Goal: Information Seeking & Learning: Check status

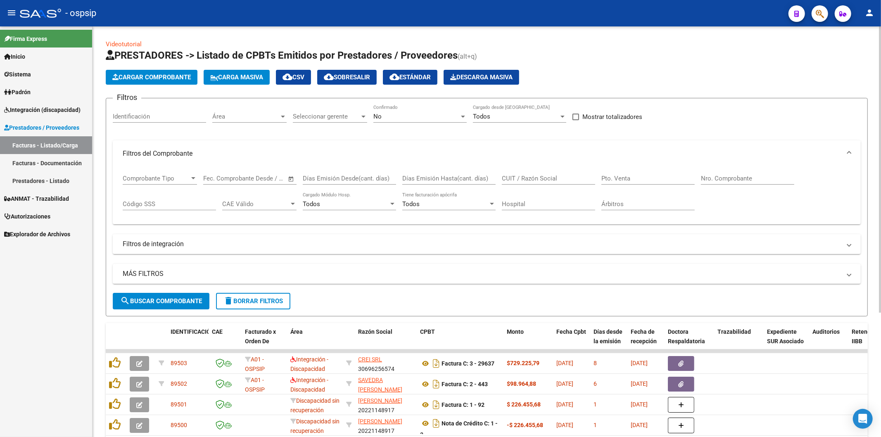
click at [720, 176] on input "Nro. Comprobante" at bounding box center [747, 178] width 93 height 7
click at [459, 113] on div "No" at bounding box center [416, 116] width 86 height 7
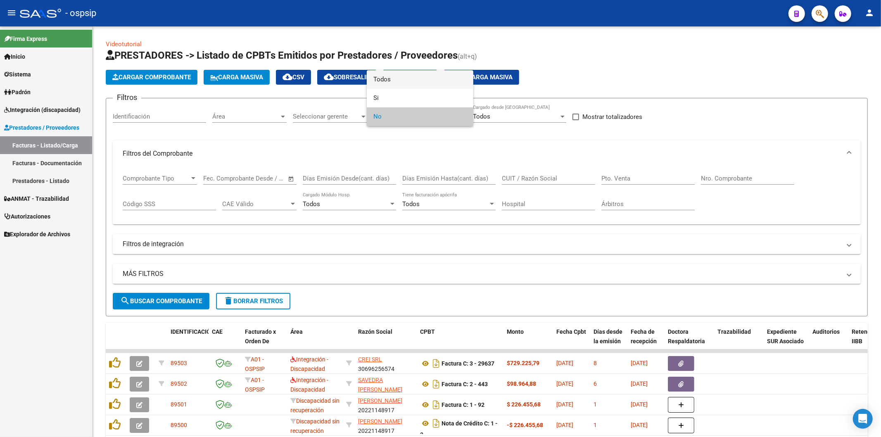
click at [416, 76] on span "Todos" at bounding box center [419, 79] width 93 height 19
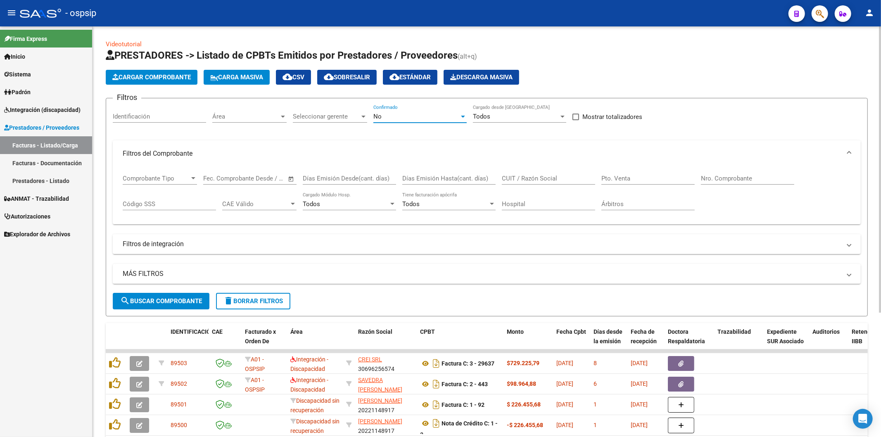
click at [464, 113] on div "No" at bounding box center [419, 116] width 93 height 7
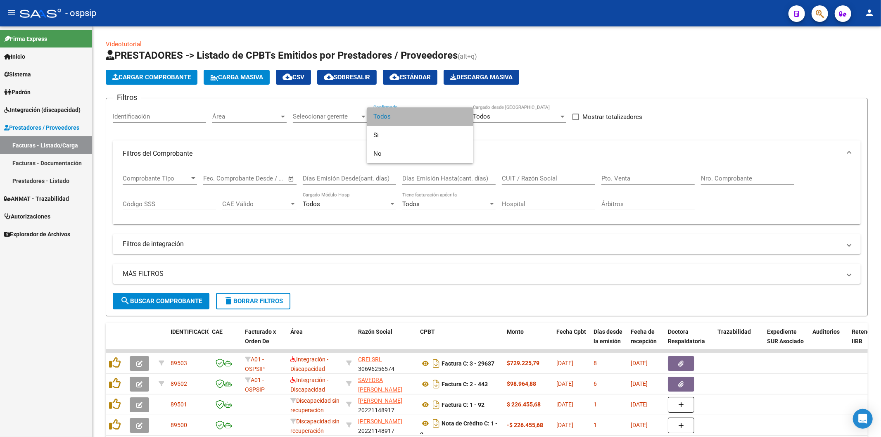
click at [416, 116] on span "Todos" at bounding box center [419, 116] width 93 height 19
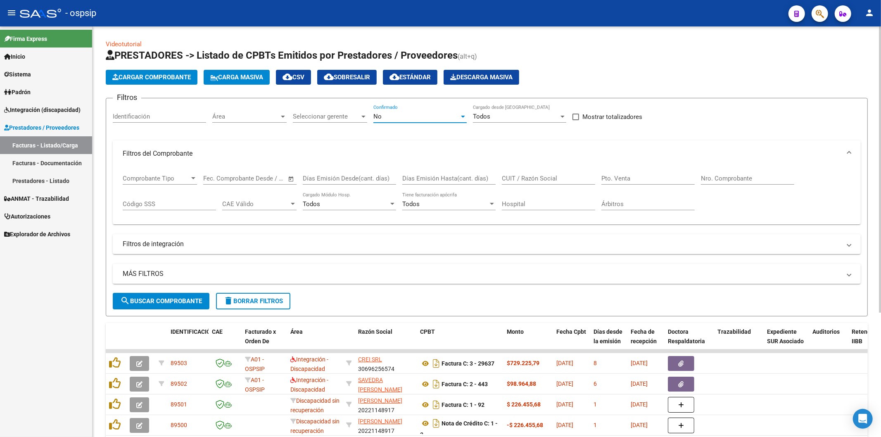
click at [464, 115] on div at bounding box center [462, 116] width 7 height 7
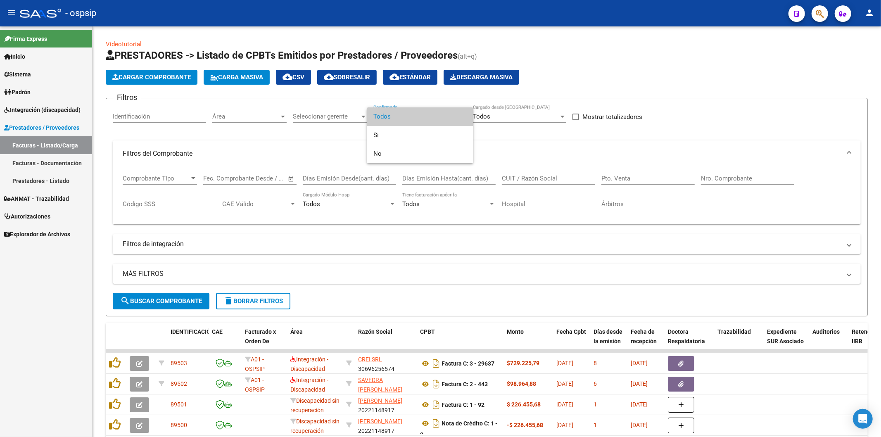
click at [442, 115] on span "Todos" at bounding box center [419, 116] width 93 height 19
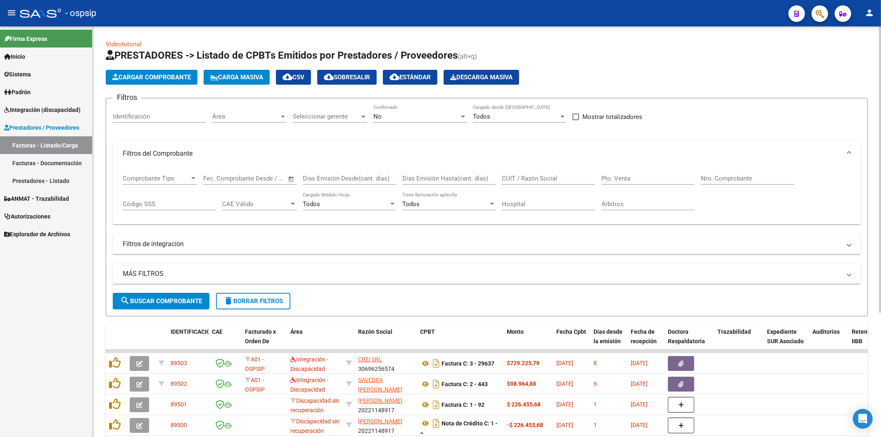
click at [431, 151] on mat-panel-title "Filtros del Comprobante" at bounding box center [482, 153] width 718 height 9
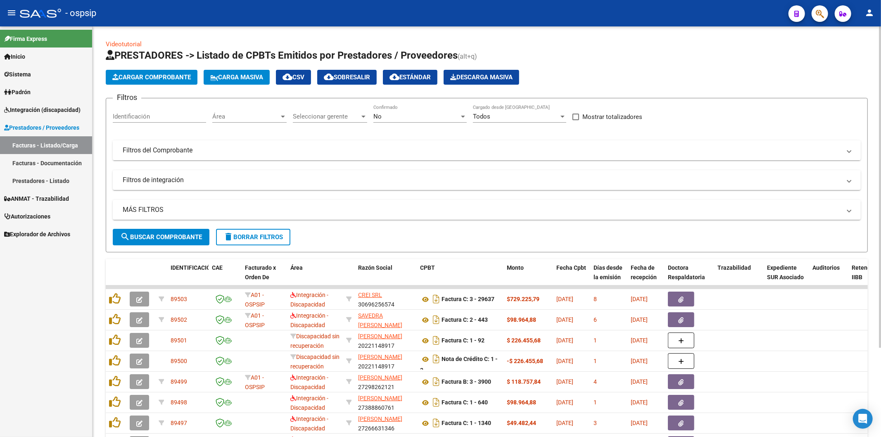
click at [721, 143] on mat-expansion-panel-header "Filtros del Comprobante" at bounding box center [487, 150] width 748 height 20
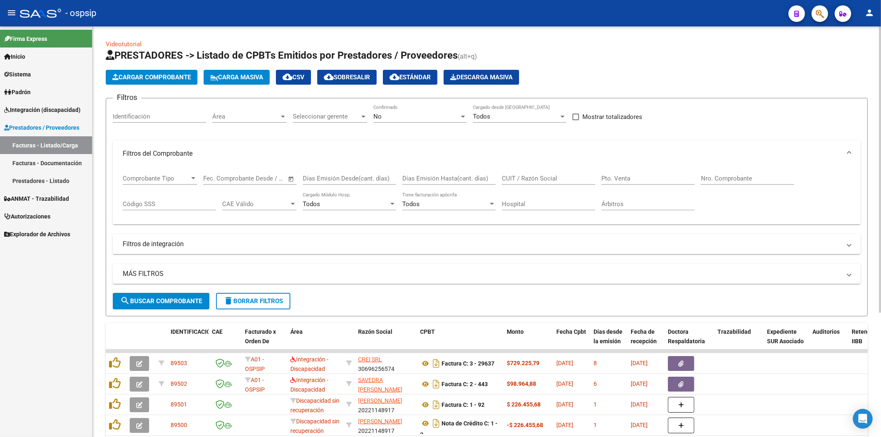
click at [464, 115] on div at bounding box center [462, 116] width 7 height 7
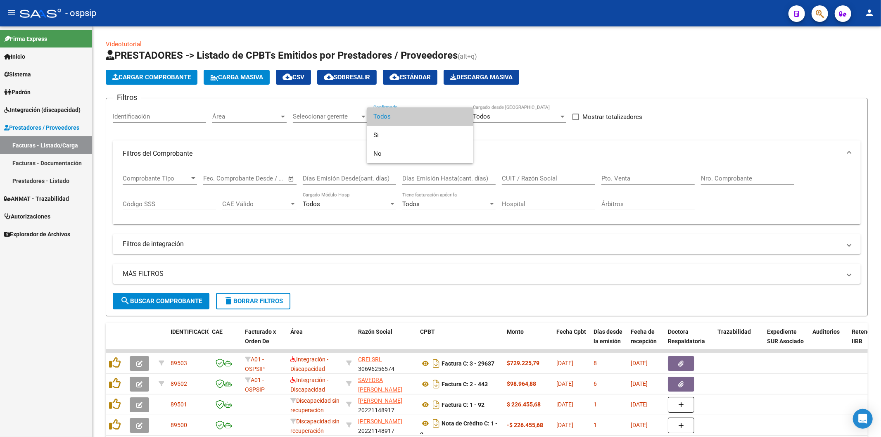
click at [418, 114] on span "Todos" at bounding box center [419, 116] width 93 height 19
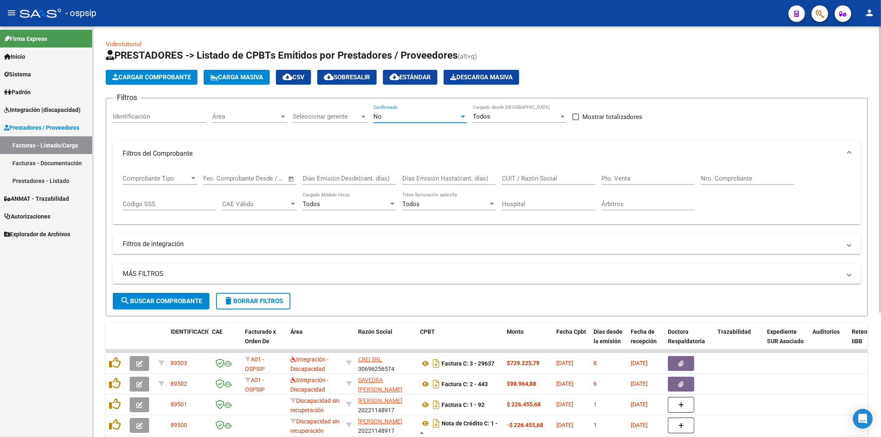
click at [738, 172] on div "Nro. Comprobante" at bounding box center [747, 176] width 93 height 18
click at [742, 180] on input "Nro. Comprobante" at bounding box center [747, 178] width 93 height 7
click at [190, 300] on font "Buscar Comprobante" at bounding box center [166, 300] width 72 height 7
click at [461, 116] on div at bounding box center [462, 116] width 7 height 7
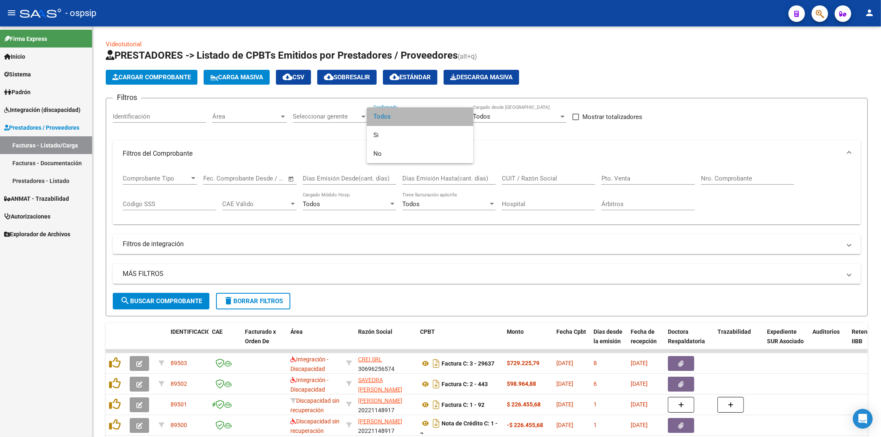
click at [416, 115] on span "Todos" at bounding box center [419, 116] width 93 height 19
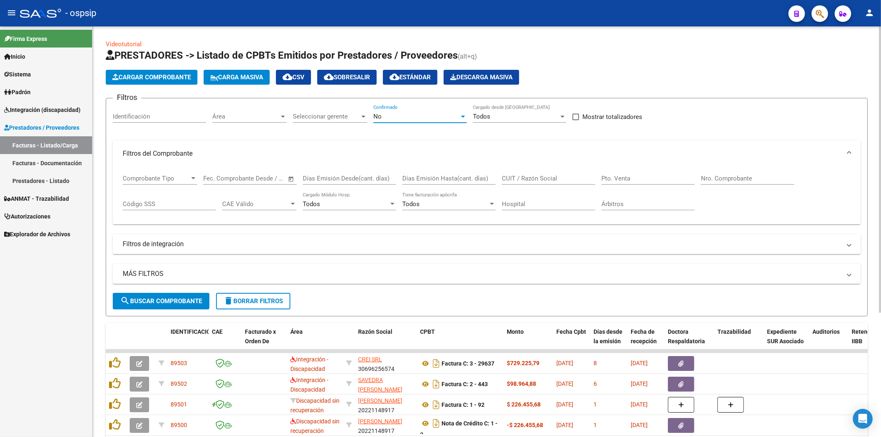
click at [749, 175] on input "Nro. Comprobante" at bounding box center [747, 178] width 93 height 7
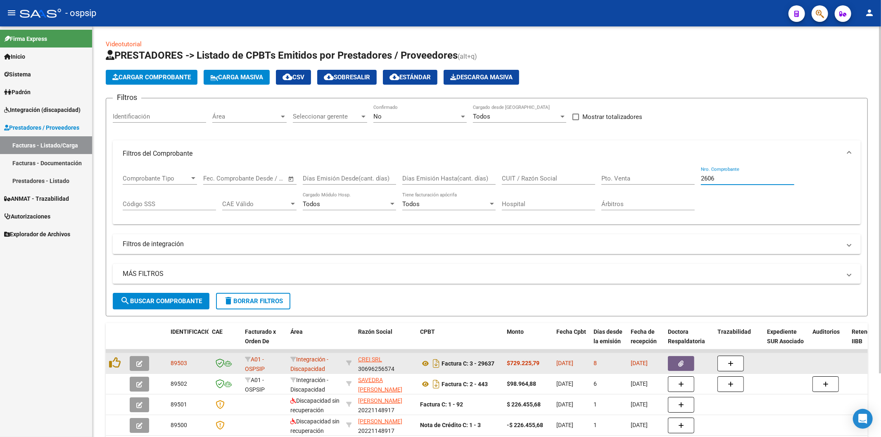
scroll to position [1, 0]
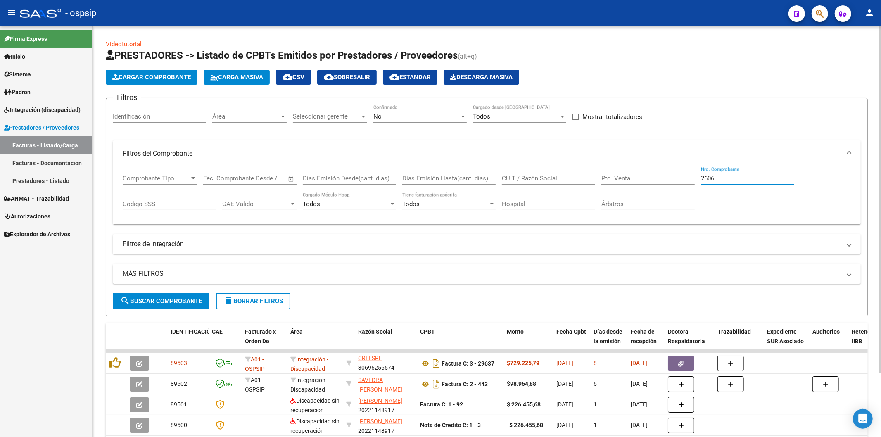
type input "2606"
click at [461, 114] on div at bounding box center [462, 116] width 7 height 7
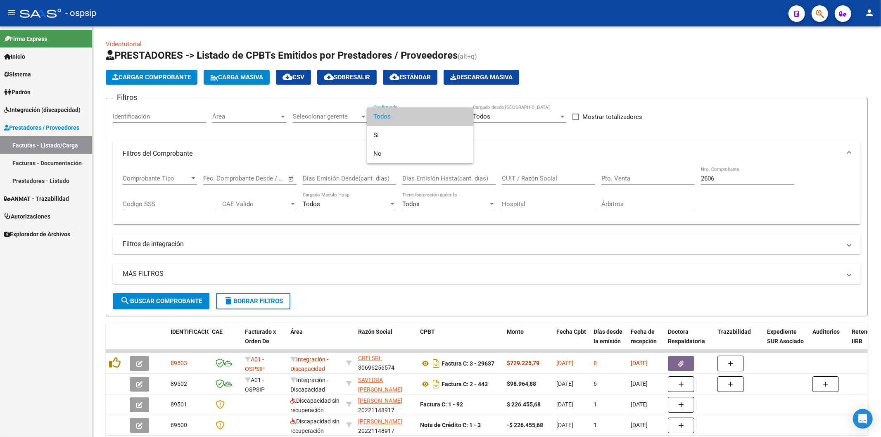
click at [443, 120] on span "Todos" at bounding box center [419, 116] width 93 height 19
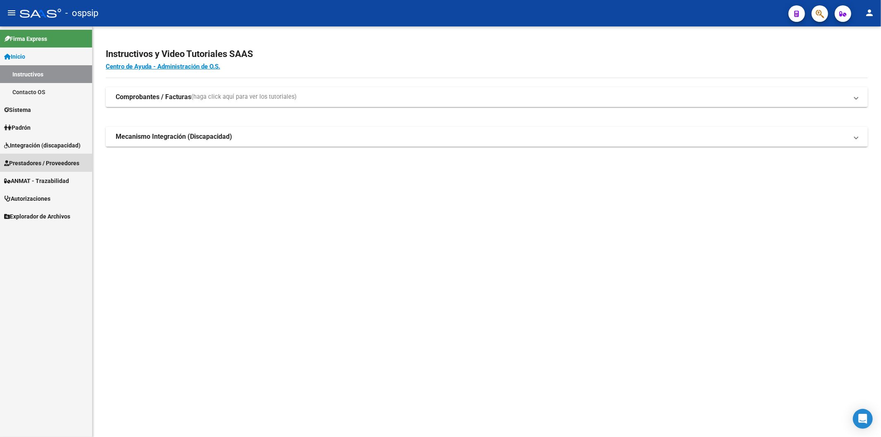
click at [39, 161] on span "Prestadores / Proveedores" at bounding box center [41, 163] width 75 height 9
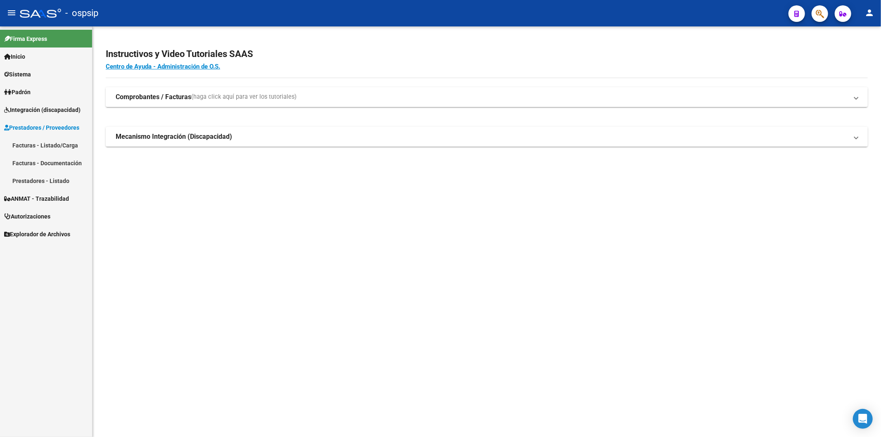
click at [52, 178] on link "Prestadores - Listado" at bounding box center [46, 181] width 92 height 18
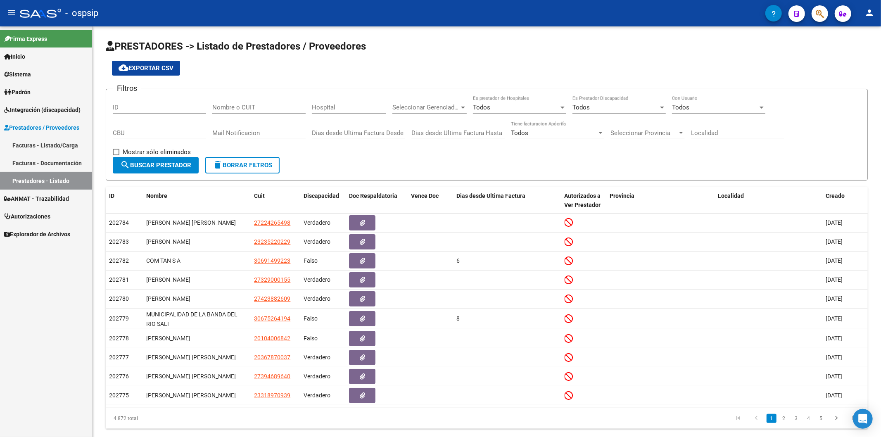
click at [58, 146] on link "Facturas - Listado/Carga" at bounding box center [46, 145] width 92 height 18
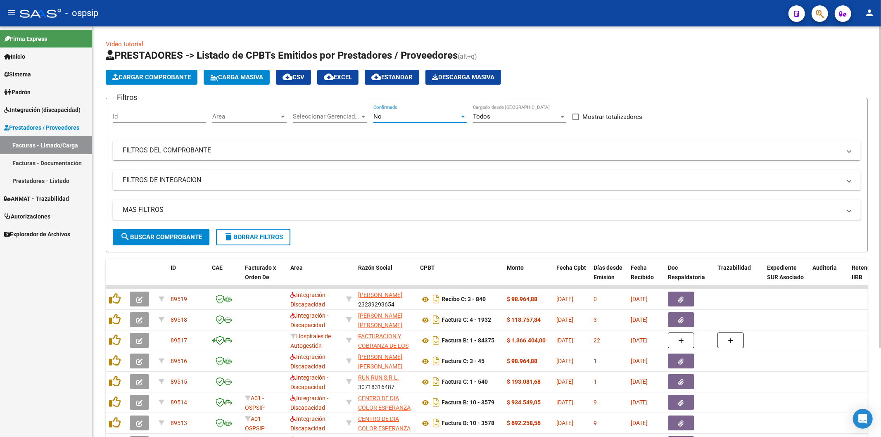
click at [459, 116] on div "No" at bounding box center [416, 116] width 86 height 7
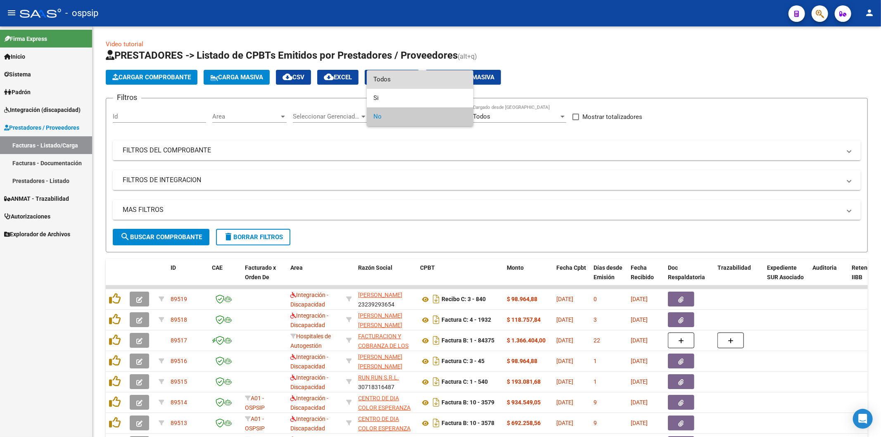
click at [418, 76] on span "Todos" at bounding box center [419, 79] width 93 height 19
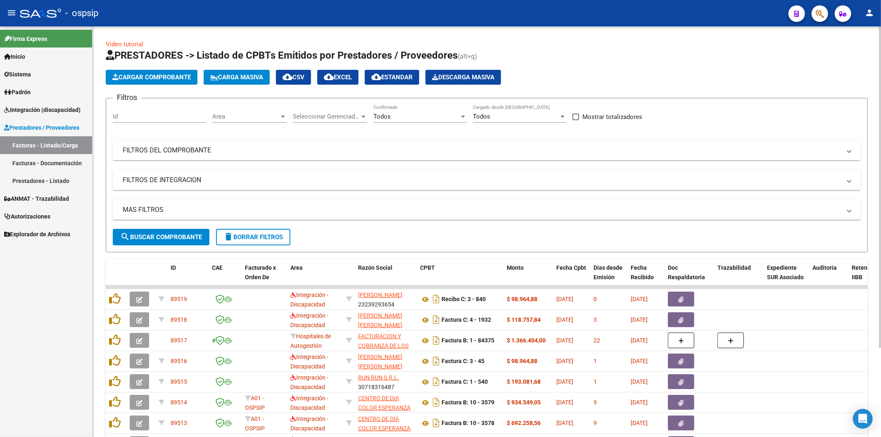
click at [663, 142] on mat-expansion-panel-header "FILTROS DEL COMPROBANTE" at bounding box center [487, 150] width 748 height 20
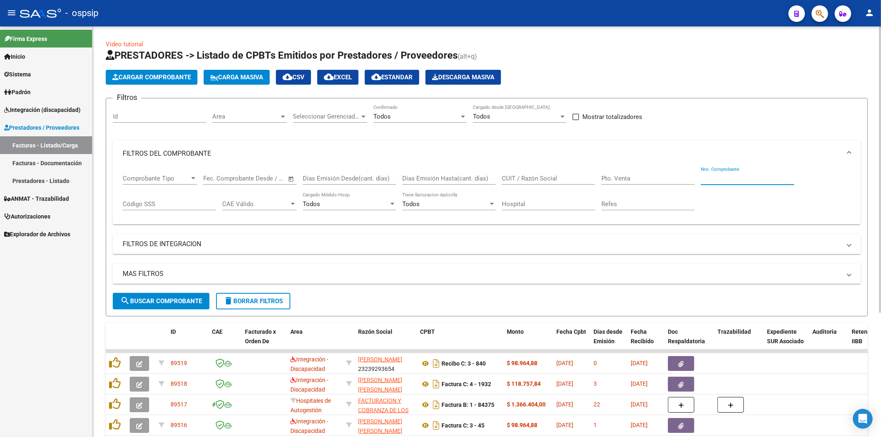
click at [749, 178] on input "Nro. Comprobante" at bounding box center [747, 178] width 93 height 7
type input "6"
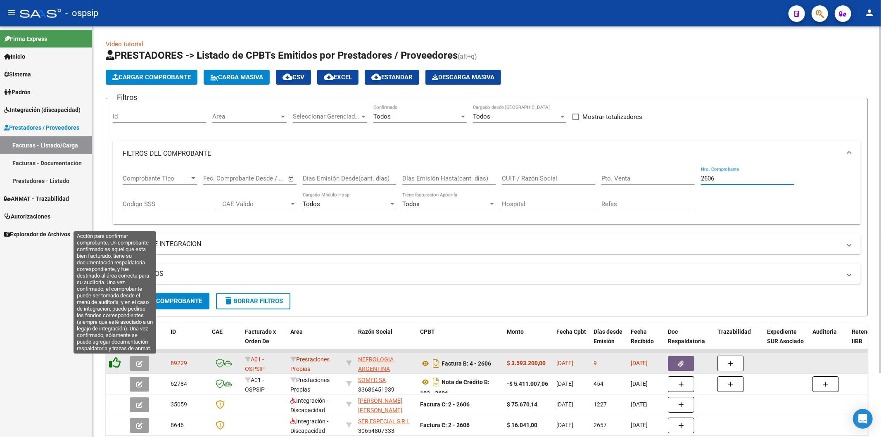
click at [116, 362] on icon at bounding box center [115, 363] width 12 height 12
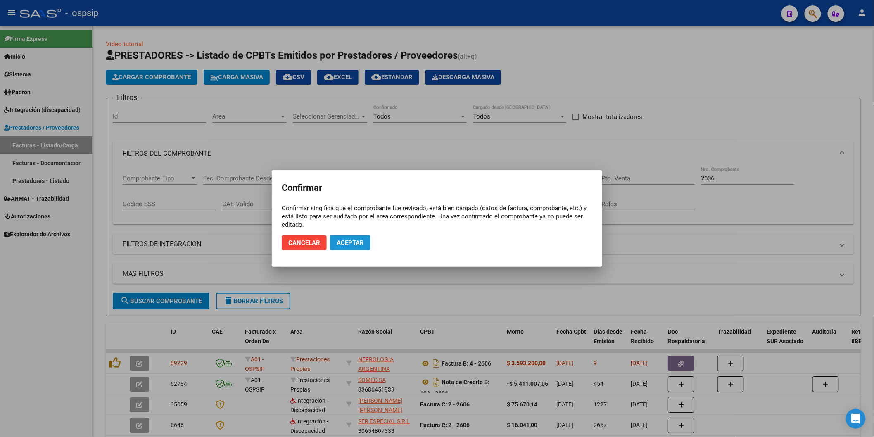
click at [353, 241] on span "Aceptar" at bounding box center [350, 242] width 27 height 7
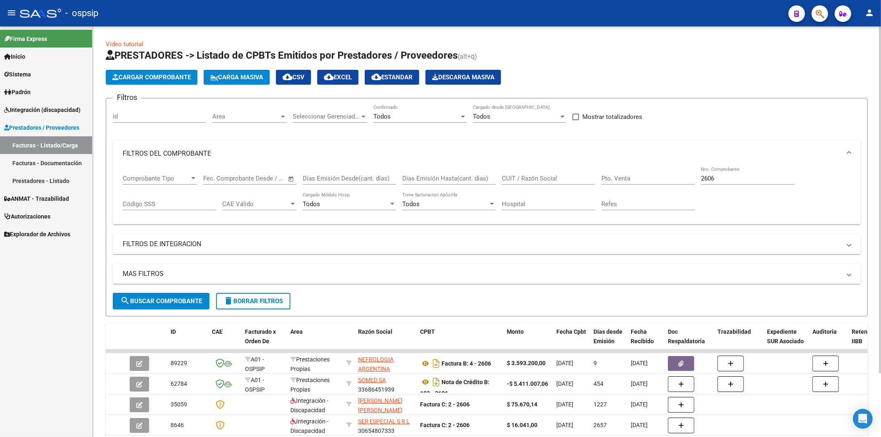
click at [735, 176] on input "2606" at bounding box center [747, 178] width 93 height 7
type input "2"
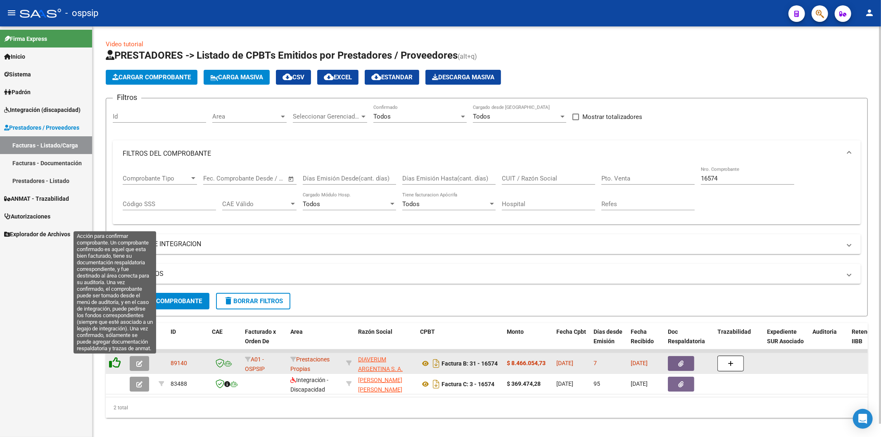
click at [117, 364] on icon at bounding box center [115, 363] width 12 height 12
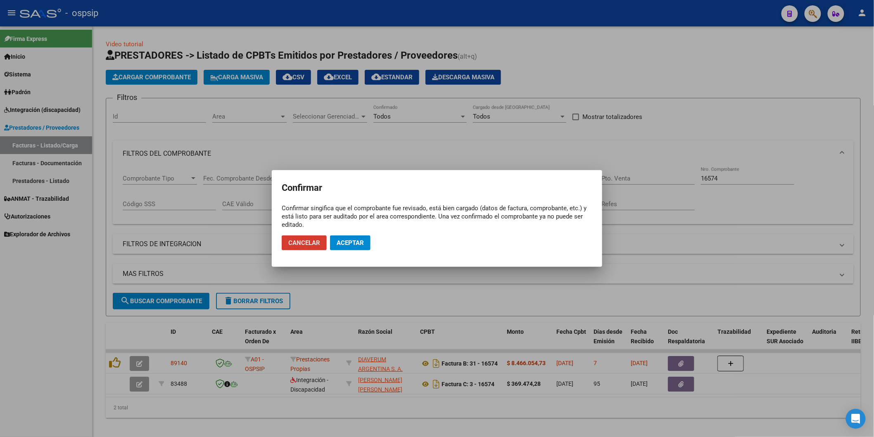
click at [353, 245] on span "Aceptar" at bounding box center [350, 242] width 27 height 7
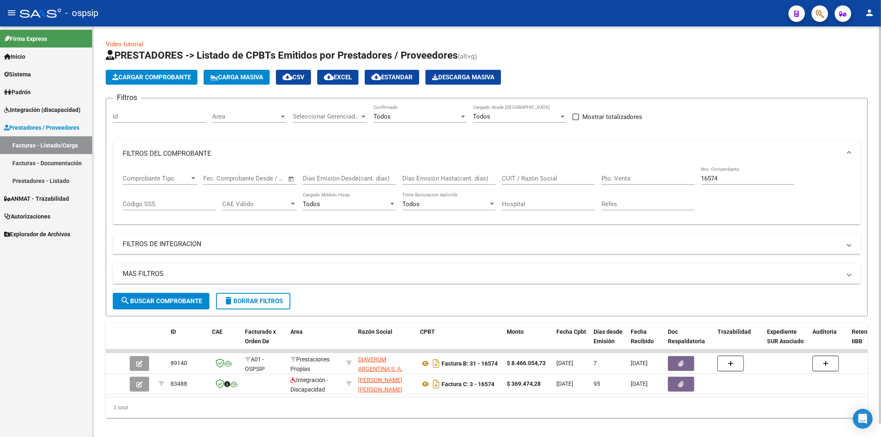
click at [762, 182] on input "16574" at bounding box center [747, 178] width 93 height 7
type input "1"
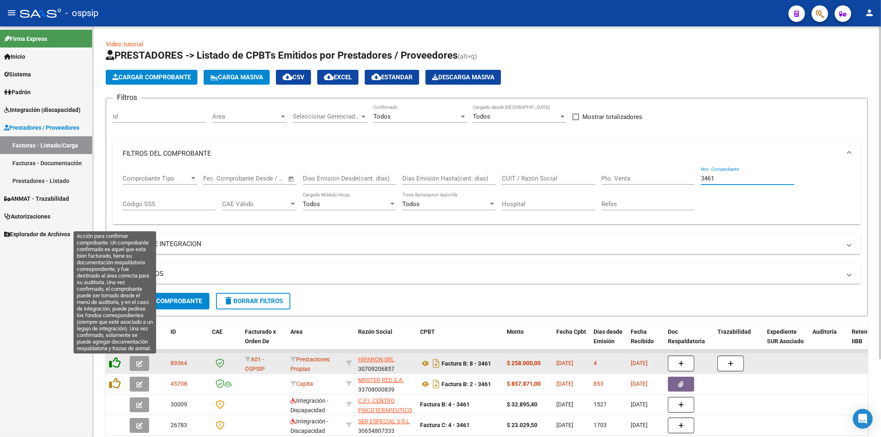
click at [117, 360] on icon at bounding box center [115, 363] width 12 height 12
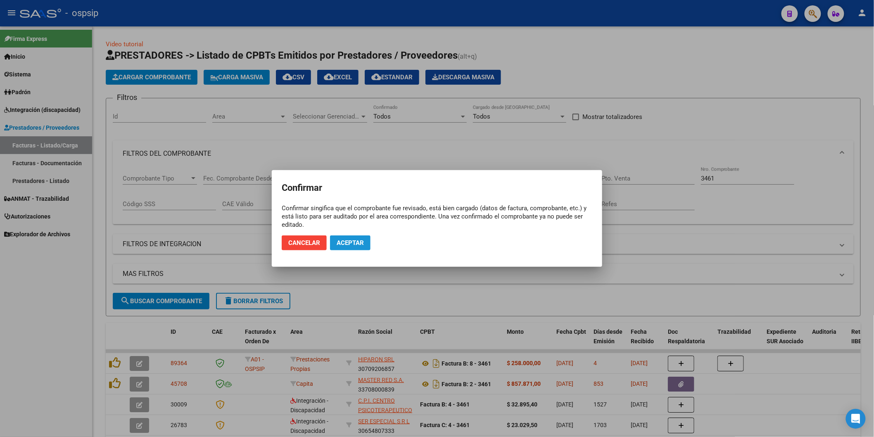
click at [351, 238] on button "Aceptar" at bounding box center [350, 242] width 40 height 15
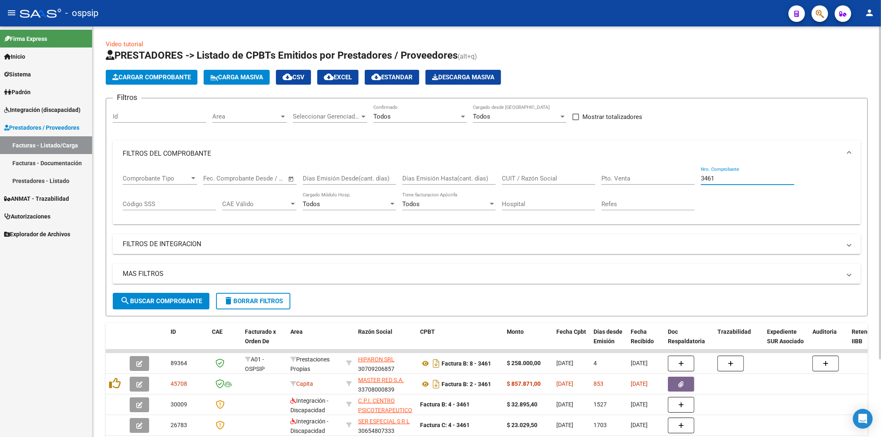
click at [742, 181] on input "3461" at bounding box center [747, 178] width 93 height 7
type input "3"
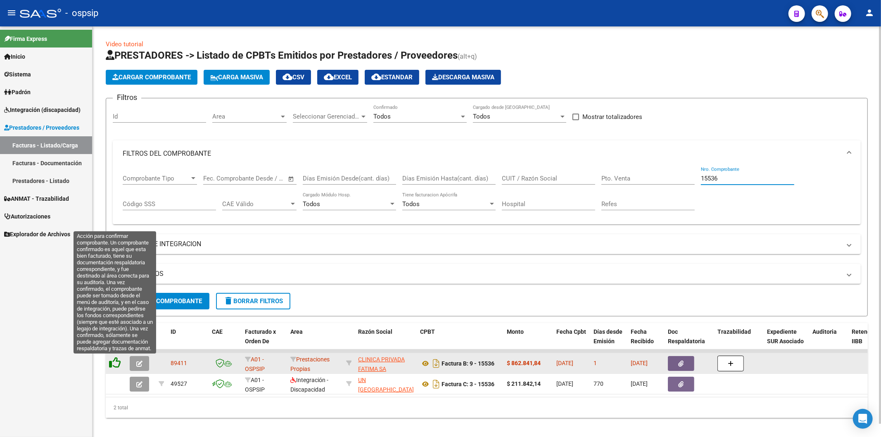
click at [115, 364] on icon at bounding box center [115, 363] width 12 height 12
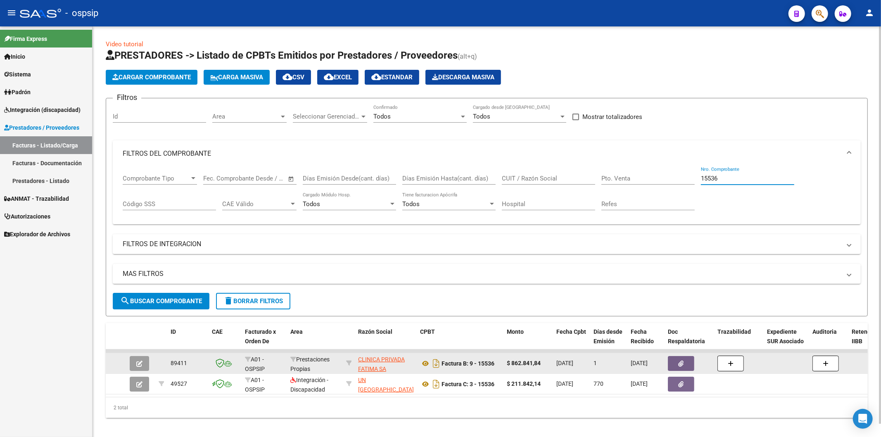
click at [762, 178] on input "15536" at bounding box center [747, 178] width 93 height 7
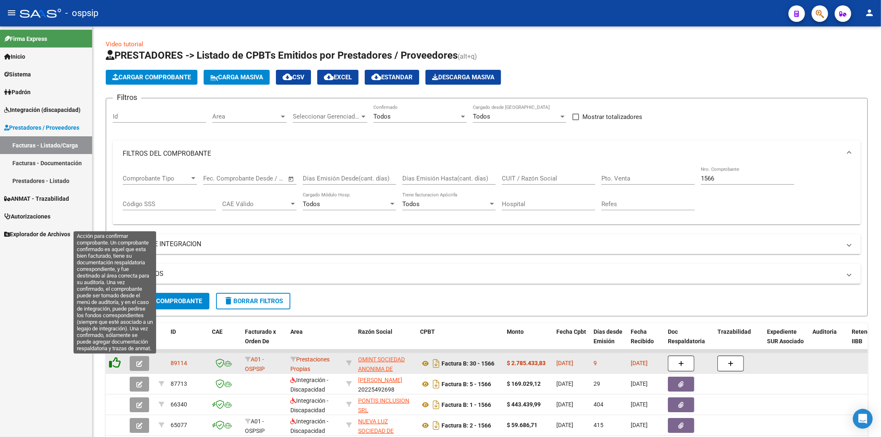
click at [116, 365] on icon at bounding box center [115, 363] width 12 height 12
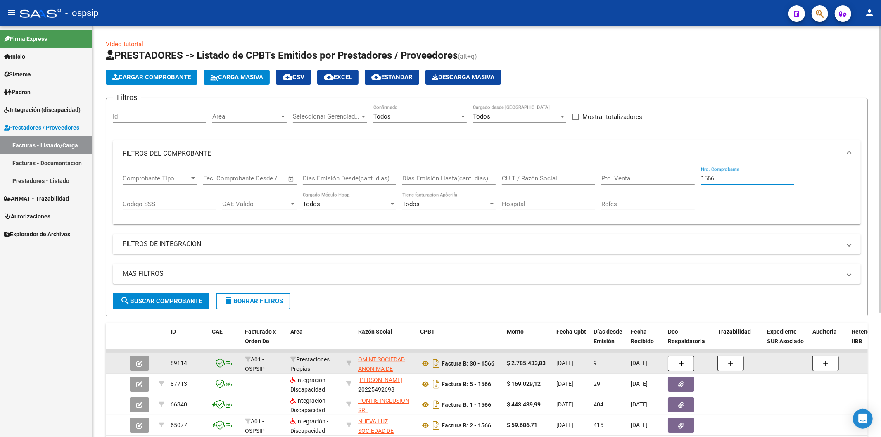
click at [737, 178] on input "1566" at bounding box center [747, 178] width 93 height 7
type input "1"
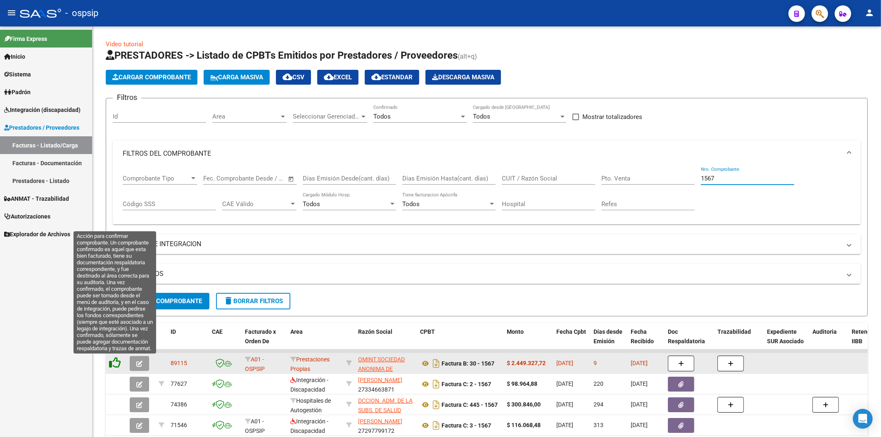
click at [117, 366] on icon at bounding box center [115, 363] width 12 height 12
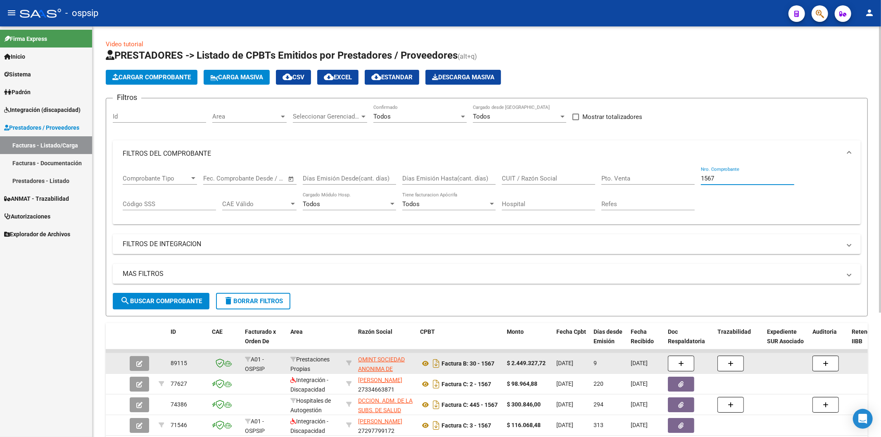
click at [744, 179] on input "1567" at bounding box center [747, 178] width 93 height 7
type input "1"
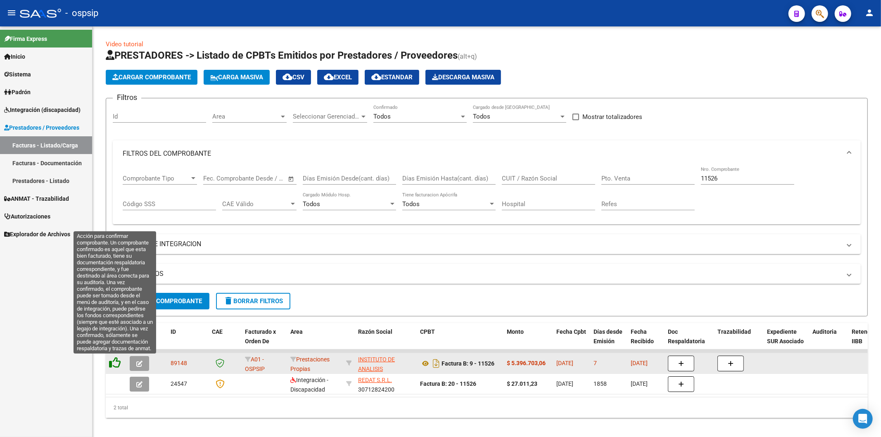
click at [118, 361] on icon at bounding box center [115, 363] width 12 height 12
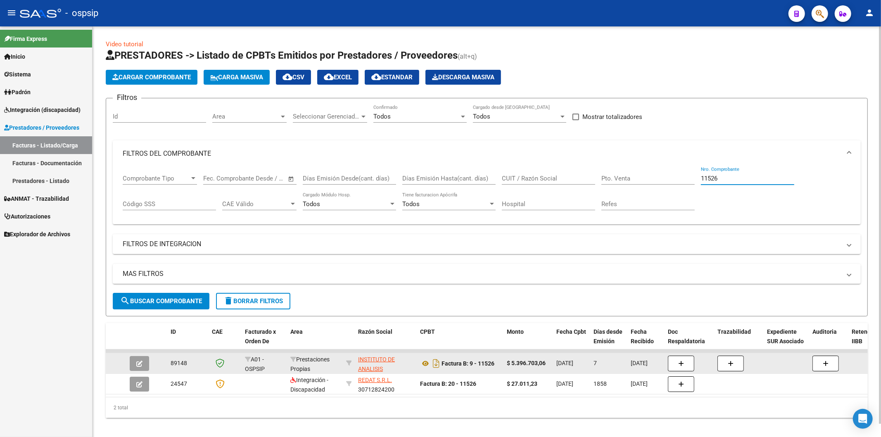
click at [742, 179] on input "11526" at bounding box center [747, 178] width 93 height 7
type input "1"
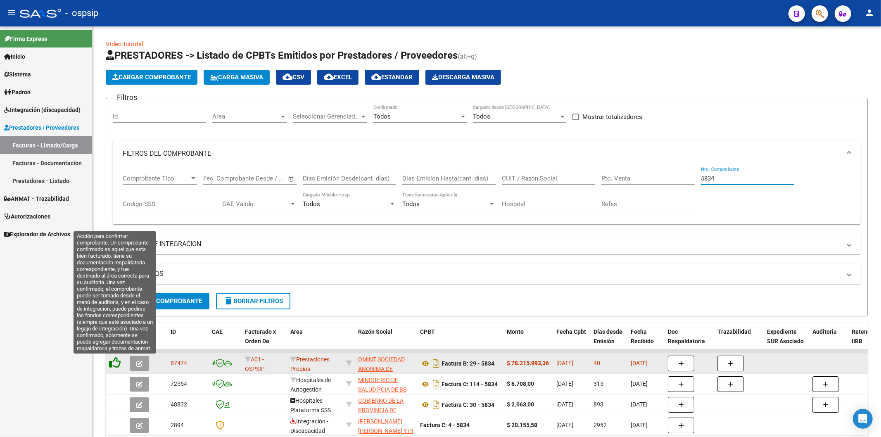
click at [115, 366] on icon at bounding box center [115, 363] width 12 height 12
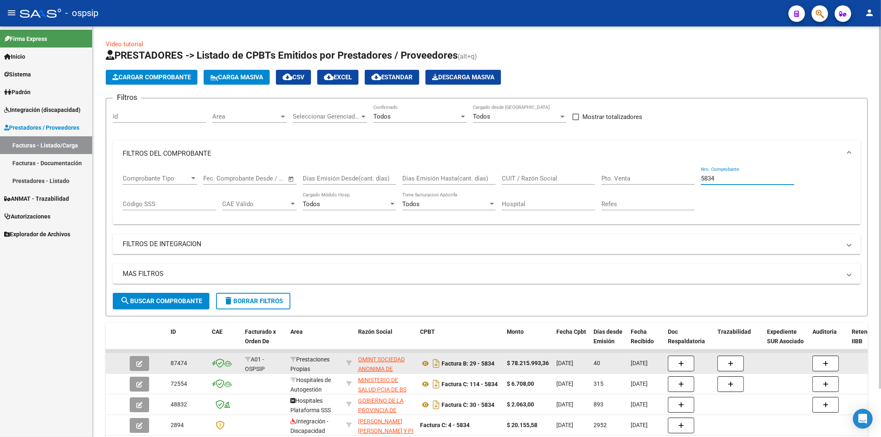
click at [739, 180] on input "5834" at bounding box center [747, 178] width 93 height 7
type input "5"
click at [675, 62] on h1 "PRESTADORES -> Listado de CPBTs Emitidos por Prestadores / Proveedores (alt+q)" at bounding box center [487, 56] width 762 height 14
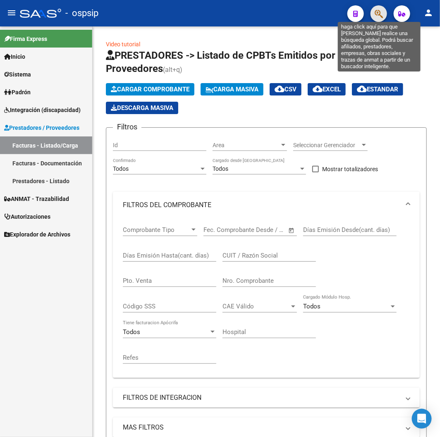
click at [380, 17] on icon "button" at bounding box center [378, 14] width 8 height 10
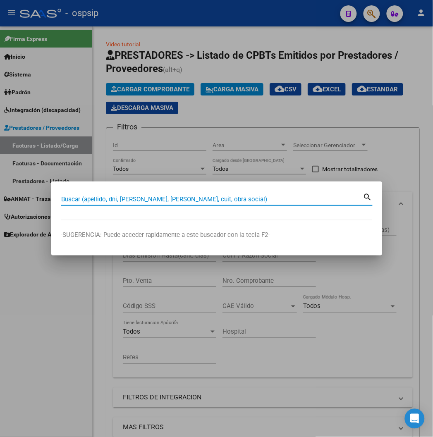
click at [169, 201] on input "Buscar (apellido, dni, [PERSON_NAME], [PERSON_NAME], cuit, obra social)" at bounding box center [212, 198] width 302 height 7
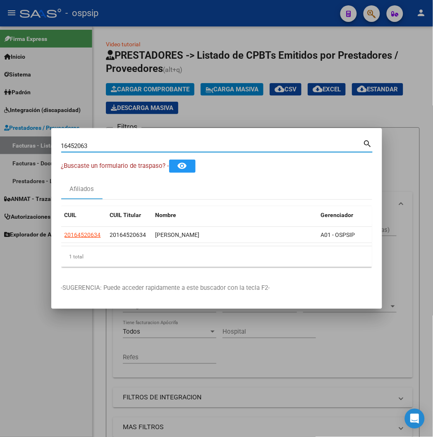
click at [89, 143] on input "16452063" at bounding box center [212, 145] width 302 height 7
click at [76, 146] on input "16610532" at bounding box center [212, 145] width 302 height 7
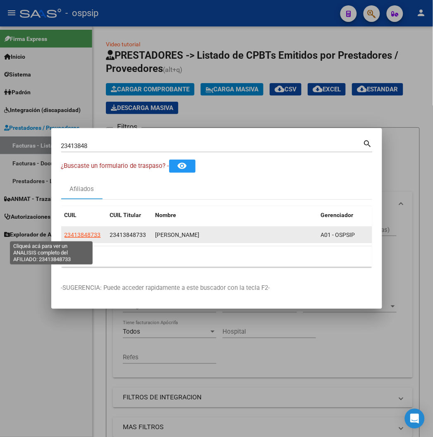
click at [64, 236] on span "23413848733" at bounding box center [82, 234] width 36 height 7
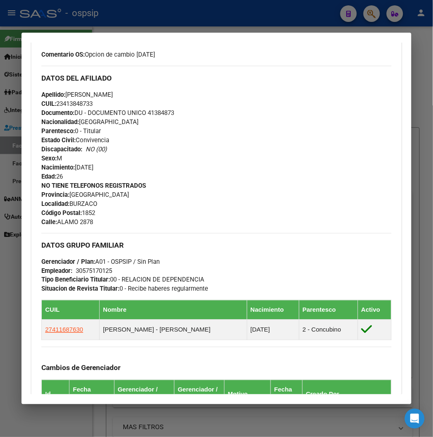
scroll to position [321, 0]
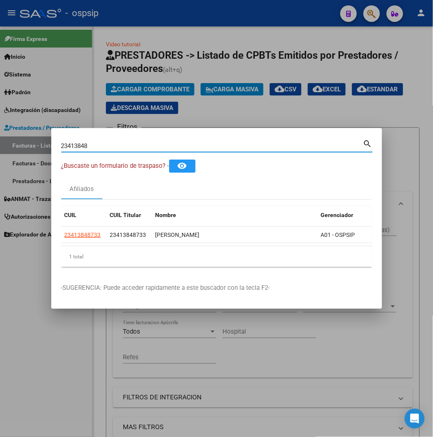
click at [83, 145] on input "23413848" at bounding box center [212, 145] width 302 height 7
type input "2"
click at [83, 145] on input "19048622" at bounding box center [212, 145] width 302 height 7
type input "1"
type input "2"
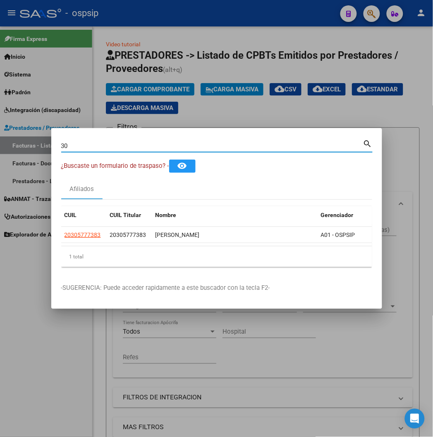
type input "3"
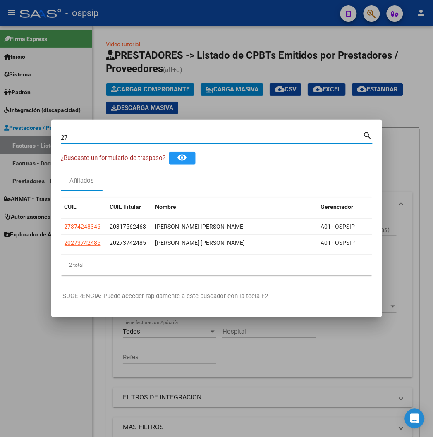
type input "2"
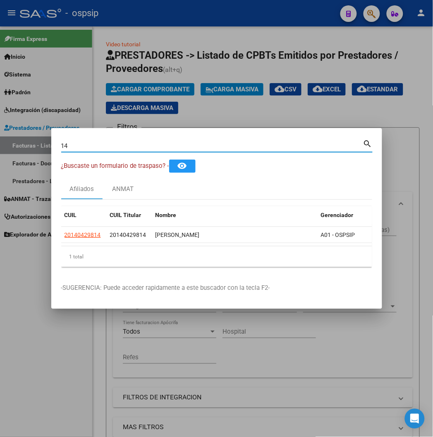
type input "1"
type input "3"
type input "94986431"
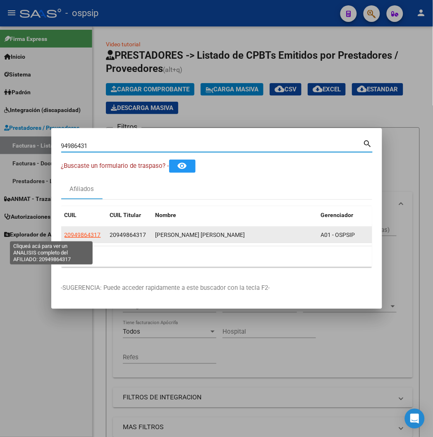
click at [64, 236] on span "20949864317" at bounding box center [82, 234] width 36 height 7
type textarea "20949864317"
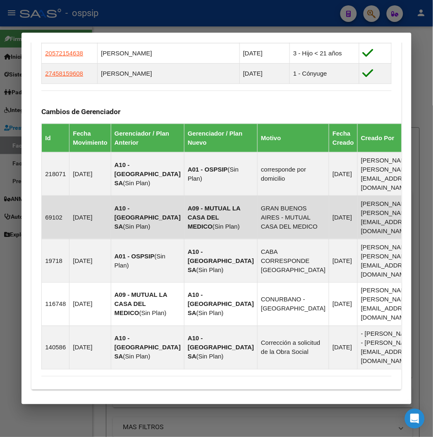
scroll to position [459, 0]
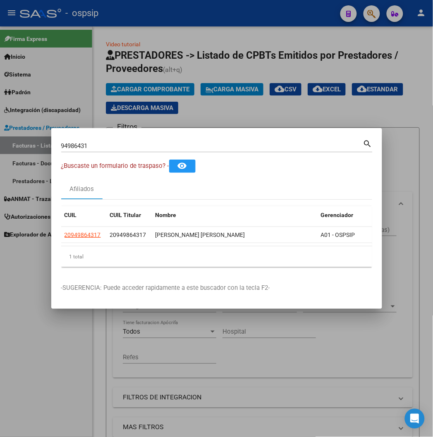
click at [93, 145] on input "94986431" at bounding box center [212, 145] width 302 height 7
type input "9"
type input "1"
type input "36322862"
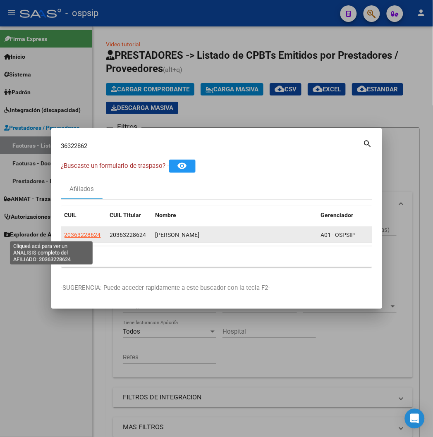
click at [64, 235] on span "20363228624" at bounding box center [82, 234] width 36 height 7
type textarea "20363228624"
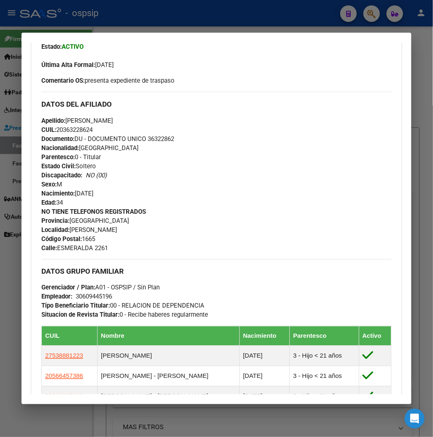
scroll to position [413, 0]
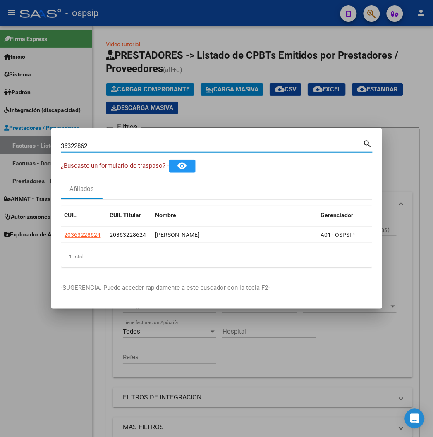
click at [109, 149] on input "36322862" at bounding box center [212, 145] width 302 height 7
type input "3"
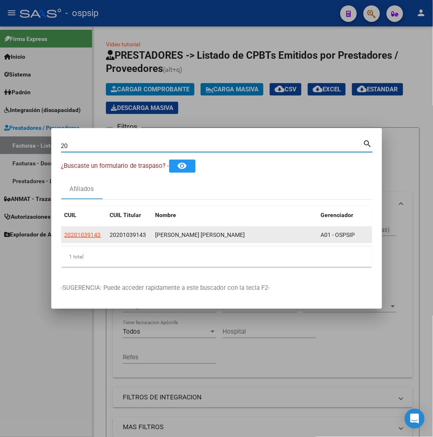
type input "2"
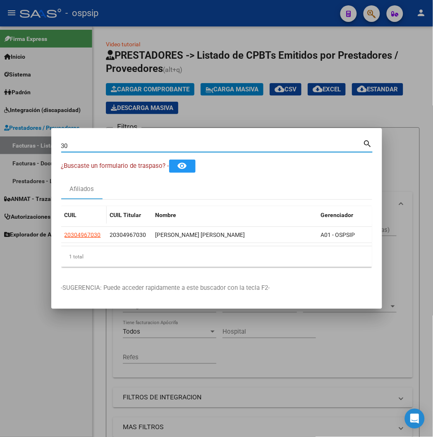
type input "3"
type input "1"
type input "3"
type input "37539765"
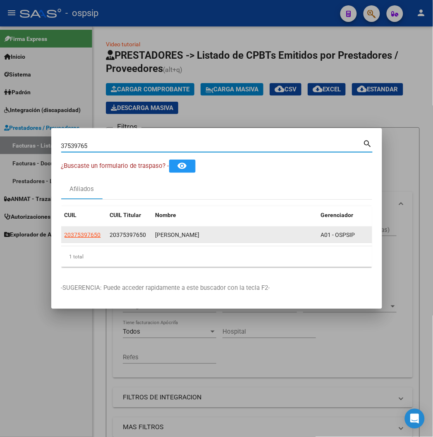
click at [64, 230] on app-link-go-to "20375397650" at bounding box center [82, 235] width 36 height 10
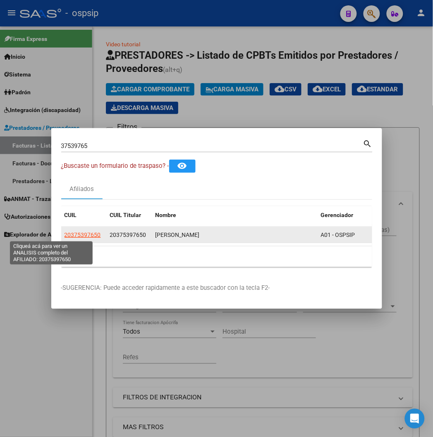
click at [64, 234] on span "20375397650" at bounding box center [82, 234] width 36 height 7
type textarea "20375397650"
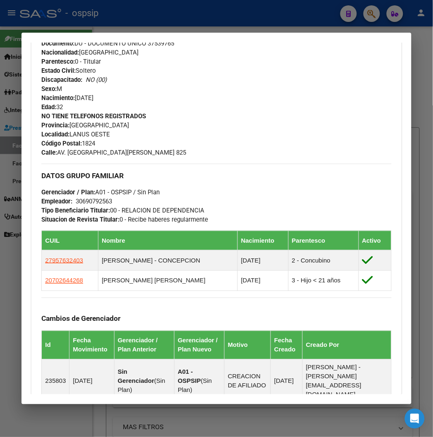
scroll to position [321, 0]
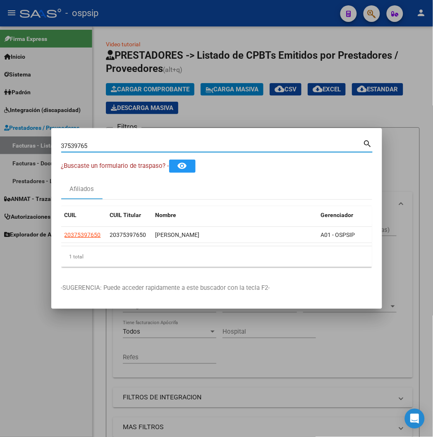
click at [67, 145] on input "37539765" at bounding box center [212, 145] width 302 height 7
type input "3"
type input "34020184"
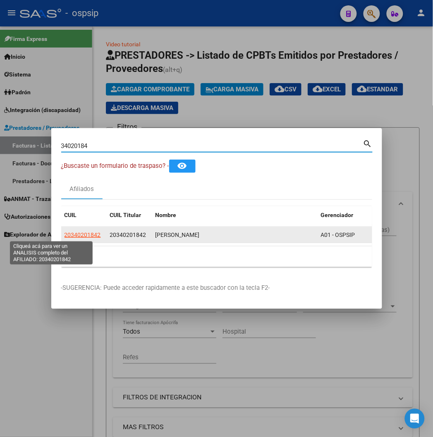
click at [64, 234] on span "20340201842" at bounding box center [82, 234] width 36 height 7
type textarea "20340201842"
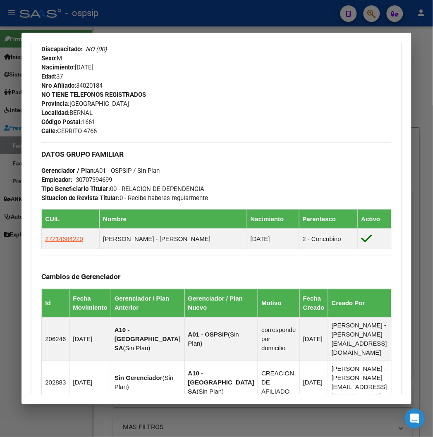
scroll to position [367, 0]
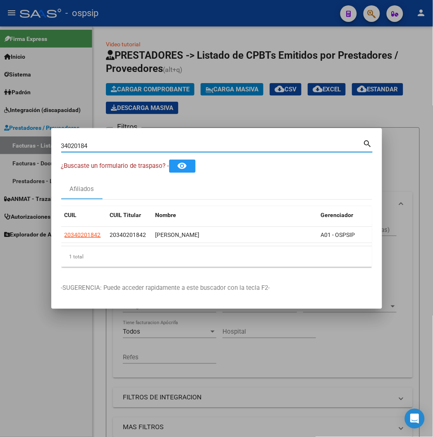
click at [121, 145] on input "34020184" at bounding box center [212, 145] width 302 height 7
type input "3"
type input "17423990"
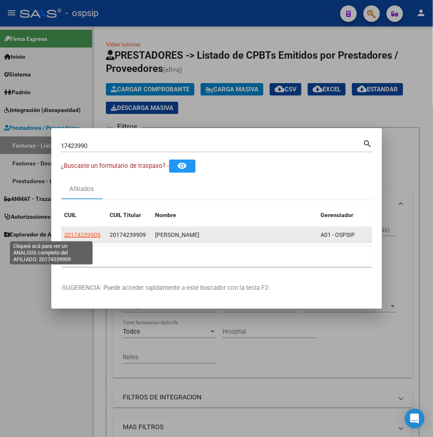
click at [64, 234] on span "20174239909" at bounding box center [82, 234] width 36 height 7
type textarea "20174239909"
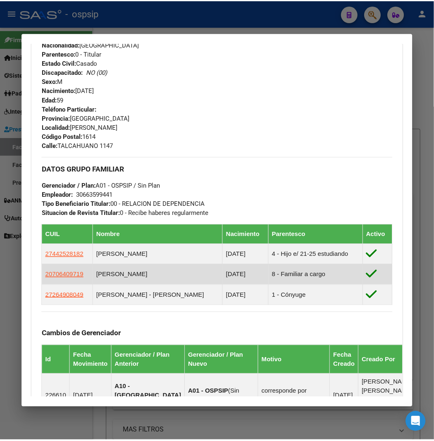
scroll to position [321, 0]
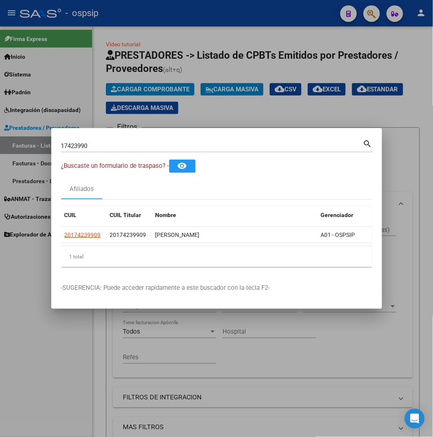
click at [80, 149] on div "17423990 Buscar (apellido, dni, cuil, nro traspaso, cuit, obra social)" at bounding box center [212, 146] width 302 height 12
type input "1"
type input "2"
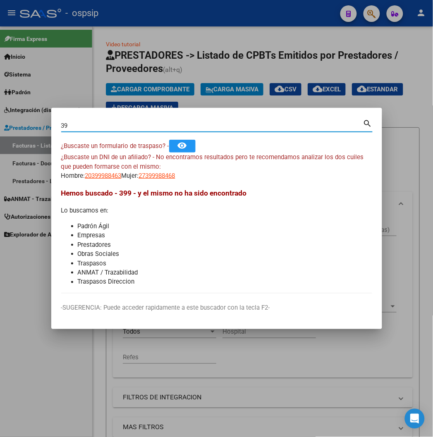
type input "3"
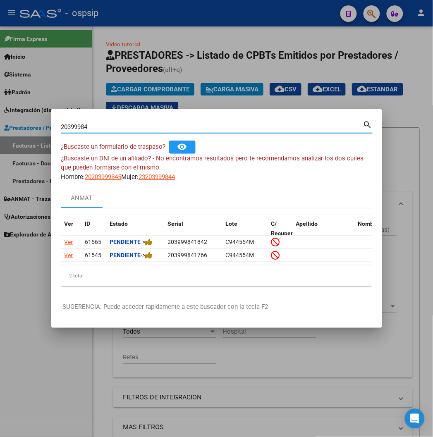
click at [97, 126] on input "20399984" at bounding box center [212, 126] width 302 height 7
type input "2"
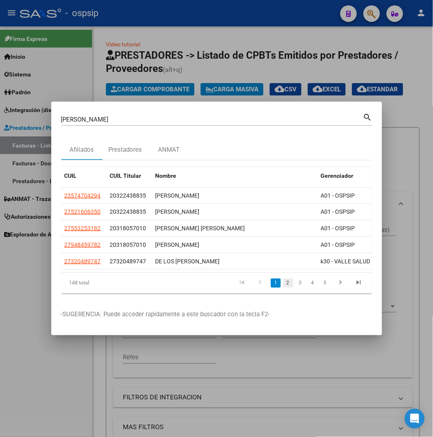
click at [293, 284] on link "2" at bounding box center [288, 282] width 10 height 9
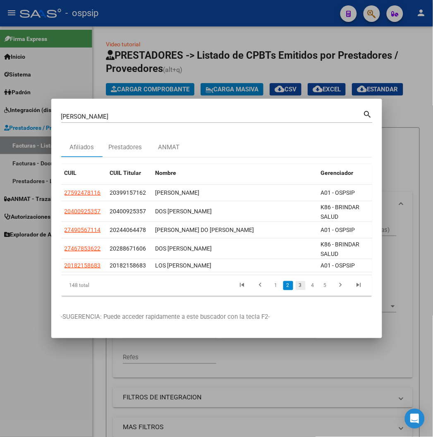
click at [305, 286] on link "3" at bounding box center [300, 285] width 10 height 9
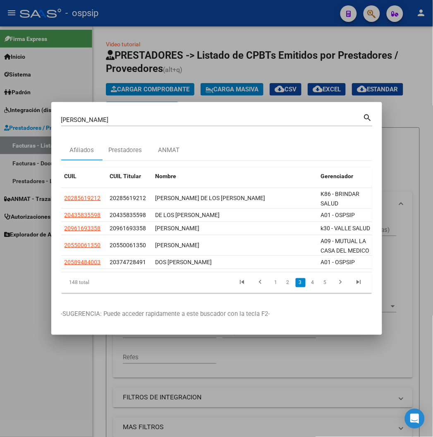
click at [305, 286] on link "3" at bounding box center [300, 282] width 10 height 9
click at [318, 283] on link "4" at bounding box center [313, 282] width 10 height 9
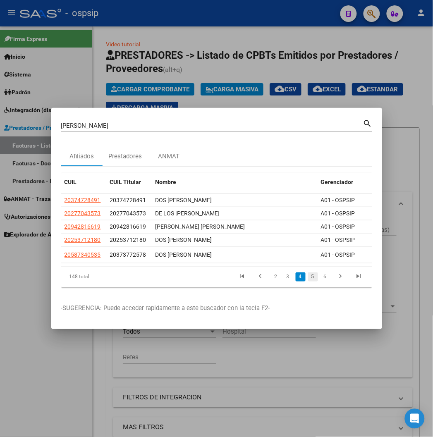
click at [318, 278] on link "5" at bounding box center [313, 276] width 10 height 9
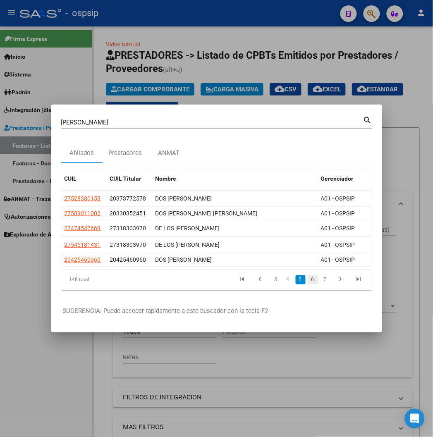
click at [318, 280] on link "6" at bounding box center [313, 279] width 10 height 9
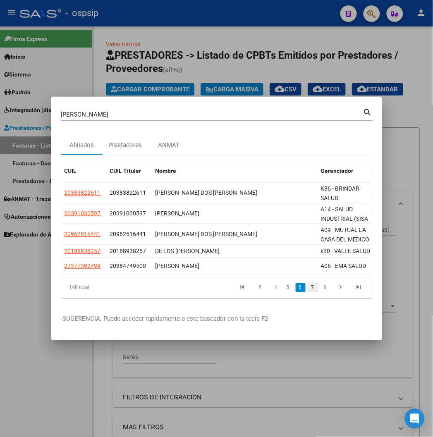
click at [318, 288] on link "7" at bounding box center [313, 287] width 10 height 9
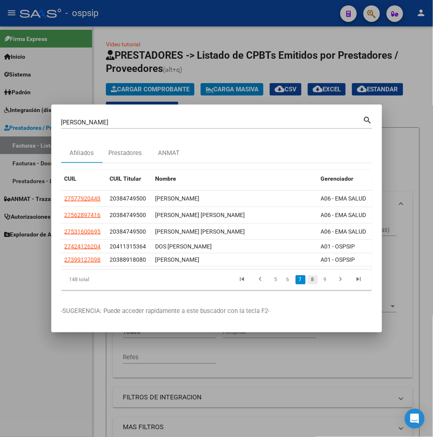
click at [318, 279] on link "8" at bounding box center [313, 279] width 10 height 9
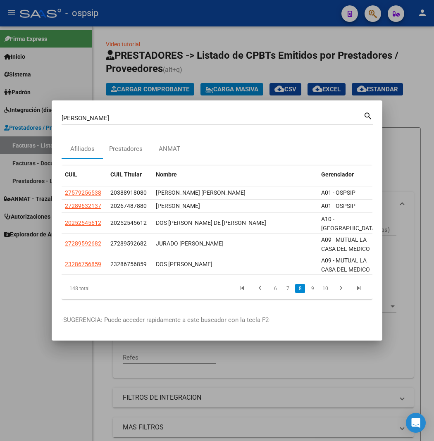
click at [103, 119] on input "[PERSON_NAME]" at bounding box center [213, 117] width 302 height 7
click at [317, 290] on link "9" at bounding box center [312, 288] width 10 height 9
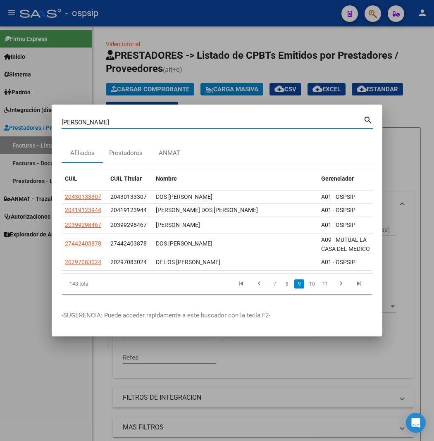
click at [102, 120] on input "[PERSON_NAME]" at bounding box center [213, 122] width 302 height 7
type input "S"
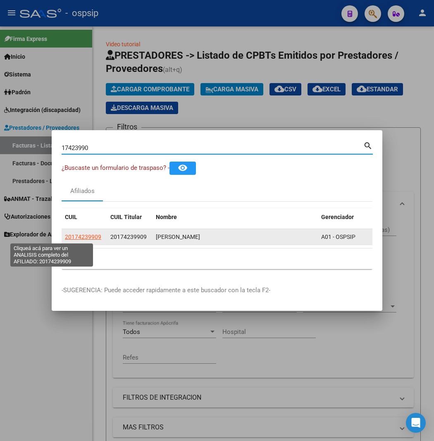
click at [65, 235] on span "20174239909" at bounding box center [83, 236] width 36 height 7
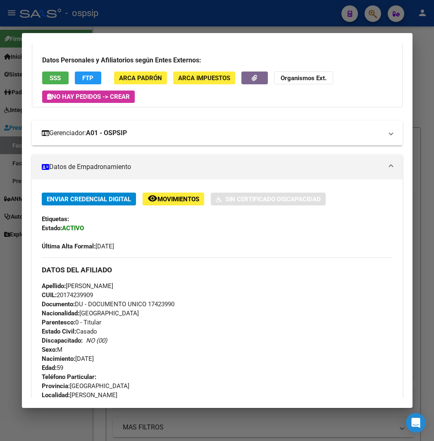
scroll to position [0, 0]
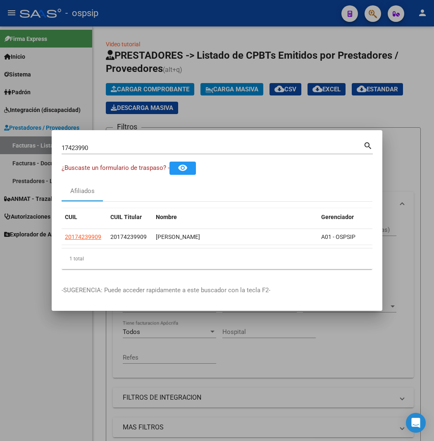
click at [72, 151] on div "17423990 Buscar (apellido, dni, cuil, nro traspaso, cuit, obra social)" at bounding box center [213, 148] width 302 height 12
click at [85, 147] on input "17423990" at bounding box center [213, 147] width 302 height 7
type input "1"
click at [105, 150] on input "25348842" at bounding box center [213, 147] width 302 height 7
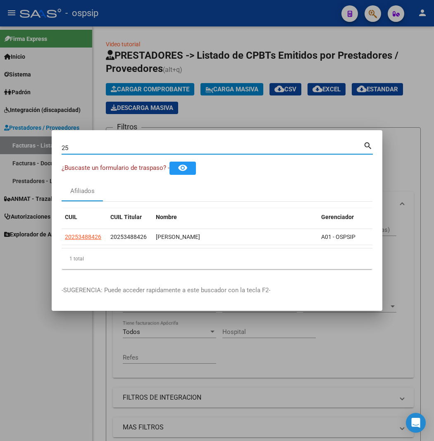
type input "2"
type input "26110658"
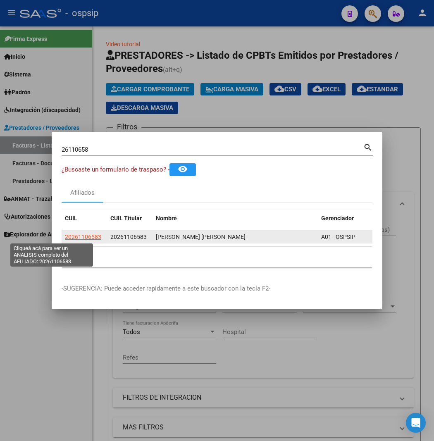
click at [65, 237] on span "20261106583" at bounding box center [83, 236] width 36 height 7
type textarea "20261106583"
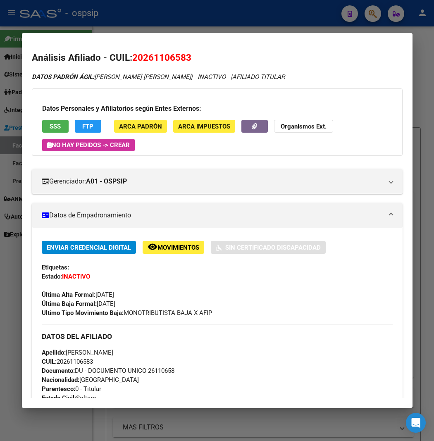
click at [159, 72] on div "DATOS PADRÓN ÁGIL: [PERSON_NAME] [PERSON_NAME] | INACTIVO | AFILIADO TITULAR" at bounding box center [217, 77] width 371 height 10
click at [153, 67] on div "Análisis Afiliado - CUIL: 20261106583 DATOS PADRÓN ÁGIL: [PERSON_NAME] [PERSON_…" at bounding box center [217, 395] width 371 height 689
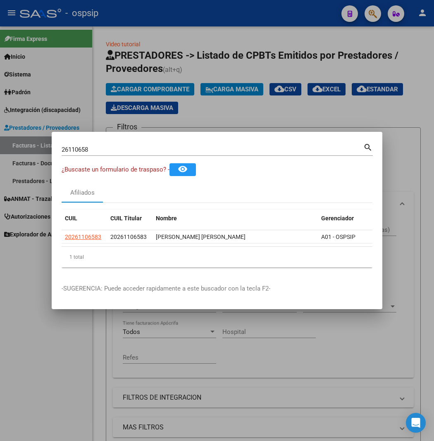
click at [99, 152] on input "26110658" at bounding box center [213, 149] width 302 height 7
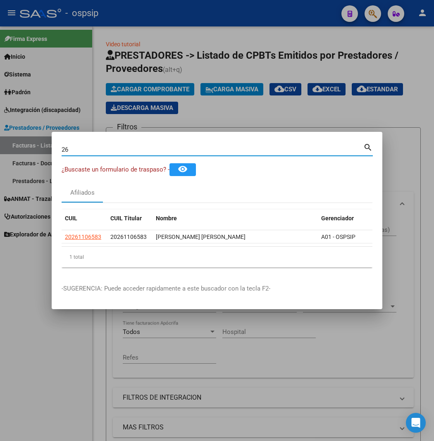
type input "2"
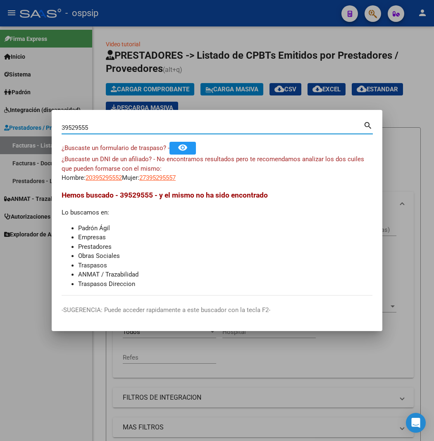
click at [82, 128] on input "39529555" at bounding box center [213, 127] width 302 height 7
type input "3"
type input "39529555"
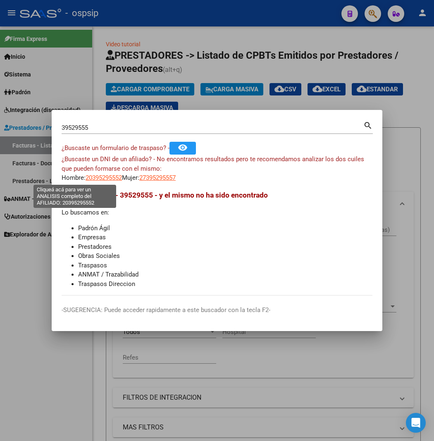
click at [86, 180] on span "20395295552" at bounding box center [104, 177] width 36 height 7
type textarea "20395295552"
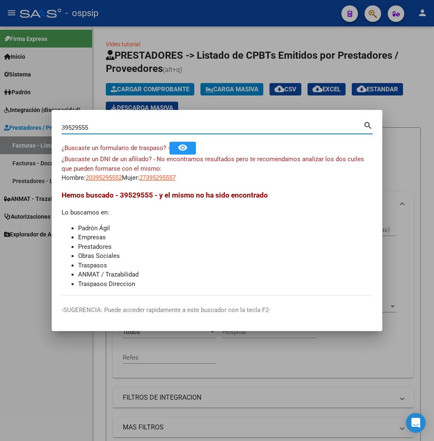
click at [128, 126] on input "39529555" at bounding box center [213, 127] width 302 height 7
type input "3"
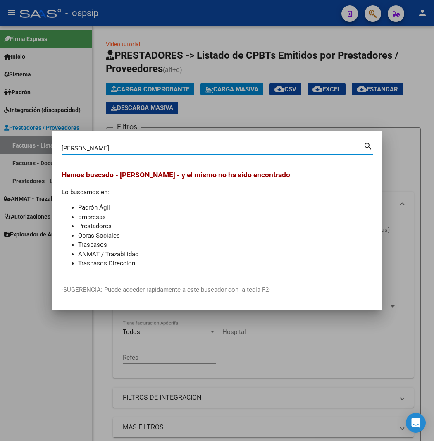
click at [106, 148] on input "[PERSON_NAME]" at bounding box center [213, 148] width 302 height 7
type input "P"
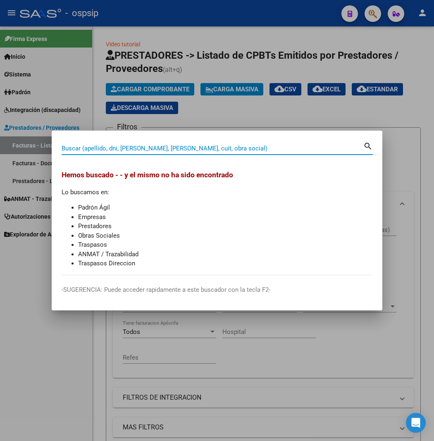
click at [83, 150] on input "Buscar (apellido, dni, [PERSON_NAME], [PERSON_NAME], cuit, obra social)" at bounding box center [213, 148] width 302 height 7
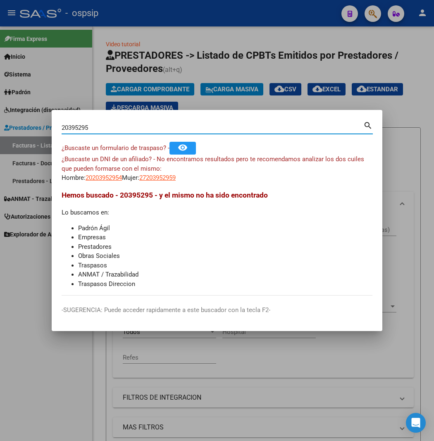
click at [87, 126] on input "20395295" at bounding box center [213, 127] width 302 height 7
type input "2"
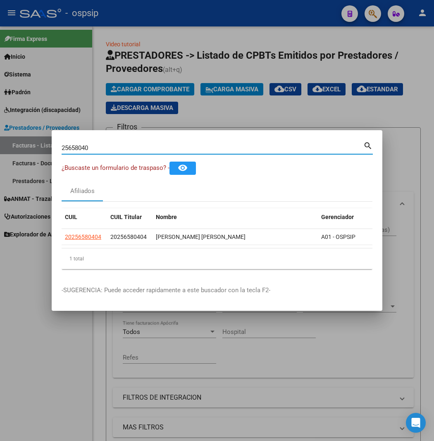
click at [102, 149] on input "25658040" at bounding box center [213, 147] width 302 height 7
type input "2"
click at [81, 146] on input "16557692" at bounding box center [213, 147] width 302 height 7
type input "1"
type input "93920708"
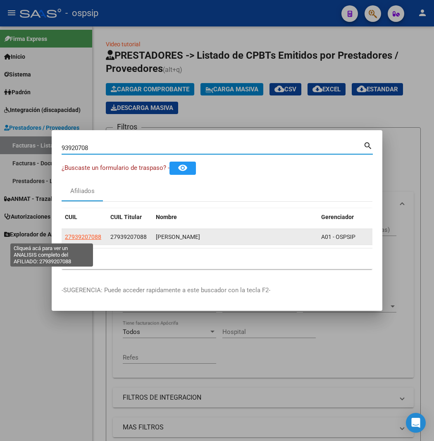
click at [65, 237] on span "27939207088" at bounding box center [83, 236] width 36 height 7
type textarea "27939207088"
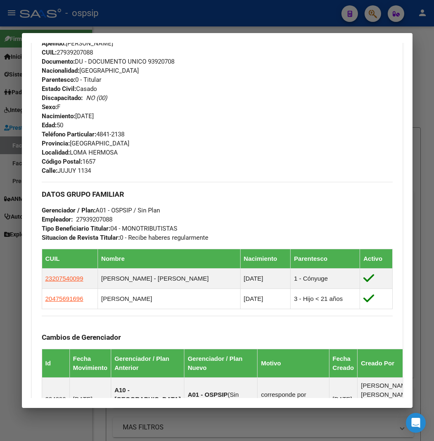
scroll to position [321, 0]
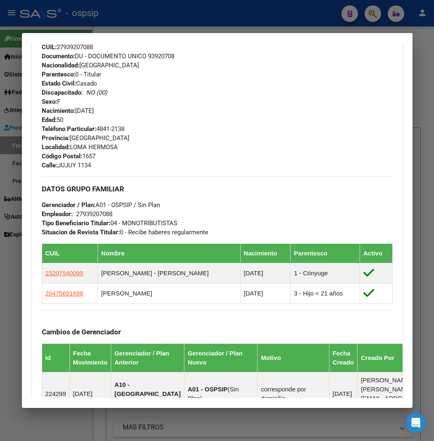
click at [150, 125] on div "Teléfono Particular: [PHONE_NUMBER] Provincia: [GEOGRAPHIC_DATA] Localidad: [GE…" at bounding box center [217, 146] width 351 height 45
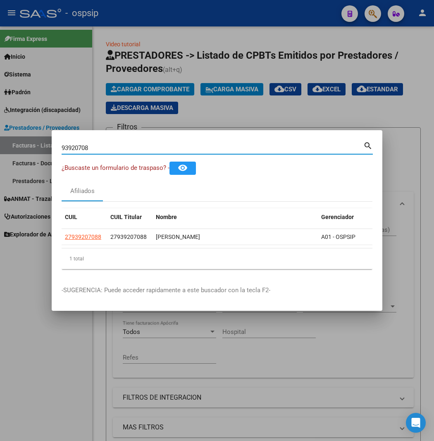
click at [82, 148] on input "93920708" at bounding box center [213, 147] width 302 height 7
type input "9"
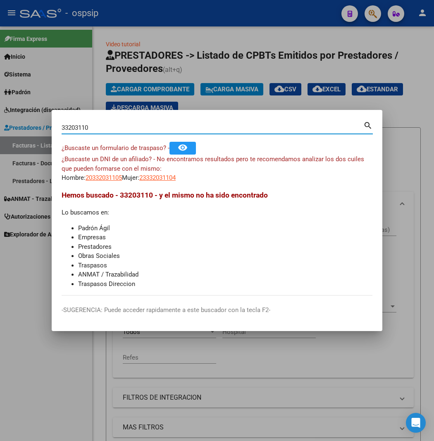
click at [89, 126] on input "33203110" at bounding box center [213, 127] width 302 height 7
type input "3"
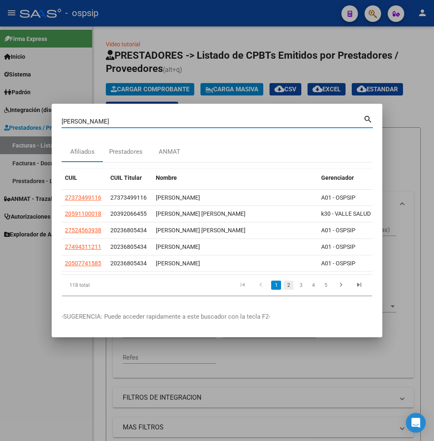
click at [293, 285] on link "2" at bounding box center [288, 285] width 10 height 9
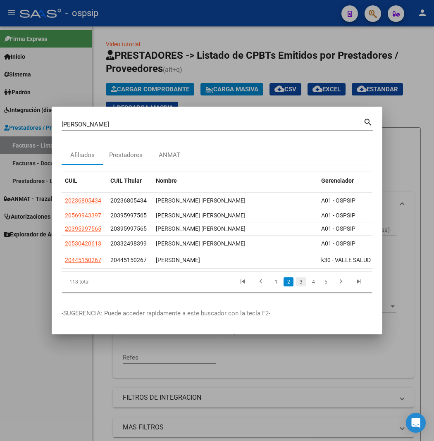
click at [306, 281] on link "3" at bounding box center [301, 281] width 10 height 9
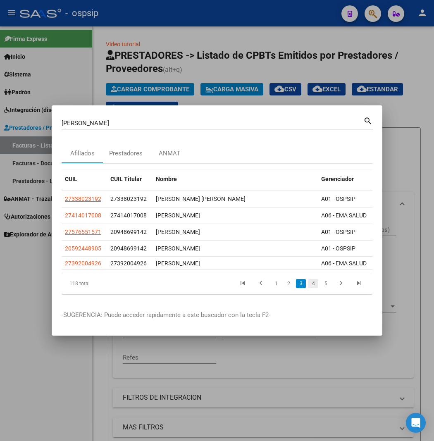
click at [318, 285] on link "4" at bounding box center [313, 283] width 10 height 9
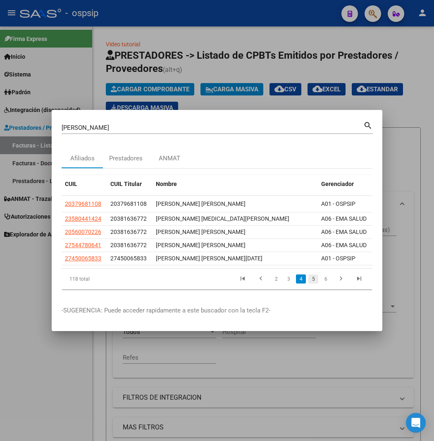
click at [318, 279] on link "5" at bounding box center [313, 278] width 10 height 9
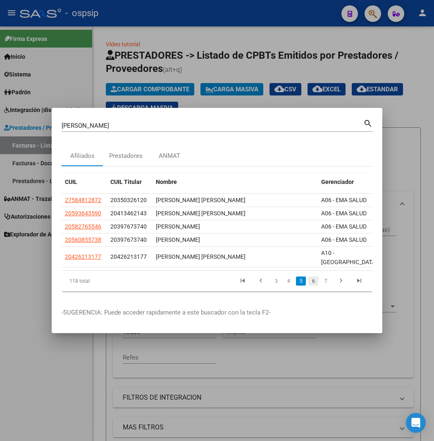
click at [318, 278] on link "6" at bounding box center [313, 280] width 10 height 9
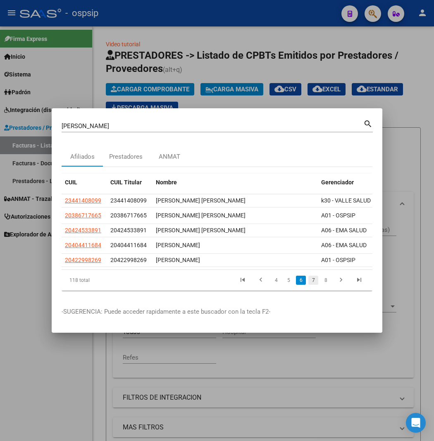
click at [318, 278] on link "7" at bounding box center [313, 280] width 10 height 9
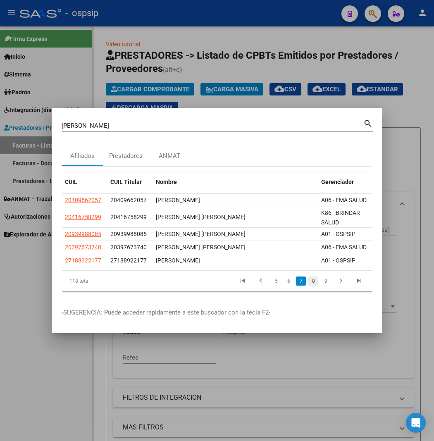
click at [318, 281] on link "8" at bounding box center [313, 280] width 10 height 9
click at [317, 282] on link "9" at bounding box center [312, 280] width 10 height 9
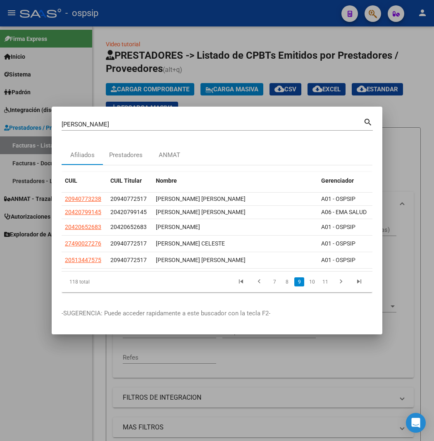
click at [317, 282] on link "10" at bounding box center [312, 281] width 11 height 9
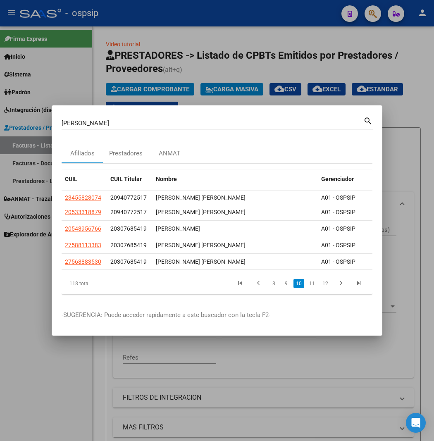
click at [317, 282] on link "11" at bounding box center [312, 283] width 11 height 9
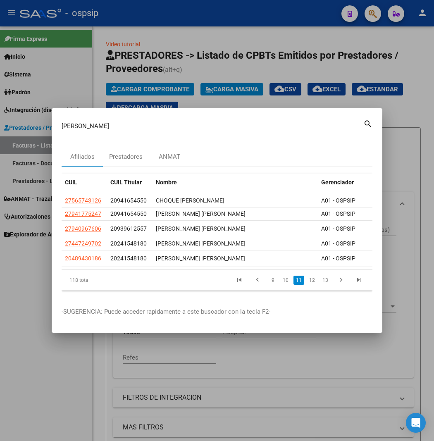
click at [317, 282] on link "12" at bounding box center [312, 280] width 11 height 9
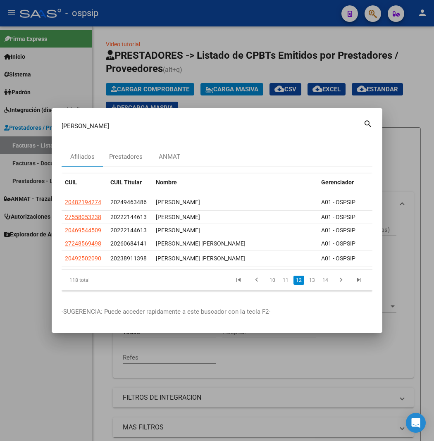
click at [317, 282] on link "13" at bounding box center [312, 280] width 11 height 9
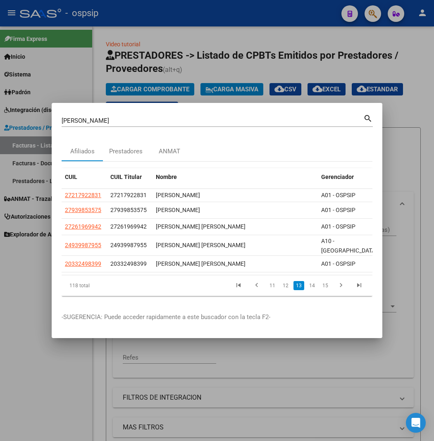
click at [87, 117] on input "[PERSON_NAME]" at bounding box center [213, 120] width 302 height 7
type input "M"
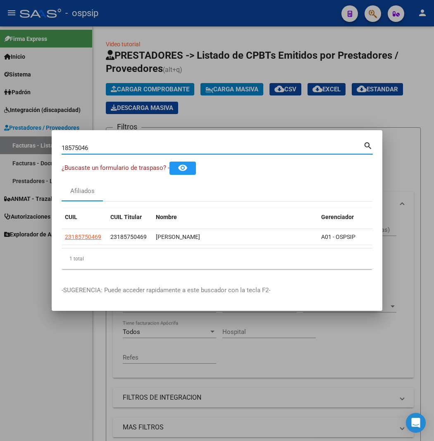
click at [93, 147] on input "18575046" at bounding box center [213, 147] width 302 height 7
type input "1"
drag, startPoint x: 99, startPoint y: 146, endPoint x: 81, endPoint y: 153, distance: 19.9
click at [96, 146] on input "38177302" at bounding box center [213, 147] width 302 height 7
type input "3"
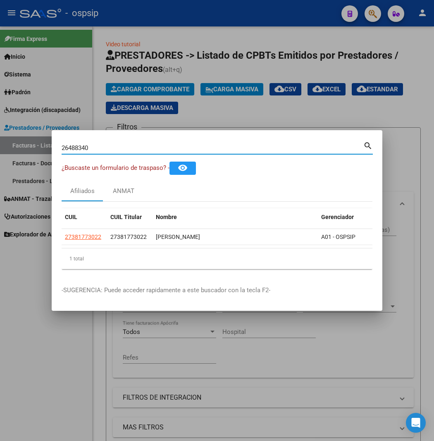
type input "26488340"
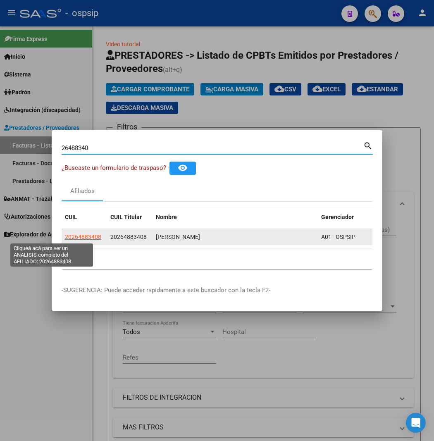
click at [65, 235] on span "20264883408" at bounding box center [83, 236] width 36 height 7
type textarea "20264883408"
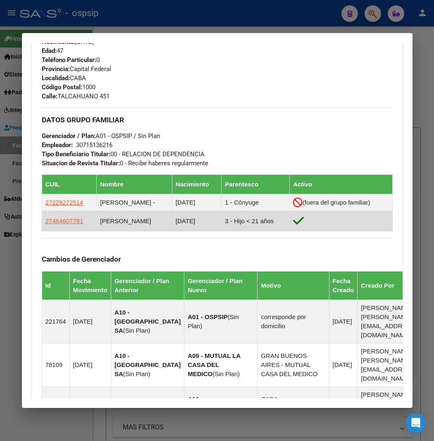
scroll to position [413, 0]
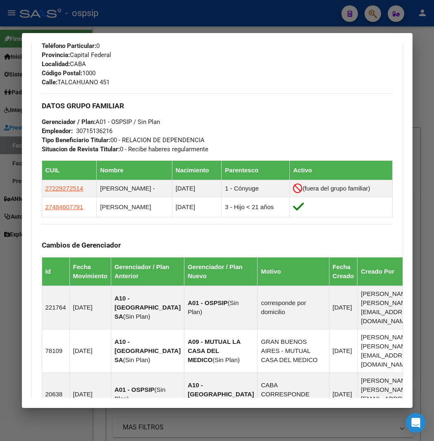
click at [230, 67] on div "Teléfono Particular: 0 Provincia: Capital Federal Localidad: CABA Código Postal…" at bounding box center [217, 63] width 351 height 45
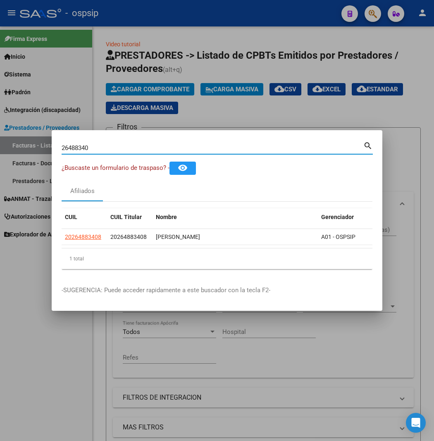
click at [105, 145] on input "26488340" at bounding box center [213, 147] width 302 height 7
click at [116, 145] on input "26488340" at bounding box center [213, 147] width 302 height 7
type input "2"
click at [115, 150] on input "35537308" at bounding box center [213, 147] width 302 height 7
type input "3"
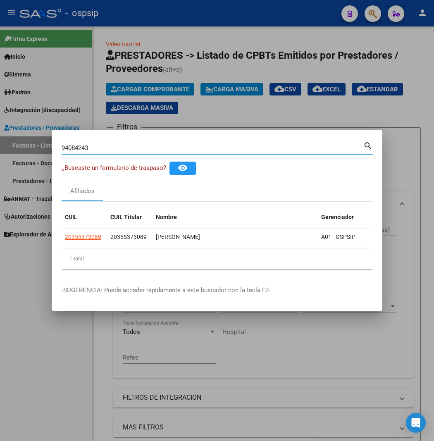
type input "94084243"
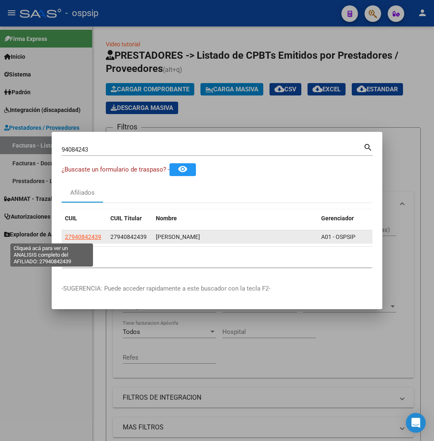
click at [65, 237] on span "27940842439" at bounding box center [83, 236] width 36 height 7
type textarea "27940842439"
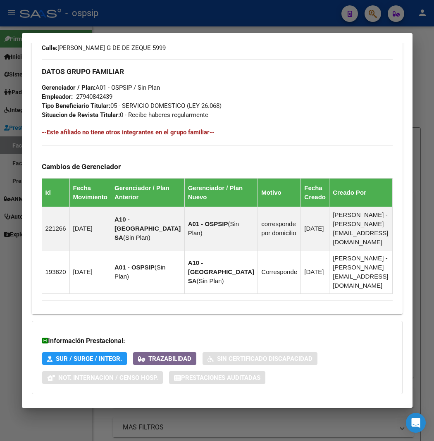
scroll to position [480, 0]
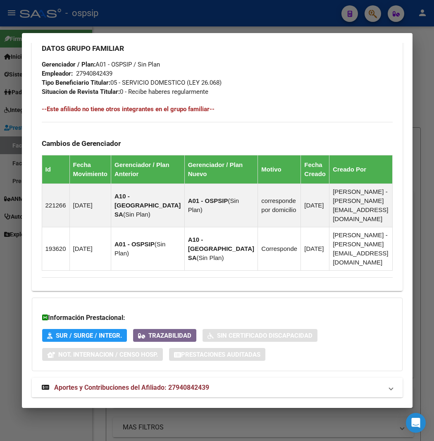
click at [84, 383] on span "Aportes y Contribuciones del Afiliado: 27940842439" at bounding box center [131, 387] width 155 height 8
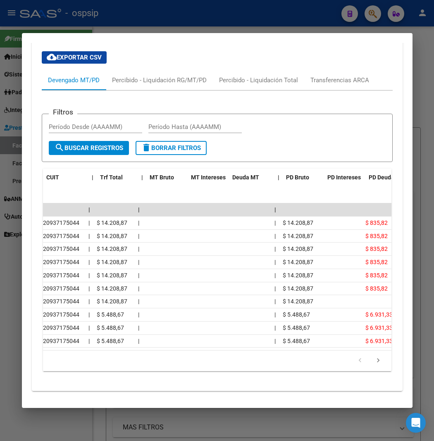
scroll to position [0, 0]
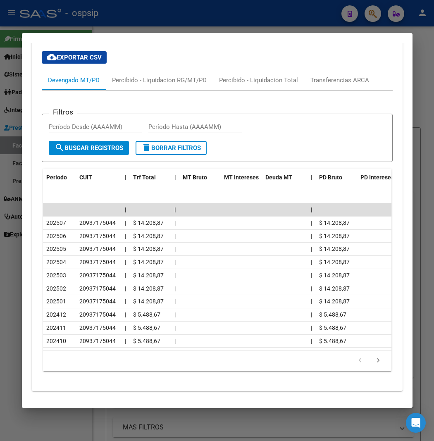
drag, startPoint x: 186, startPoint y: 114, endPoint x: 193, endPoint y: 100, distance: 15.7
click at [186, 121] on div "Período Hasta (AAAAMM)" at bounding box center [194, 127] width 93 height 12
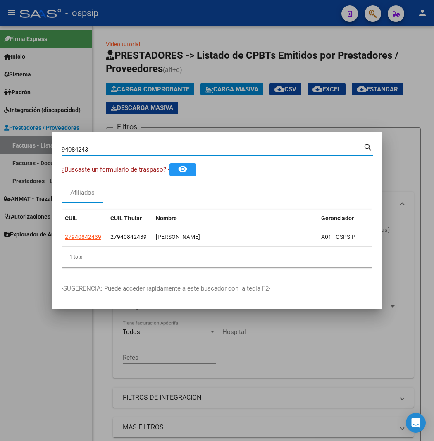
click at [121, 153] on input "94084243" at bounding box center [213, 149] width 302 height 7
type input "9"
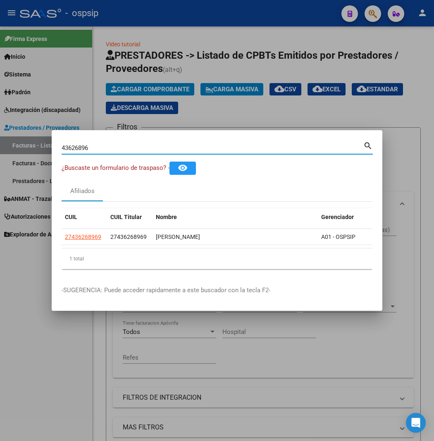
click at [86, 147] on input "43626896" at bounding box center [213, 147] width 302 height 7
type input "4"
type input "34507444"
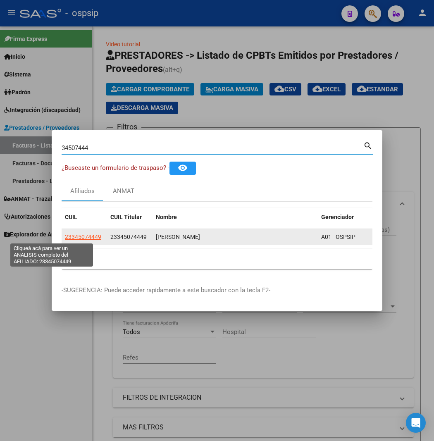
click at [65, 236] on span "23345074449" at bounding box center [83, 236] width 36 height 7
type textarea "23345074449"
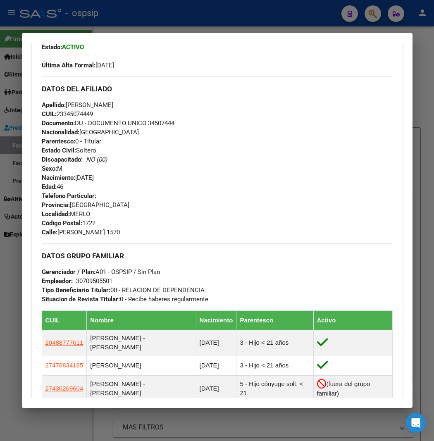
scroll to position [459, 0]
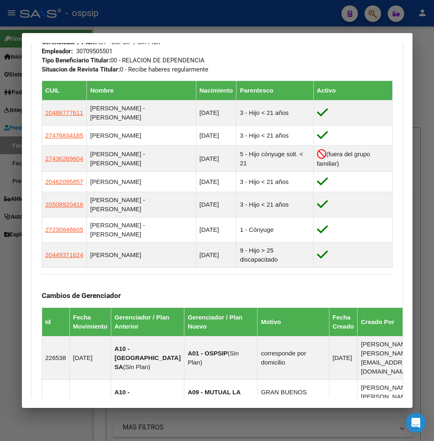
click at [191, 69] on span "Situacion de Revista Titular: 0 - Recibe haberes regularmente" at bounding box center [125, 69] width 166 height 7
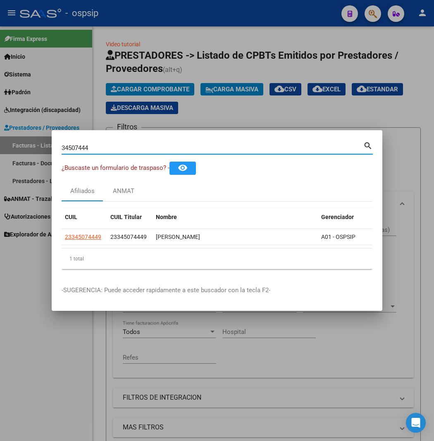
click at [88, 150] on input "34507444" at bounding box center [213, 147] width 302 height 7
type input "3"
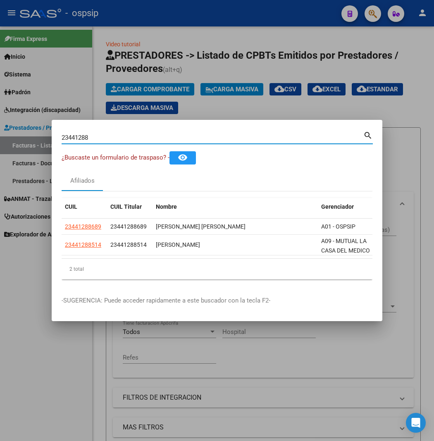
click at [98, 137] on input "23441288" at bounding box center [213, 137] width 302 height 7
type input "2"
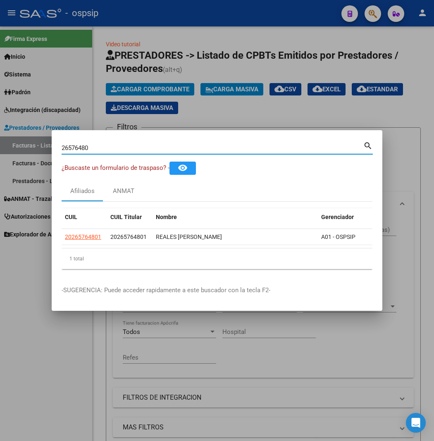
click at [114, 144] on input "26576480" at bounding box center [213, 147] width 302 height 7
type input "2"
click at [94, 148] on input "Buscar (apellido, dni, [PERSON_NAME], [PERSON_NAME], cuit, obra social)" at bounding box center [213, 147] width 302 height 7
type input "2"
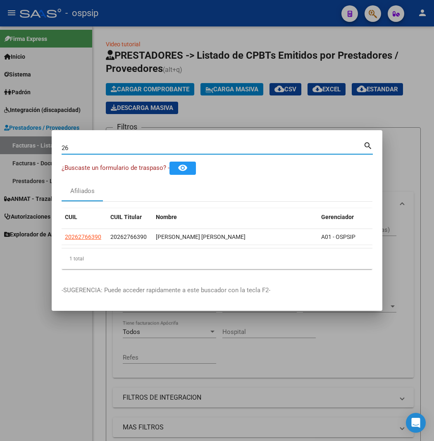
type input "2"
click at [91, 143] on div "24838414 Buscar (apellido, dni, [PERSON_NAME], [PERSON_NAME], cuit, obra social)" at bounding box center [213, 148] width 302 height 12
click at [93, 149] on input "24838414" at bounding box center [213, 147] width 302 height 7
type input "2"
click at [95, 145] on input "14042981" at bounding box center [213, 147] width 302 height 7
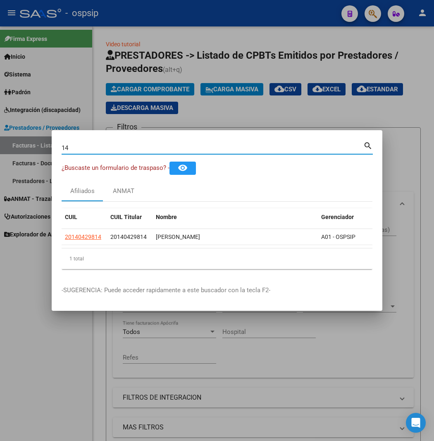
type input "1"
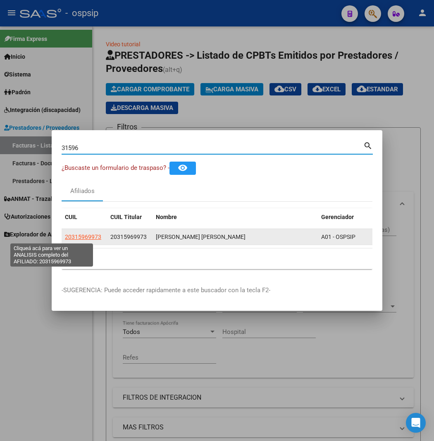
type input "31596"
click at [65, 236] on span "20315969973" at bounding box center [83, 236] width 36 height 7
type textarea "20315969973"
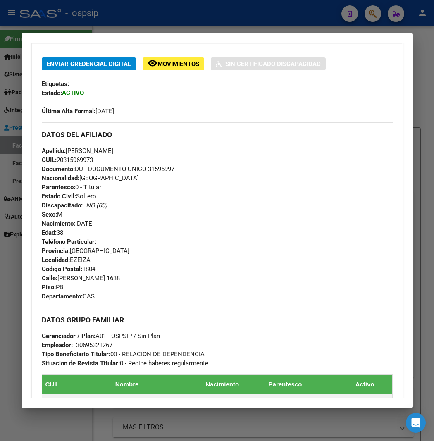
scroll to position [367, 0]
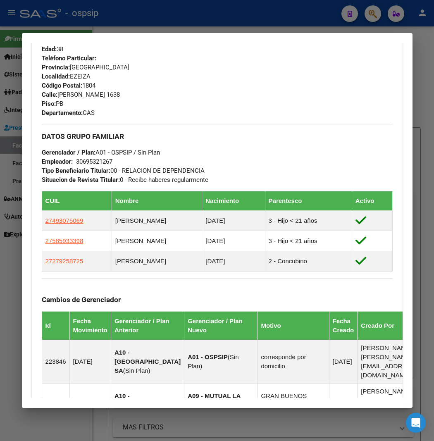
click at [161, 92] on div "Teléfono Particular: Provincia: [GEOGRAPHIC_DATA] Localidad: [GEOGRAPHIC_DATA] …" at bounding box center [217, 86] width 351 height 64
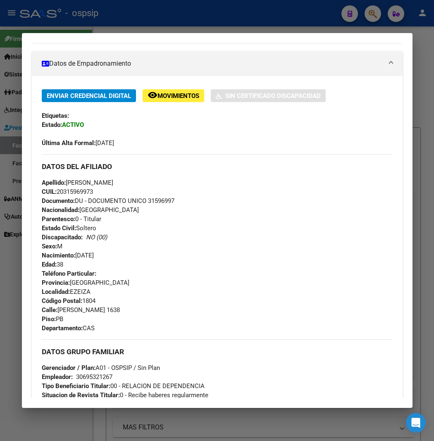
scroll to position [0, 0]
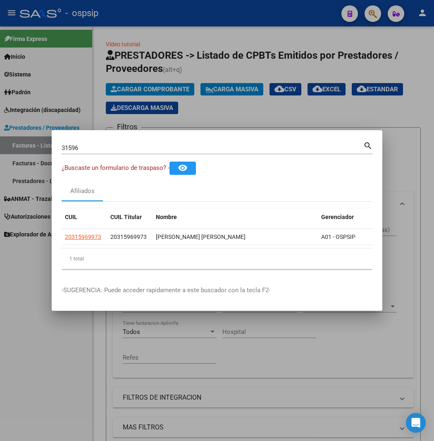
click at [99, 148] on input "31596" at bounding box center [213, 147] width 302 height 7
type input "3"
click at [99, 148] on input "33173258" at bounding box center [213, 147] width 302 height 7
type input "3"
click at [95, 144] on input "31651396" at bounding box center [213, 147] width 302 height 7
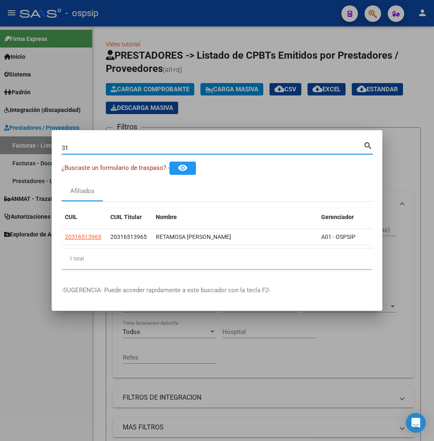
type input "3"
click at [79, 146] on input "Buscar (apellido, dni, [PERSON_NAME], [PERSON_NAME], cuit, obra social)" at bounding box center [213, 147] width 302 height 7
click at [87, 149] on input "Buscar (apellido, dni, [PERSON_NAME], [PERSON_NAME], cuit, obra social)" at bounding box center [213, 147] width 302 height 7
type input "2"
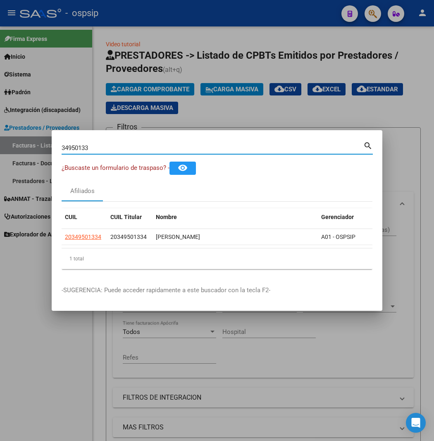
click at [97, 147] on input "34950133" at bounding box center [213, 147] width 302 height 7
type input "3"
click at [79, 147] on input "20006782" at bounding box center [213, 147] width 302 height 7
type input "2"
type input "9"
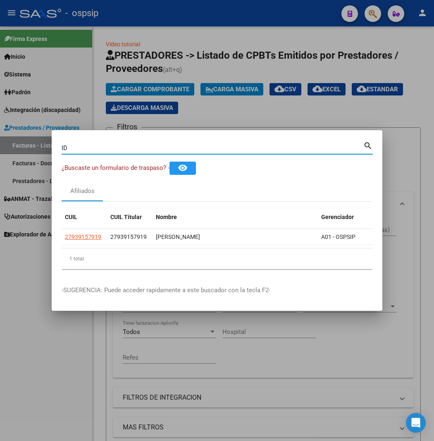
type input "I"
click at [62, 147] on input "Buscar (apellido, dni, [PERSON_NAME], [PERSON_NAME], cuit, obra social)" at bounding box center [213, 147] width 302 height 7
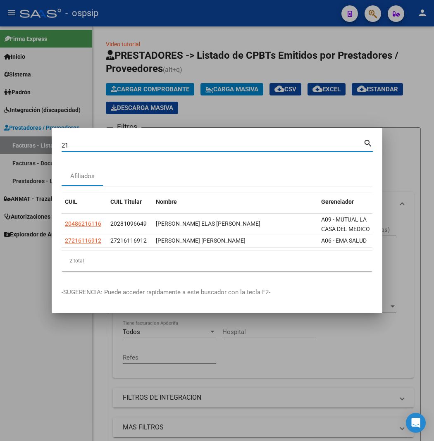
type input "2"
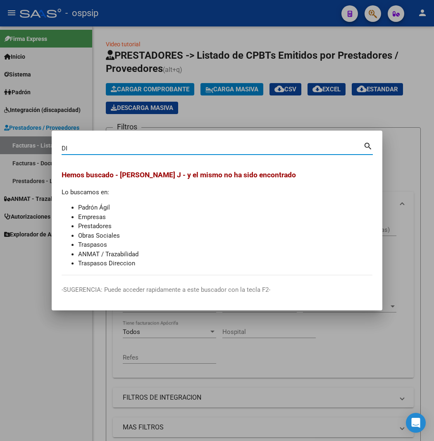
type input "D"
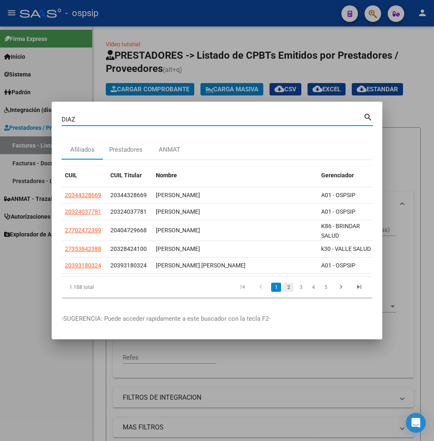
click at [293, 286] on link "2" at bounding box center [288, 287] width 10 height 9
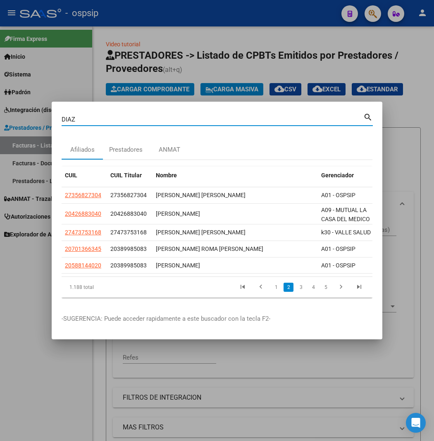
click at [83, 119] on input "DIAZ" at bounding box center [213, 119] width 302 height 7
type input "D"
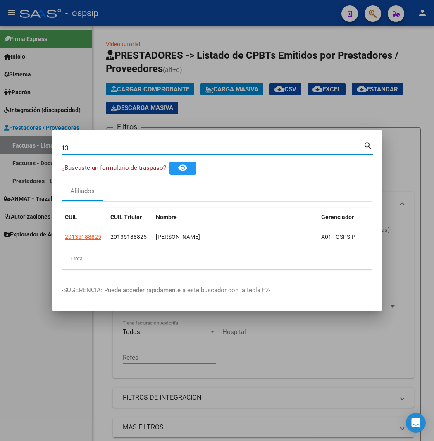
type input "1"
type input "93057304"
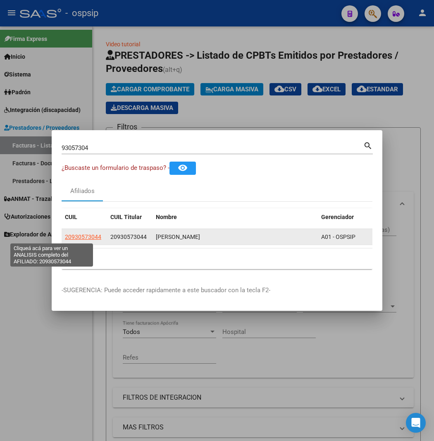
click at [65, 238] on span "20930573044" at bounding box center [83, 236] width 36 height 7
type textarea "20930573044"
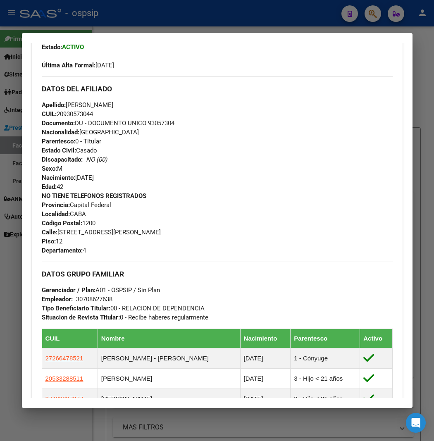
scroll to position [367, 0]
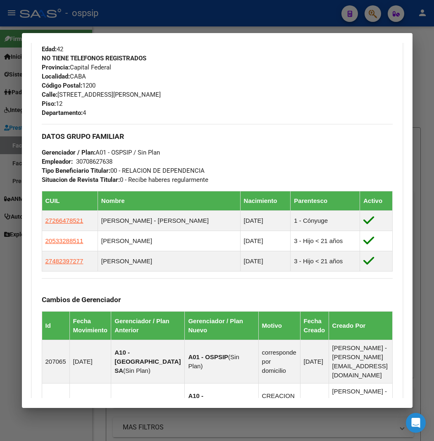
click at [169, 71] on div "NO TIENE TELEFONOS REGISTRADOS Provincia: Capital Federal Localidad: CABA Códig…" at bounding box center [217, 86] width 351 height 64
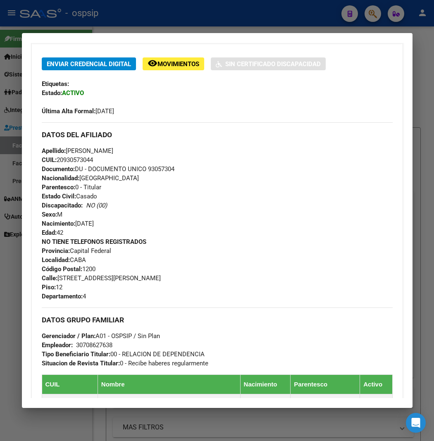
scroll to position [138, 0]
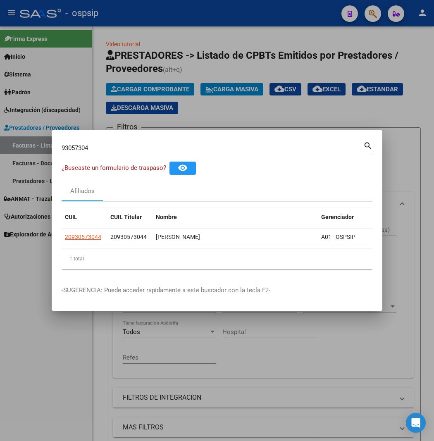
click at [88, 149] on input "93057304" at bounding box center [213, 147] width 302 height 7
type input "9"
type input "1"
click at [88, 148] on input "25103933" at bounding box center [213, 147] width 302 height 7
type input "2"
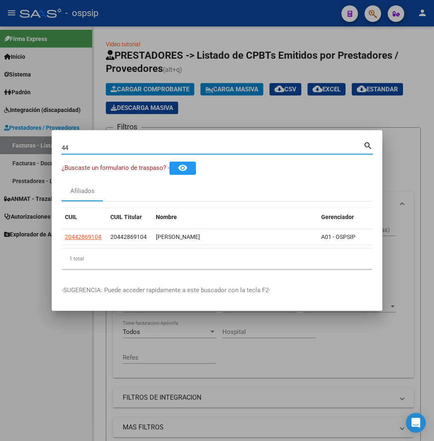
type input "4"
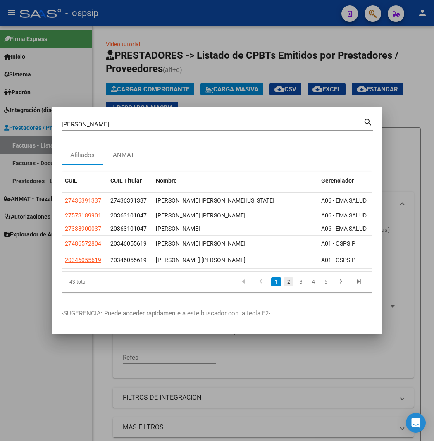
click at [293, 282] on link "2" at bounding box center [288, 281] width 10 height 9
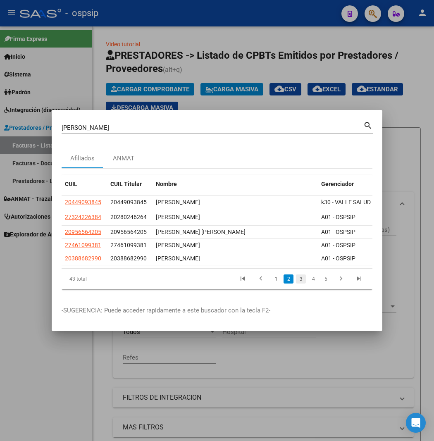
click at [306, 278] on link "3" at bounding box center [301, 278] width 10 height 9
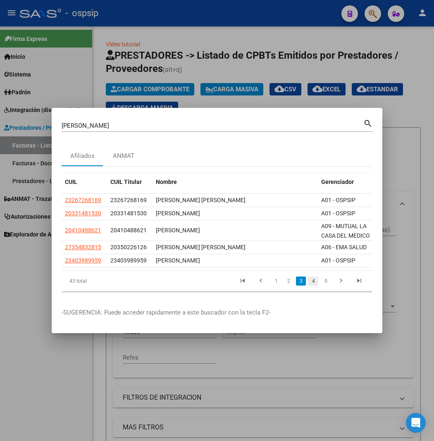
click at [318, 280] on link "4" at bounding box center [313, 280] width 10 height 9
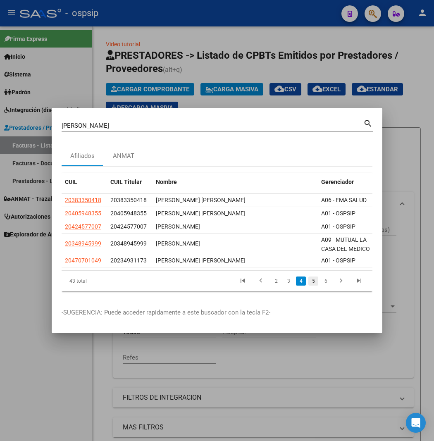
click at [318, 279] on link "5" at bounding box center [313, 280] width 10 height 9
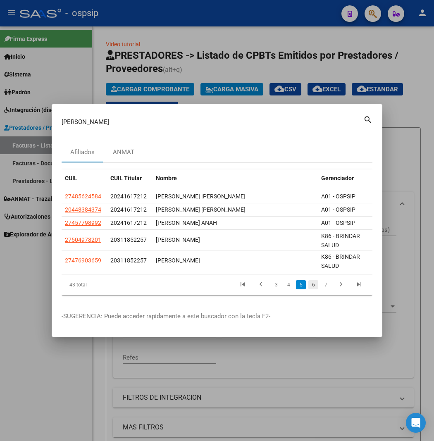
click at [318, 284] on link "6" at bounding box center [313, 284] width 10 height 9
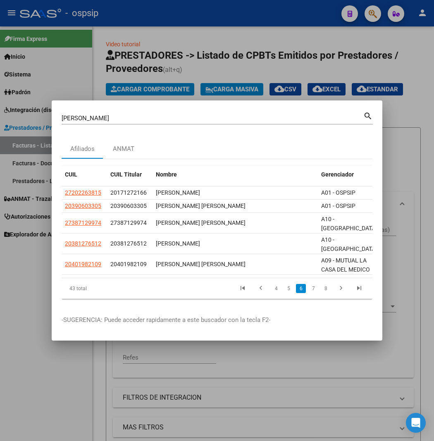
click at [86, 119] on input "[PERSON_NAME]" at bounding box center [213, 117] width 302 height 7
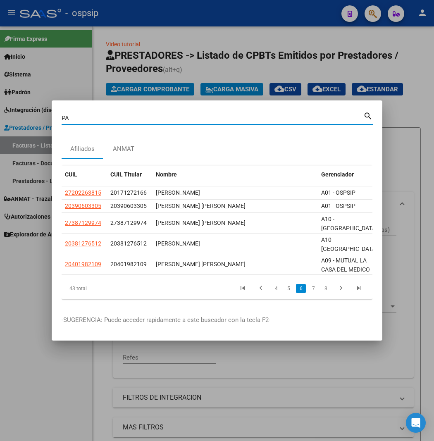
type input "P"
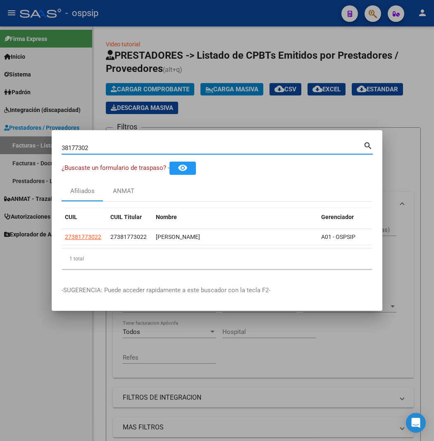
click at [101, 145] on input "38177302" at bounding box center [213, 147] width 302 height 7
type input "3"
type input "4"
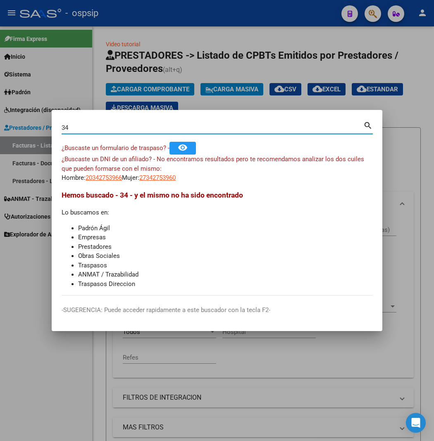
type input "3"
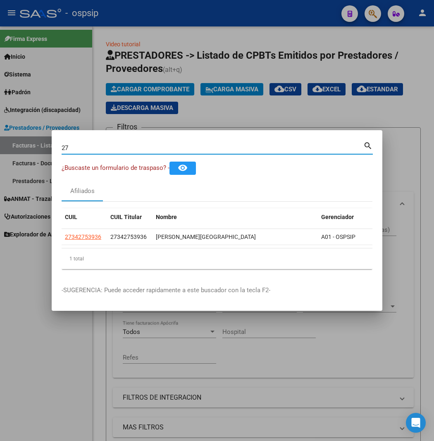
type input "2"
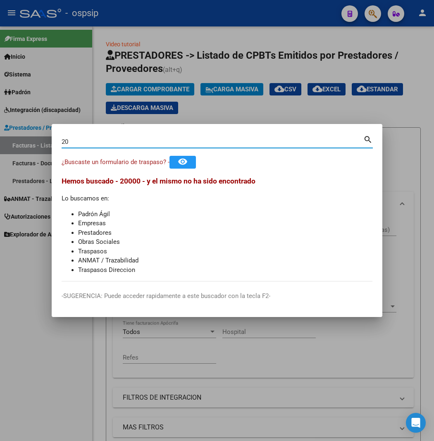
type input "2"
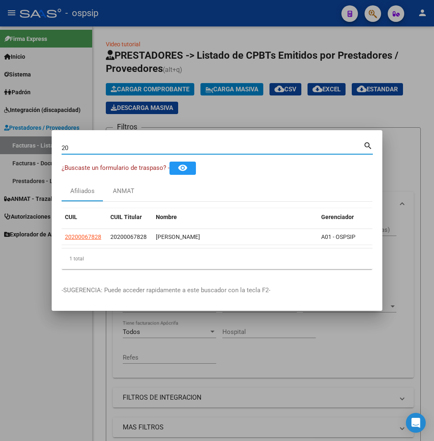
type input "2"
type input "20142643"
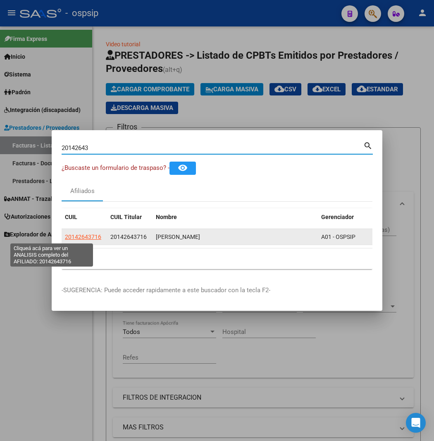
click at [65, 237] on span "20142643716" at bounding box center [83, 236] width 36 height 7
type textarea "20142643716"
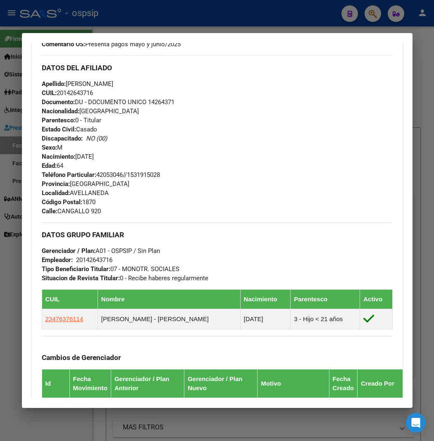
scroll to position [413, 0]
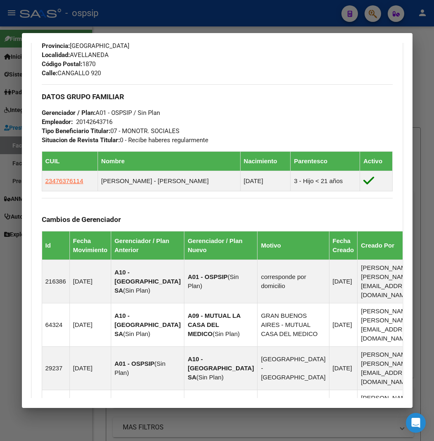
click at [308, 88] on div "DATOS GRUPO FAMILIAR Gerenciador / Plan: A01 - OSPSIP / Sin Plan Empleador: 201…" at bounding box center [217, 114] width 351 height 60
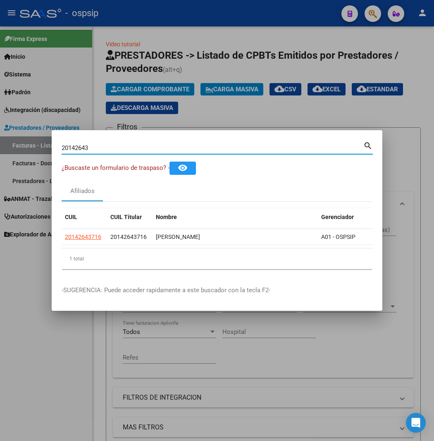
click at [119, 144] on input "20142643" at bounding box center [213, 147] width 302 height 7
type input "2"
type input "3"
type input "1"
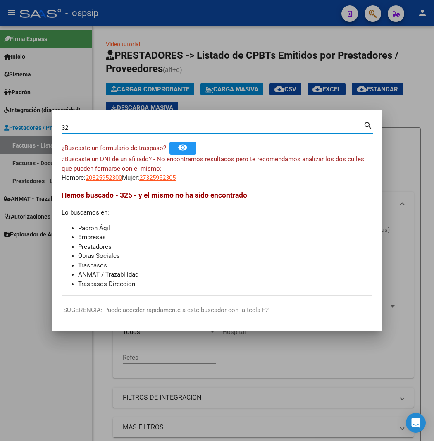
type input "3"
type input "2"
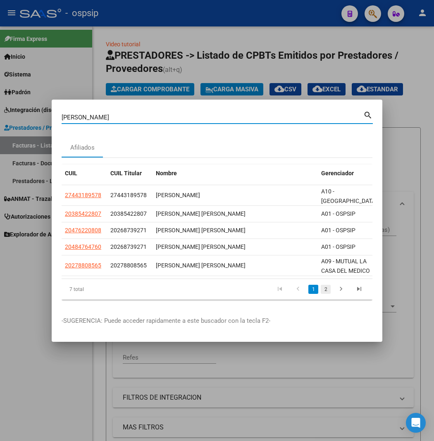
click at [330, 289] on link "2" at bounding box center [326, 289] width 10 height 9
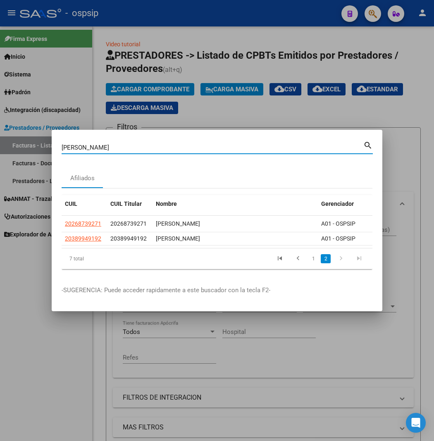
click at [101, 146] on input "[PERSON_NAME]" at bounding box center [213, 147] width 302 height 7
type input "G"
type input "31596997"
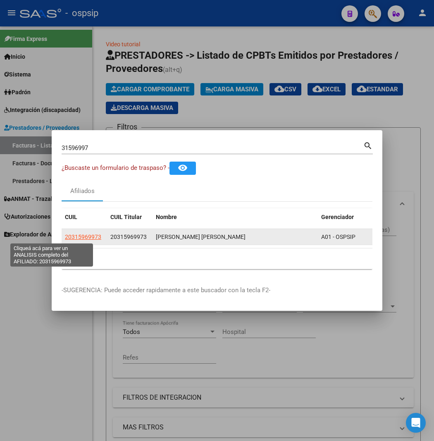
click at [65, 238] on span "20315969973" at bounding box center [83, 236] width 36 height 7
type textarea "20315969973"
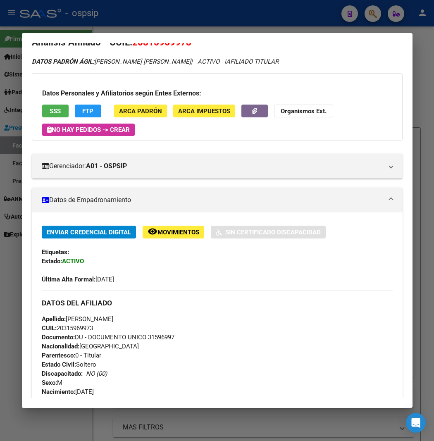
scroll to position [0, 0]
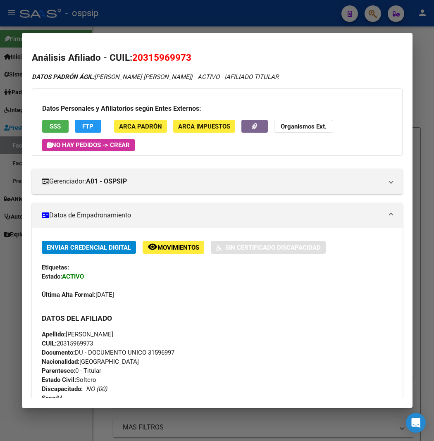
click at [162, 51] on h2 "Análisis Afiliado - CUIL: 20315969973" at bounding box center [217, 58] width 371 height 14
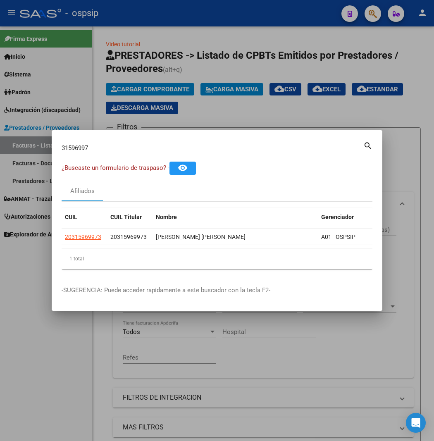
click at [107, 146] on input "31596997" at bounding box center [213, 147] width 302 height 7
type input "3"
type input "2"
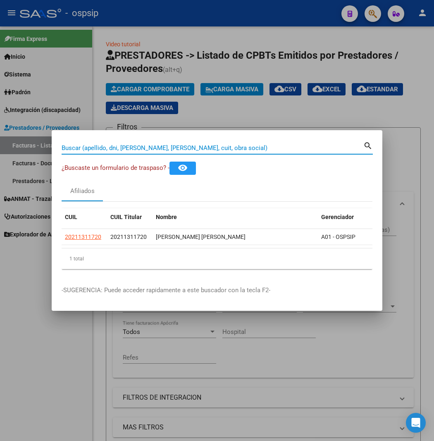
type input "3"
type input "2"
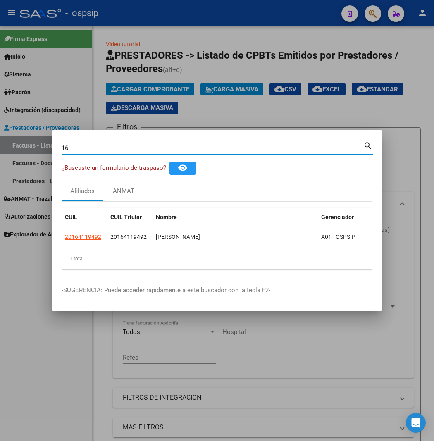
type input "1"
type input "34216499"
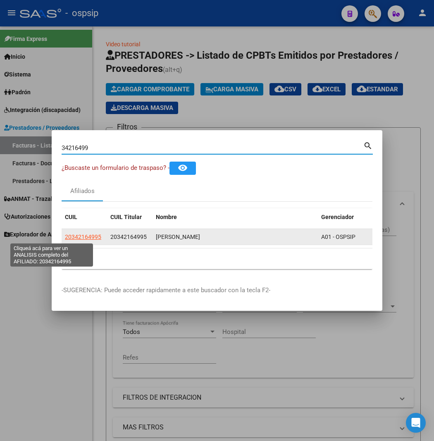
click at [65, 235] on span "20342164995" at bounding box center [83, 236] width 36 height 7
type textarea "20342164995"
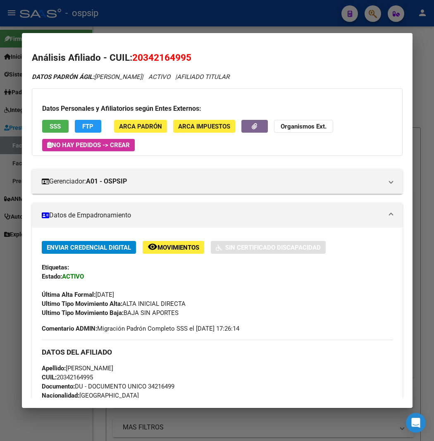
click at [195, 63] on h2 "Análisis Afiliado - CUIL: 20342164995" at bounding box center [217, 58] width 371 height 14
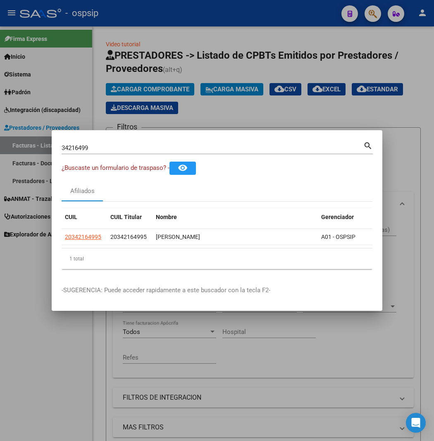
click at [71, 147] on input "34216499" at bounding box center [213, 147] width 302 height 7
type input "3"
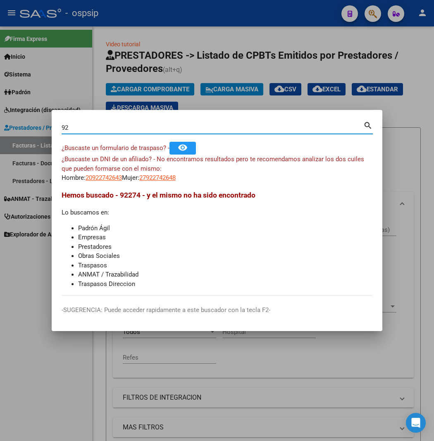
type input "9"
click at [95, 124] on input "20922742" at bounding box center [213, 127] width 302 height 7
type input "2"
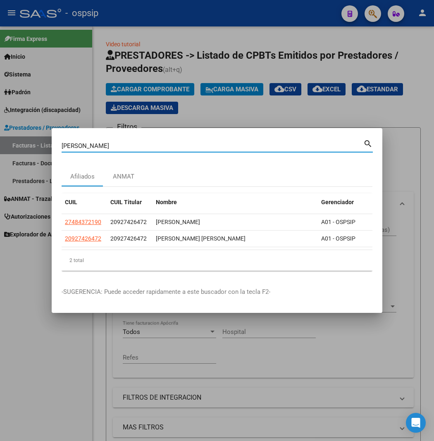
click at [119, 146] on input "[PERSON_NAME]" at bounding box center [213, 145] width 302 height 7
type input "O"
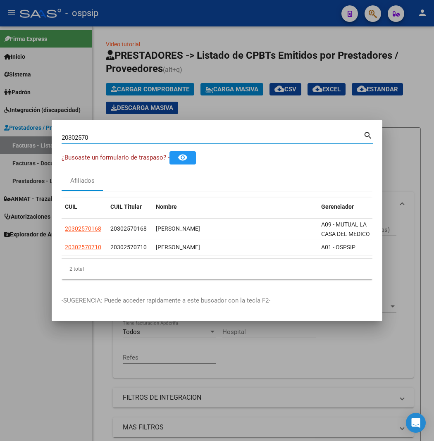
click at [95, 137] on input "20302570" at bounding box center [213, 137] width 302 height 7
type input "2"
type input "30257071"
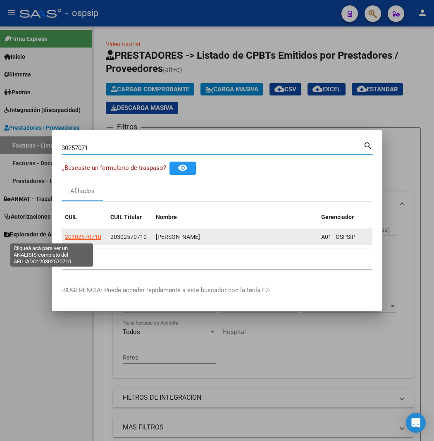
click at [65, 237] on span "20302570710" at bounding box center [83, 236] width 36 height 7
type textarea "20302570710"
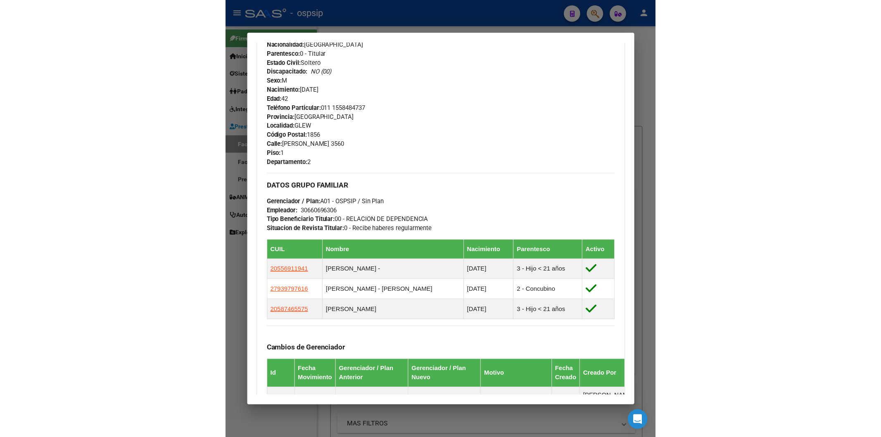
scroll to position [367, 0]
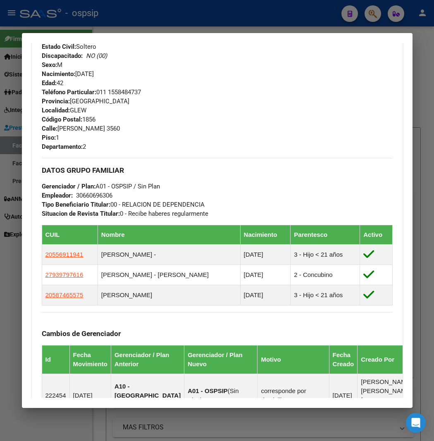
click at [250, 96] on div "Teléfono Particular: [PHONE_NUMBER] Provincia: [GEOGRAPHIC_DATA] Localidad: [PE…" at bounding box center [217, 120] width 351 height 64
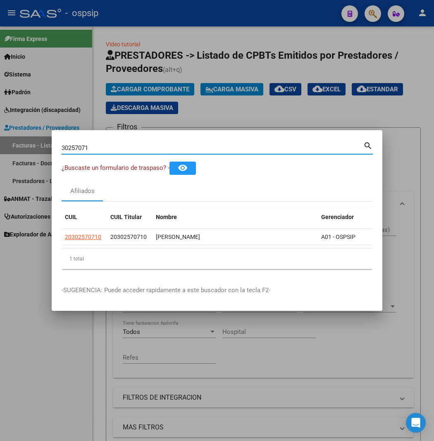
click at [78, 145] on input "30257071" at bounding box center [213, 147] width 302 height 7
type input "3"
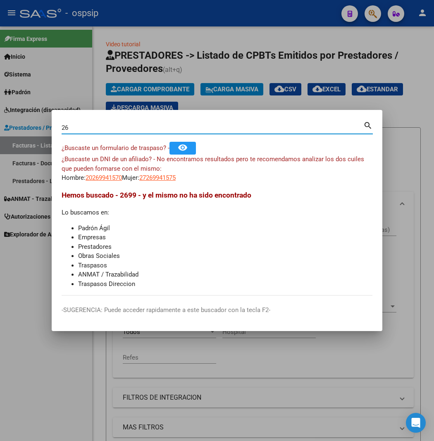
type input "2"
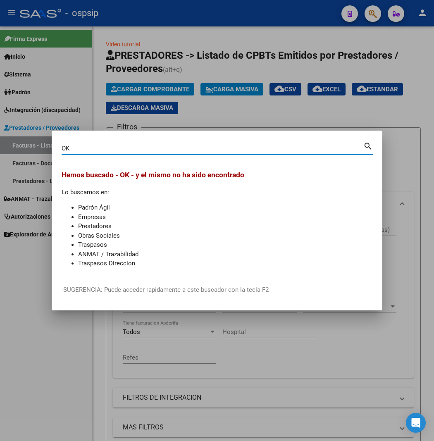
type input "O"
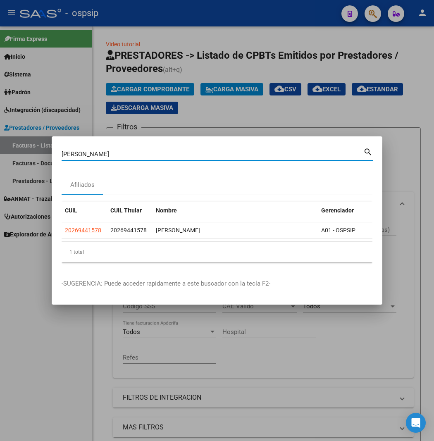
click at [117, 156] on input "[PERSON_NAME]" at bounding box center [213, 153] width 302 height 7
type input "O"
type input "23249684"
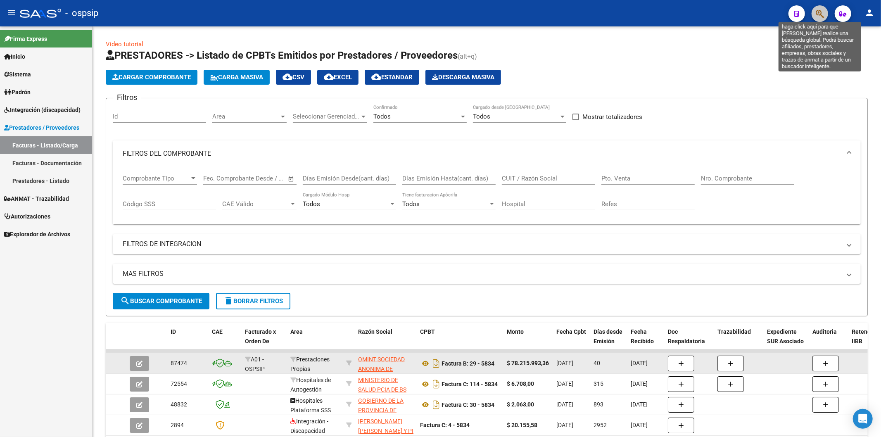
click at [817, 14] on icon "button" at bounding box center [820, 14] width 8 height 10
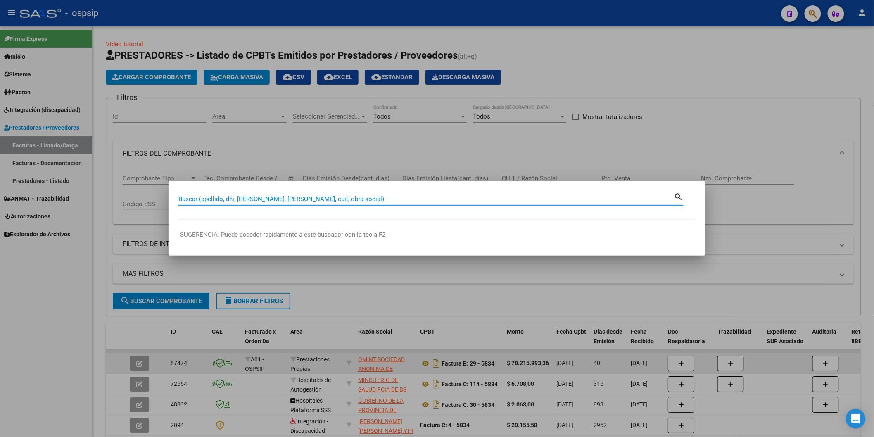
click at [333, 200] on input "Buscar (apellido, dni, [PERSON_NAME], [PERSON_NAME], cuit, obra social)" at bounding box center [426, 198] width 496 height 7
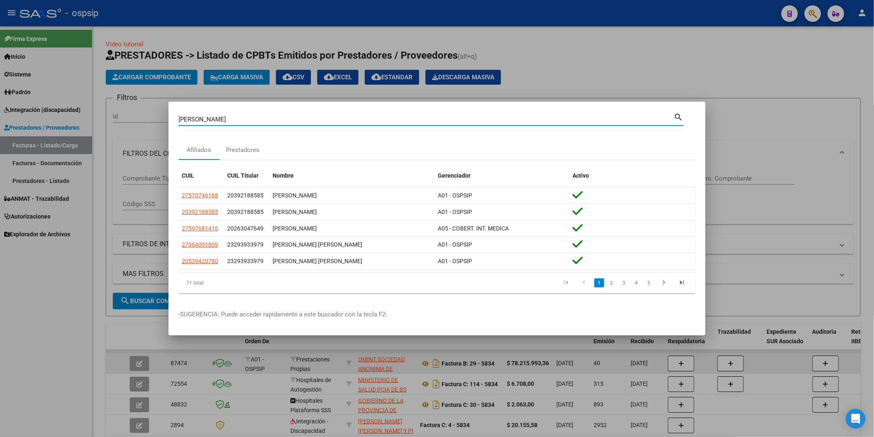
click at [247, 121] on input "[PERSON_NAME]" at bounding box center [426, 119] width 496 height 7
type input "C"
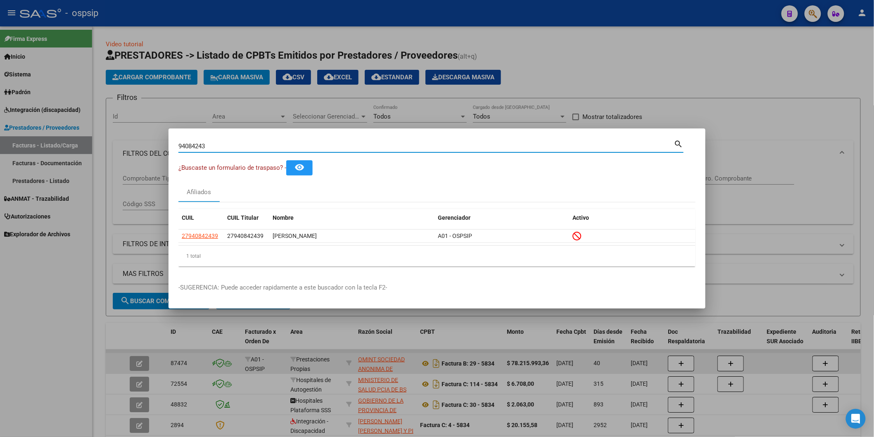
click at [338, 143] on input "94084243" at bounding box center [426, 146] width 496 height 7
type input "9"
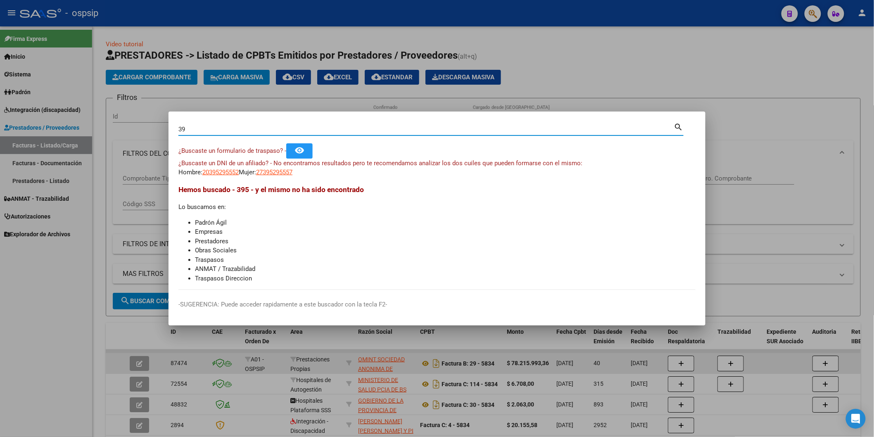
type input "3"
type input "2"
type input "PEREYRA"
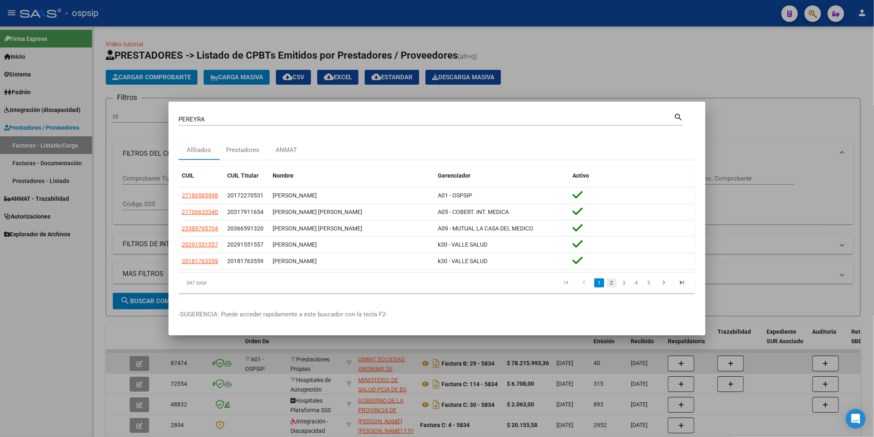
click at [613, 286] on link "2" at bounding box center [612, 282] width 10 height 9
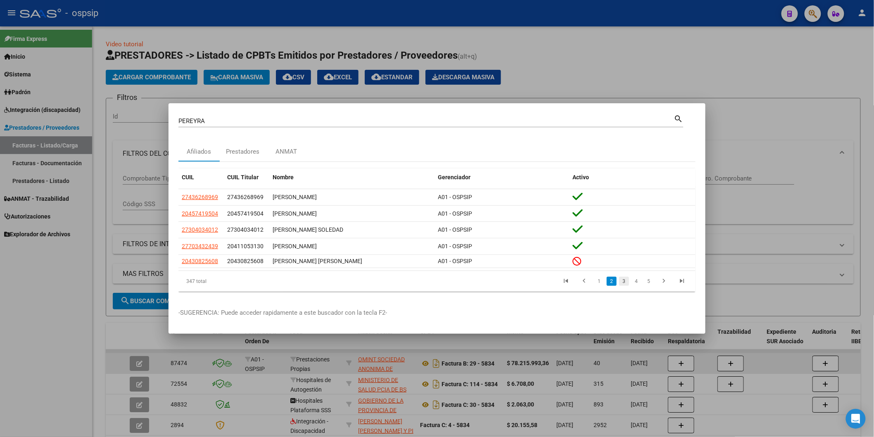
click at [625, 282] on link "3" at bounding box center [624, 281] width 10 height 9
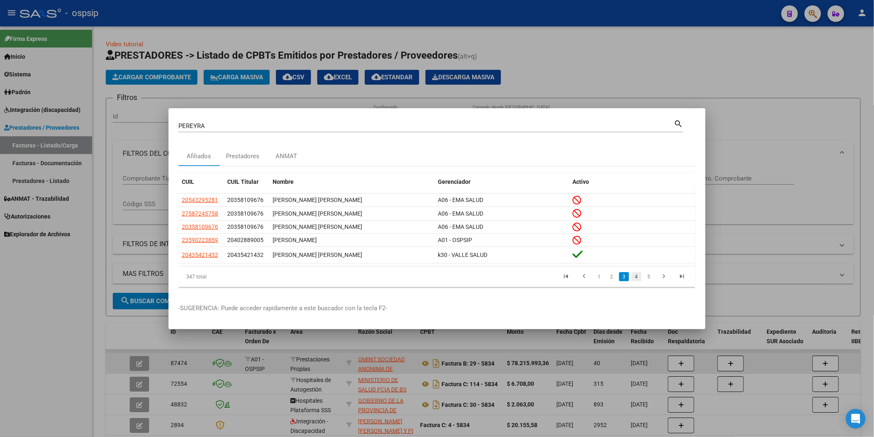
click at [637, 277] on link "4" at bounding box center [637, 276] width 10 height 9
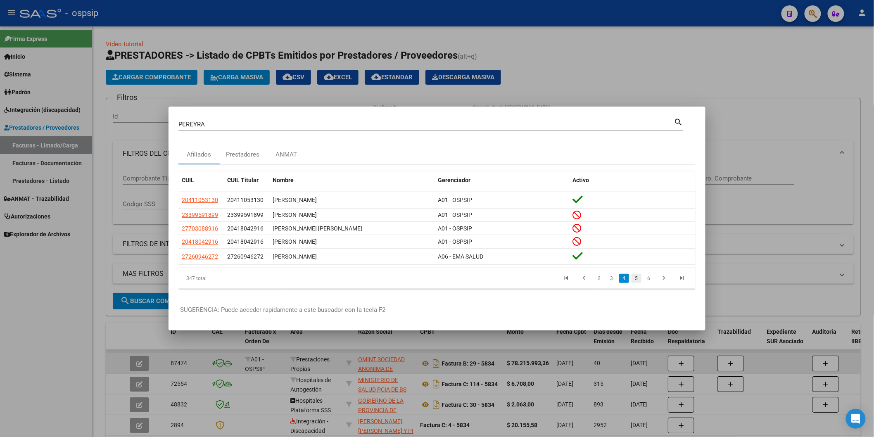
click at [636, 278] on link "5" at bounding box center [637, 278] width 10 height 9
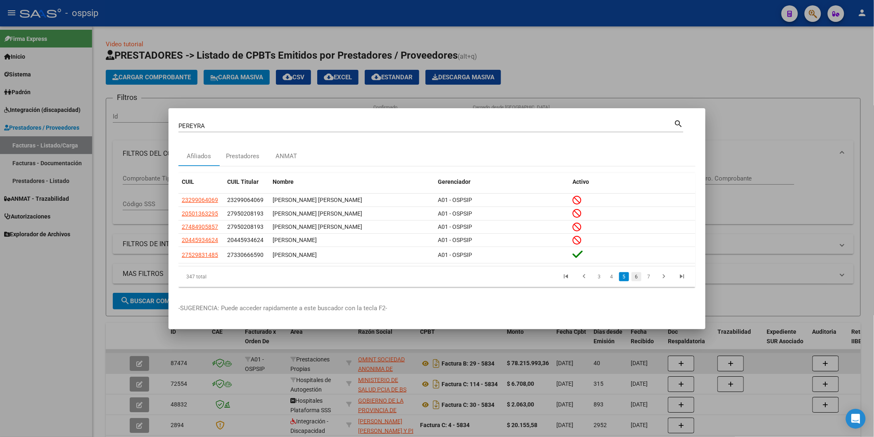
click at [637, 278] on link "6" at bounding box center [637, 276] width 10 height 9
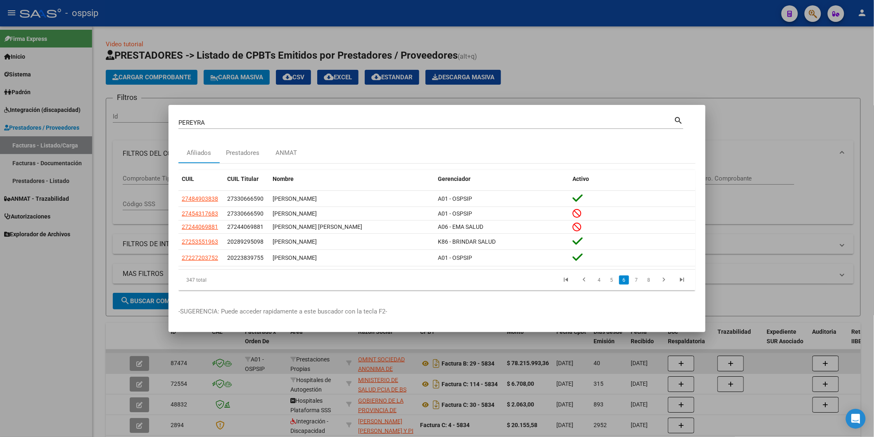
click at [637, 278] on link "7" at bounding box center [637, 280] width 10 height 9
click at [637, 280] on link "8" at bounding box center [637, 280] width 10 height 9
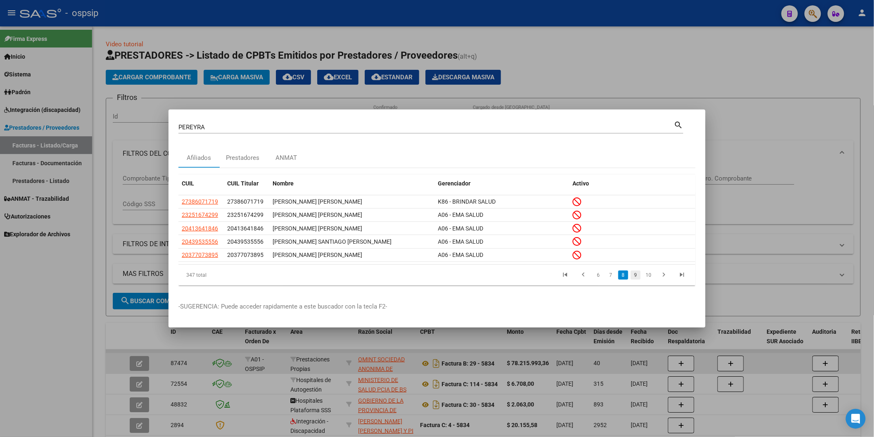
click at [637, 277] on link "9" at bounding box center [636, 275] width 10 height 9
click at [637, 277] on link "10" at bounding box center [635, 275] width 11 height 9
click at [637, 277] on link "11" at bounding box center [635, 275] width 11 height 9
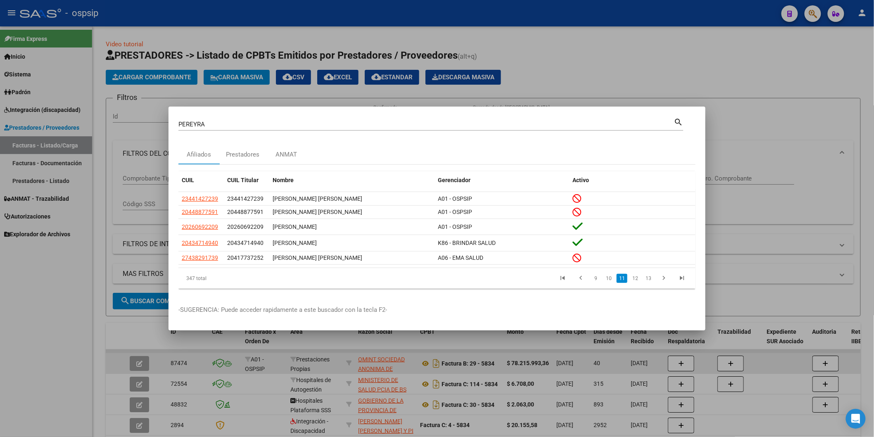
click at [637, 277] on link "12" at bounding box center [635, 278] width 11 height 9
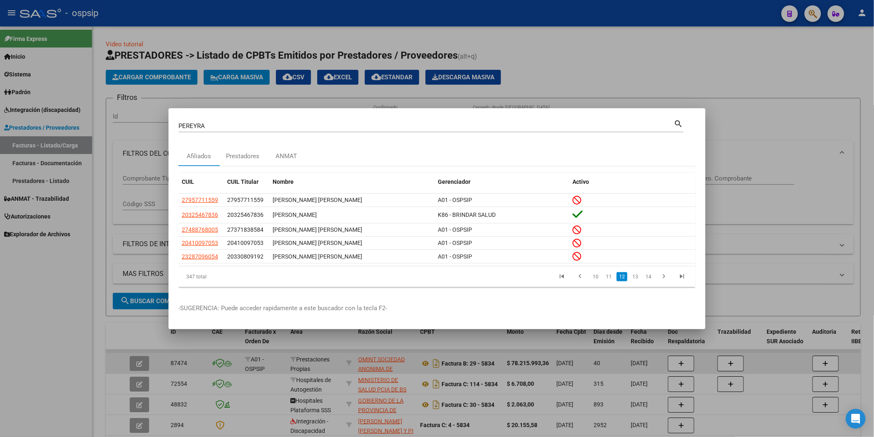
click at [637, 277] on link "13" at bounding box center [635, 276] width 11 height 9
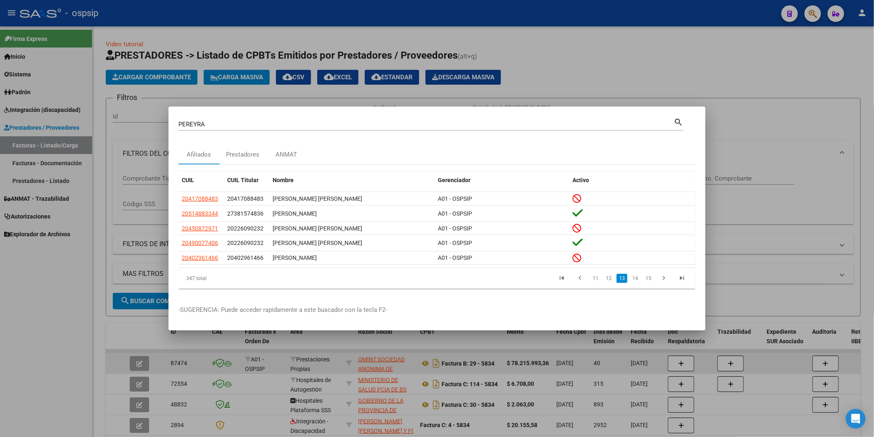
click at [637, 277] on link "14" at bounding box center [635, 278] width 11 height 9
click at [637, 277] on link "15" at bounding box center [635, 278] width 11 height 9
click at [636, 278] on link "16" at bounding box center [635, 278] width 11 height 9
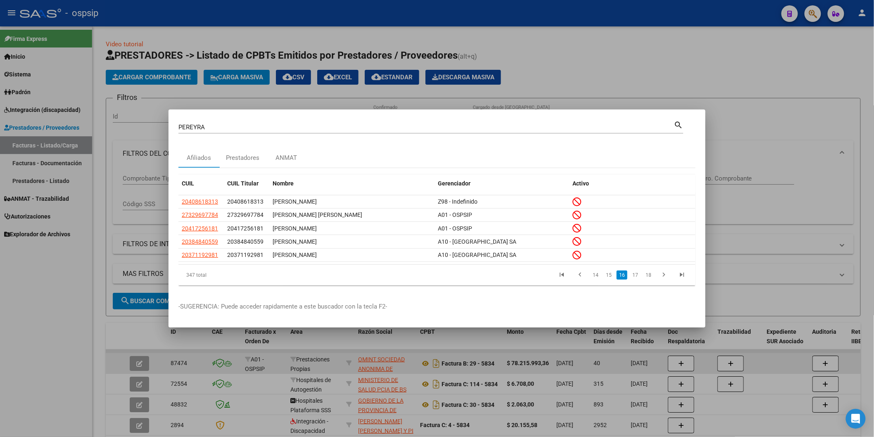
click at [636, 278] on link "17" at bounding box center [635, 275] width 11 height 9
click at [636, 278] on link "18" at bounding box center [635, 275] width 11 height 9
click at [636, 278] on link "19" at bounding box center [635, 275] width 11 height 9
click at [636, 278] on link "20" at bounding box center [635, 275] width 11 height 9
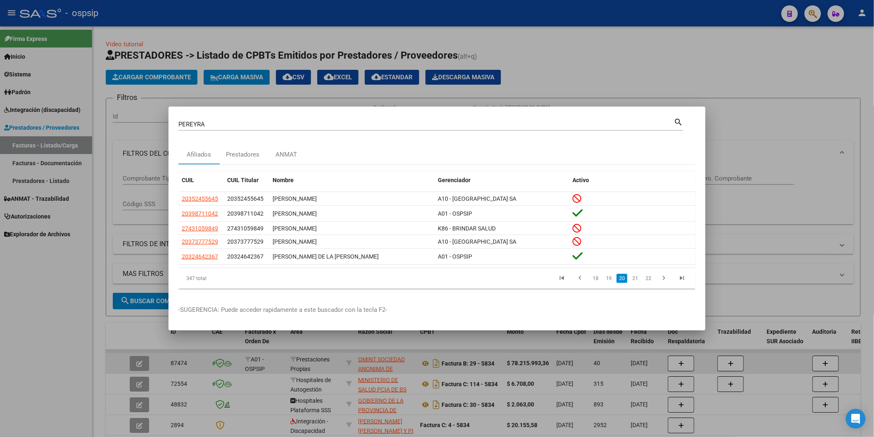
click at [636, 278] on link "21" at bounding box center [635, 278] width 11 height 9
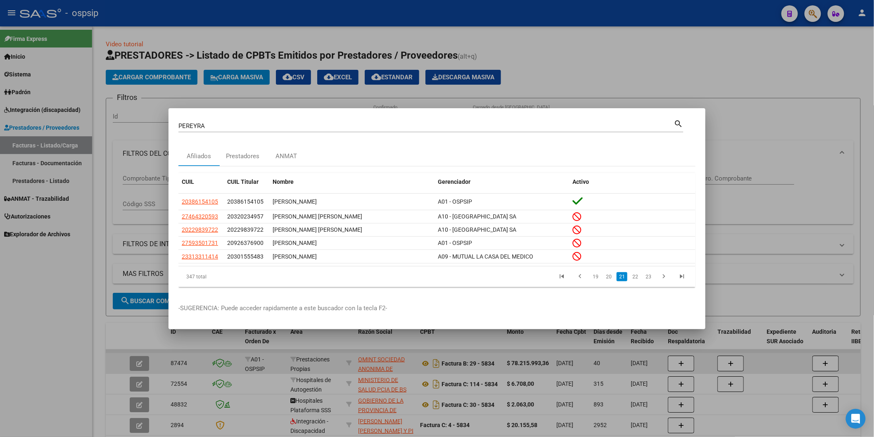
click at [636, 278] on link "22" at bounding box center [635, 276] width 11 height 9
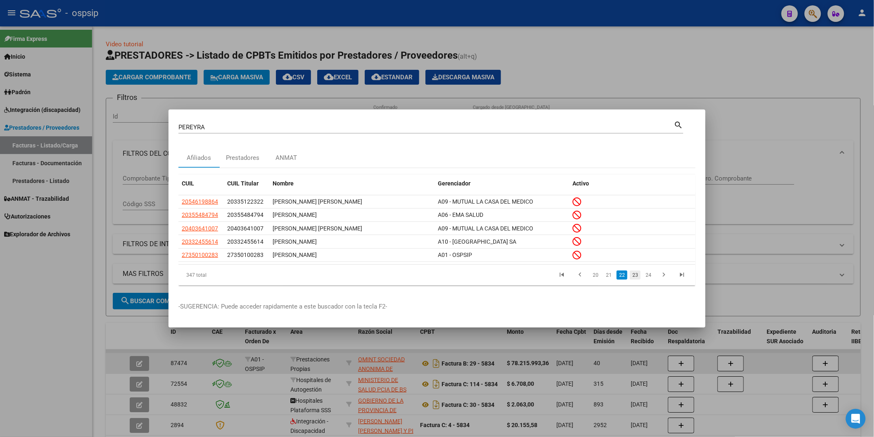
click at [635, 275] on link "23" at bounding box center [635, 275] width 11 height 9
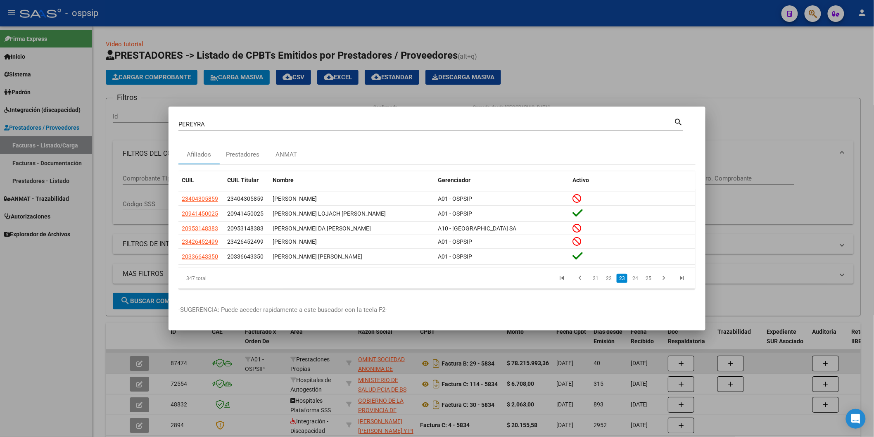
click at [635, 275] on link "24" at bounding box center [635, 278] width 11 height 9
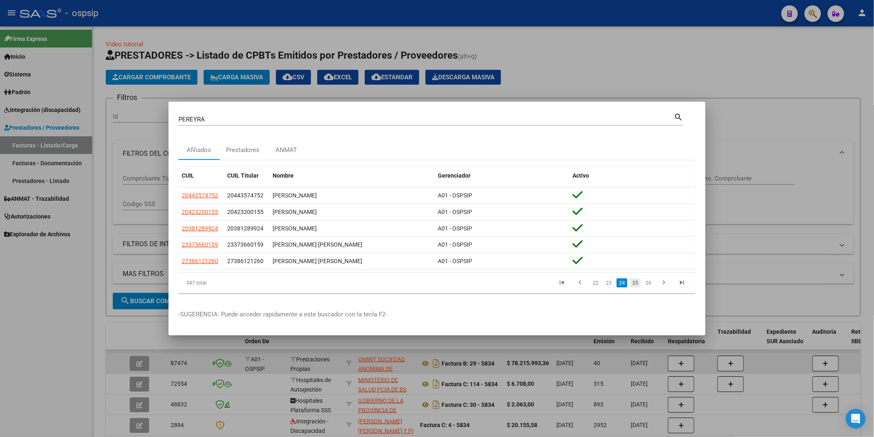
click at [636, 285] on link "25" at bounding box center [635, 282] width 11 height 9
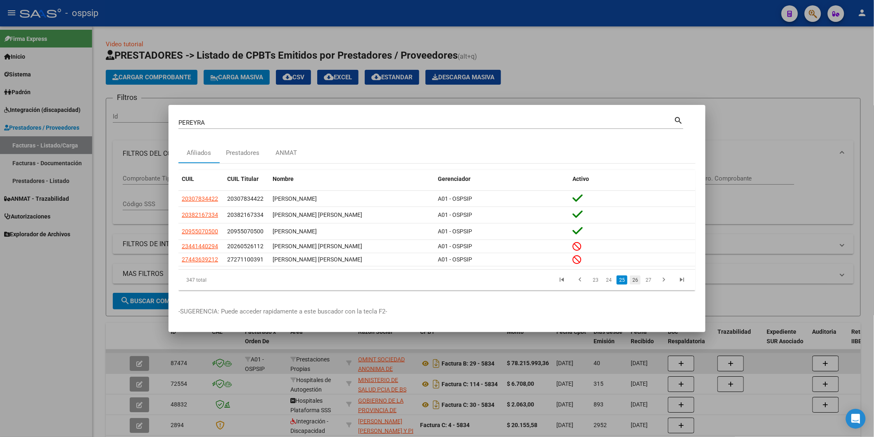
click at [636, 280] on link "26" at bounding box center [635, 280] width 11 height 9
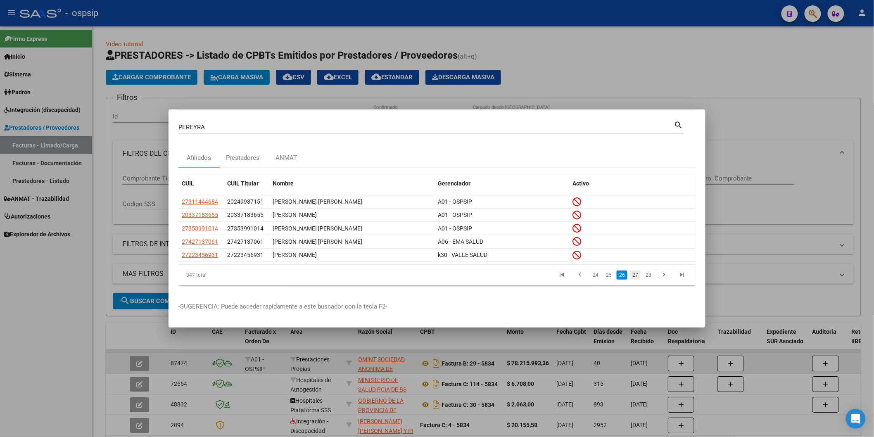
click at [636, 277] on link "27" at bounding box center [635, 275] width 11 height 9
click at [638, 276] on link "28" at bounding box center [635, 275] width 11 height 9
click at [638, 276] on link "29" at bounding box center [635, 275] width 11 height 9
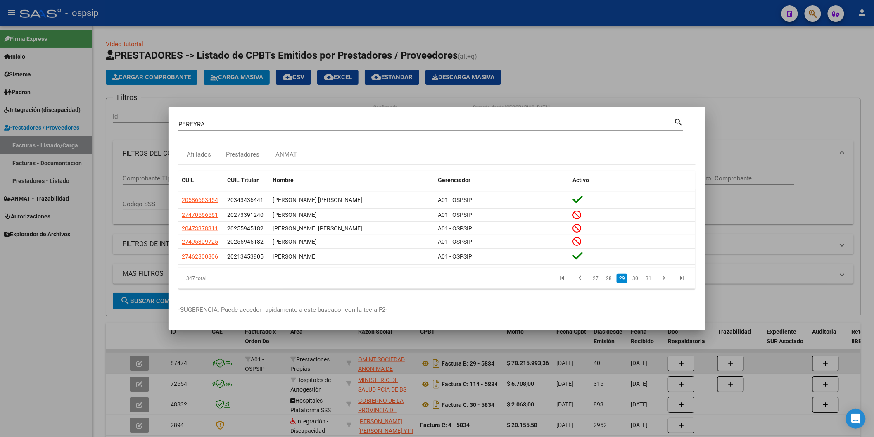
click at [638, 276] on link "30" at bounding box center [635, 278] width 11 height 9
click at [638, 276] on link "31" at bounding box center [635, 278] width 11 height 9
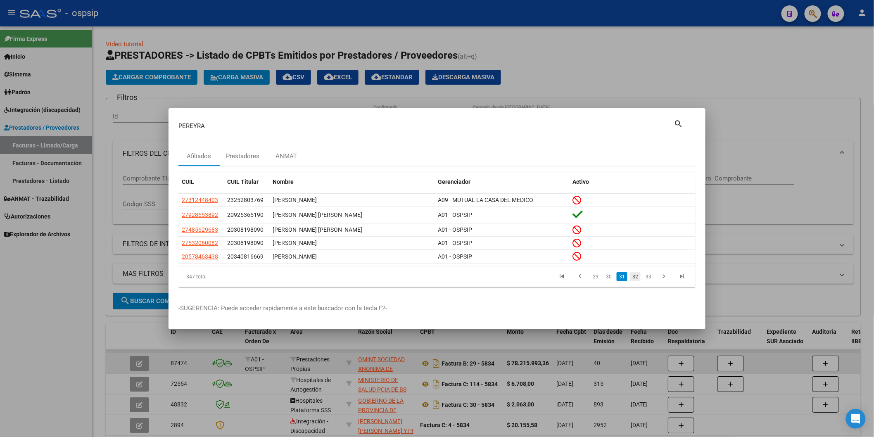
click at [638, 278] on link "32" at bounding box center [635, 276] width 11 height 9
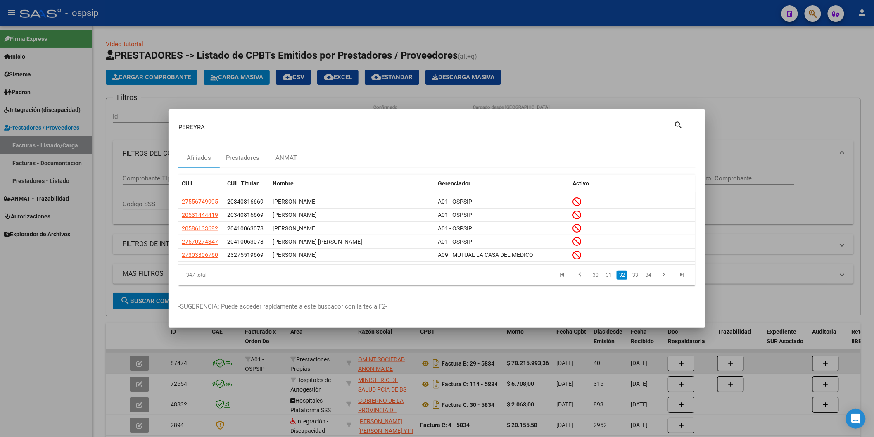
click at [638, 278] on link "33" at bounding box center [635, 275] width 11 height 9
click at [635, 275] on link "34" at bounding box center [635, 275] width 11 height 9
click at [635, 275] on link "35" at bounding box center [635, 275] width 11 height 9
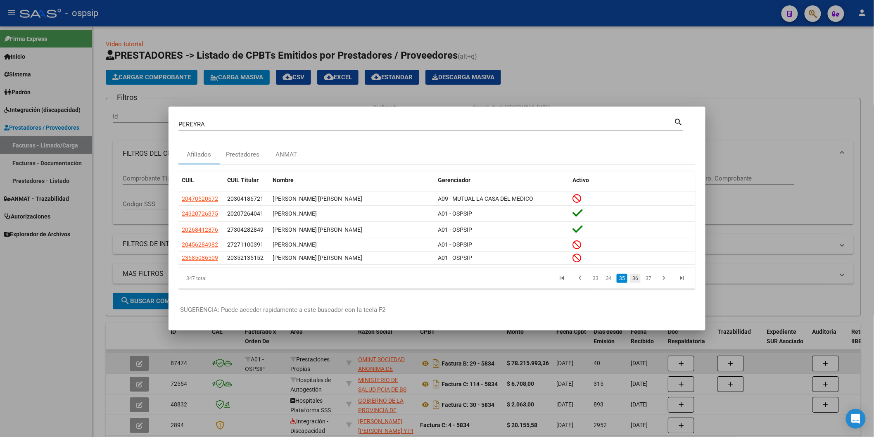
click at [636, 274] on link "36" at bounding box center [635, 278] width 11 height 9
click at [636, 279] on link "37" at bounding box center [635, 278] width 11 height 9
click at [635, 280] on link "38" at bounding box center [635, 278] width 11 height 9
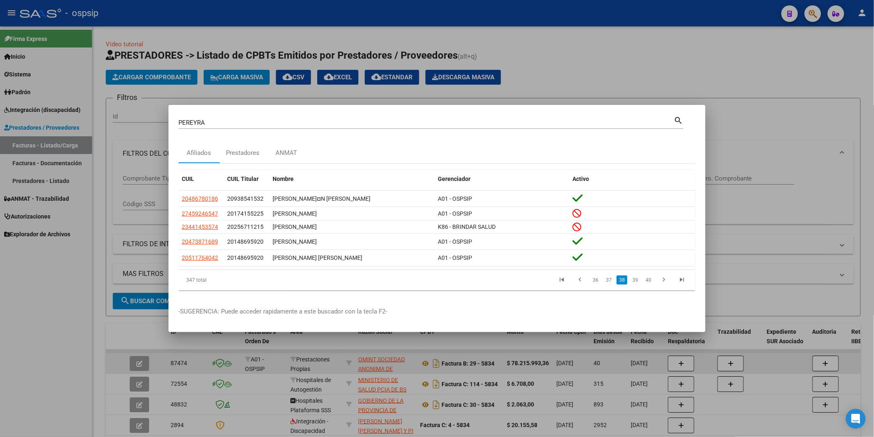
click at [635, 280] on link "39" at bounding box center [635, 280] width 11 height 9
click at [635, 282] on link "40" at bounding box center [635, 280] width 11 height 9
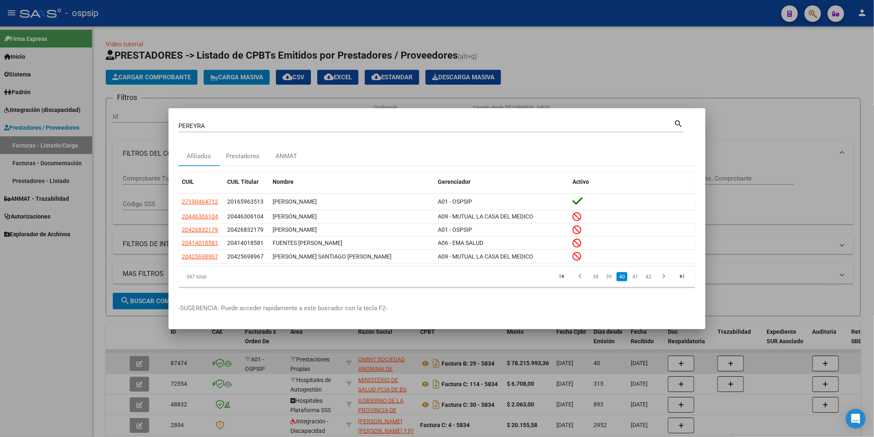
click at [635, 282] on li "41" at bounding box center [635, 277] width 13 height 14
click at [635, 278] on link "41" at bounding box center [635, 276] width 11 height 9
click at [635, 278] on link "42" at bounding box center [635, 276] width 11 height 9
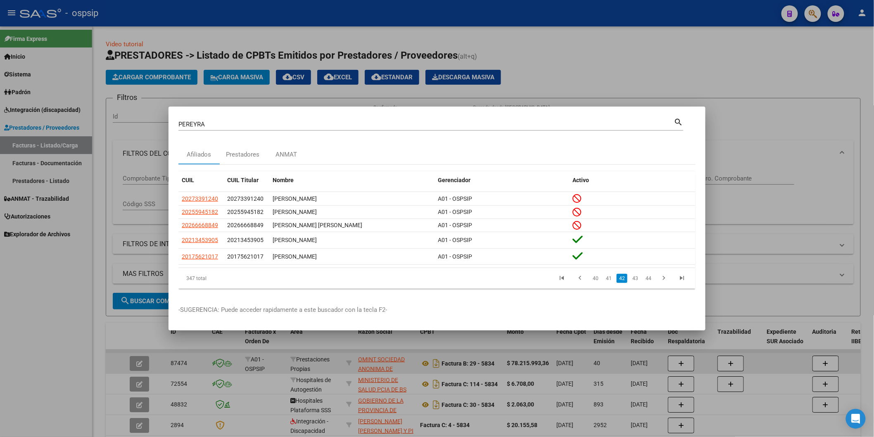
click at [635, 278] on link "43" at bounding box center [635, 278] width 11 height 9
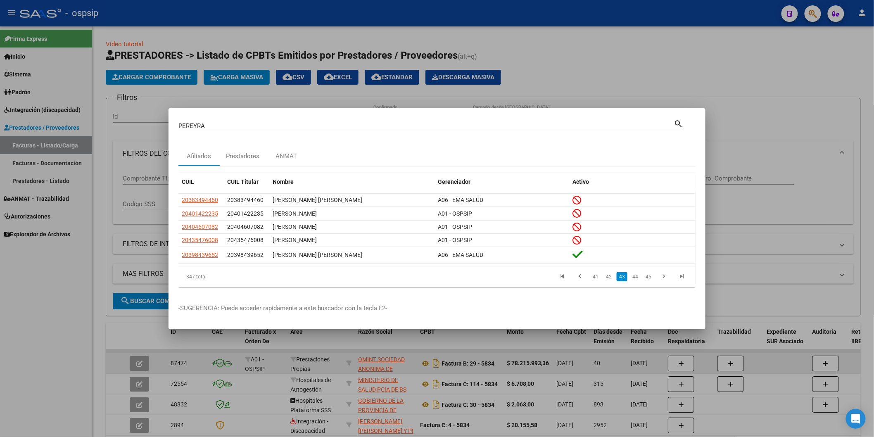
click at [635, 278] on link "44" at bounding box center [635, 276] width 11 height 9
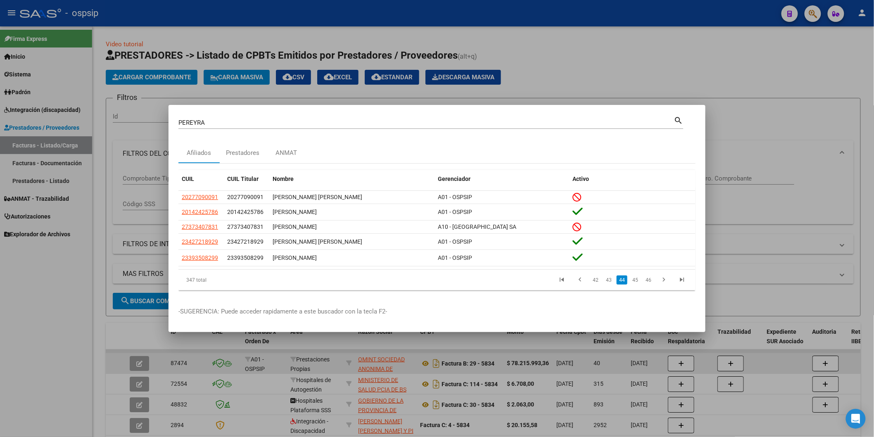
click at [635, 278] on link "45" at bounding box center [635, 280] width 11 height 9
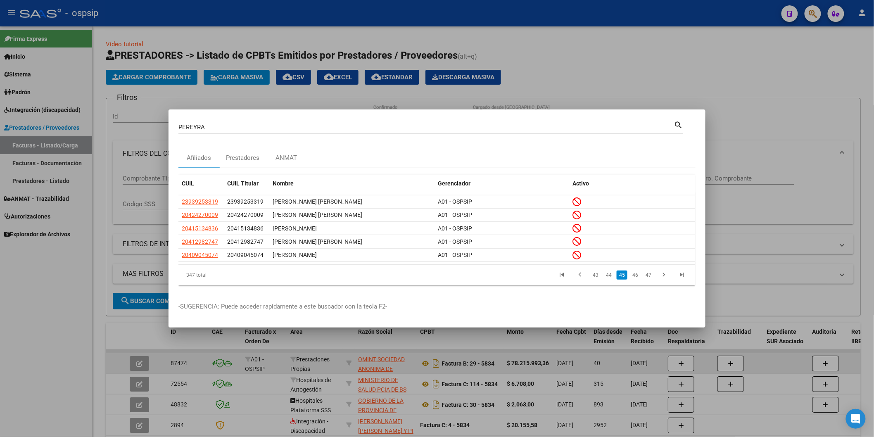
click at [635, 278] on link "46" at bounding box center [635, 275] width 11 height 9
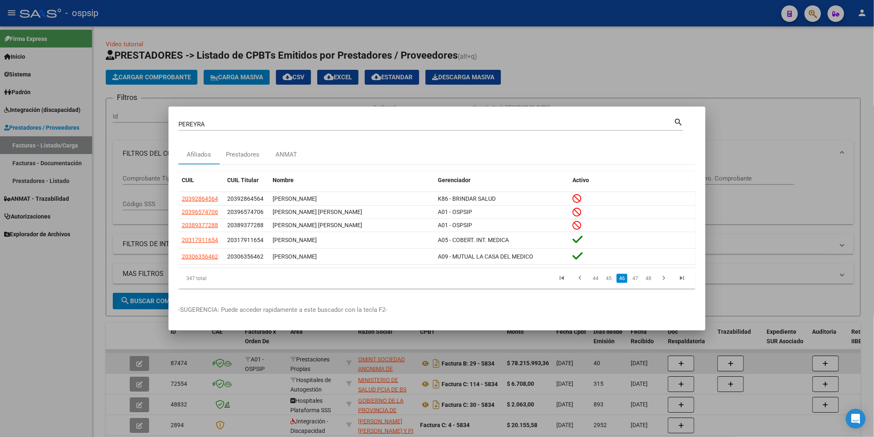
click at [635, 278] on link "47" at bounding box center [635, 278] width 11 height 9
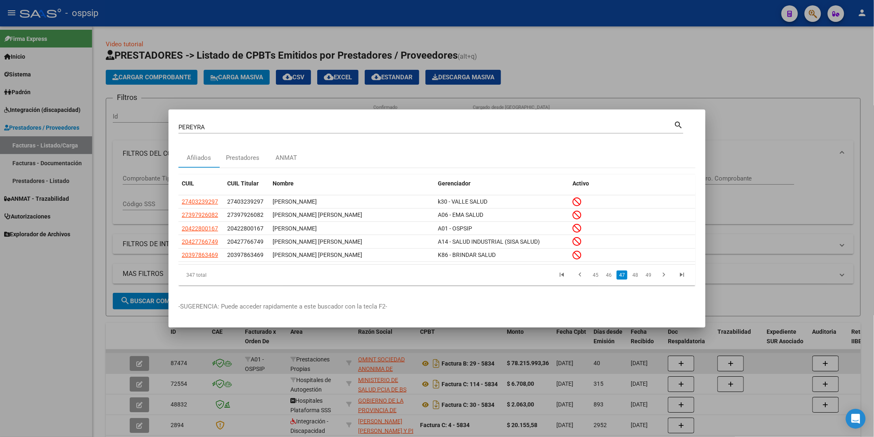
click at [635, 278] on link "48" at bounding box center [635, 275] width 11 height 9
click at [635, 278] on link "49" at bounding box center [635, 275] width 11 height 9
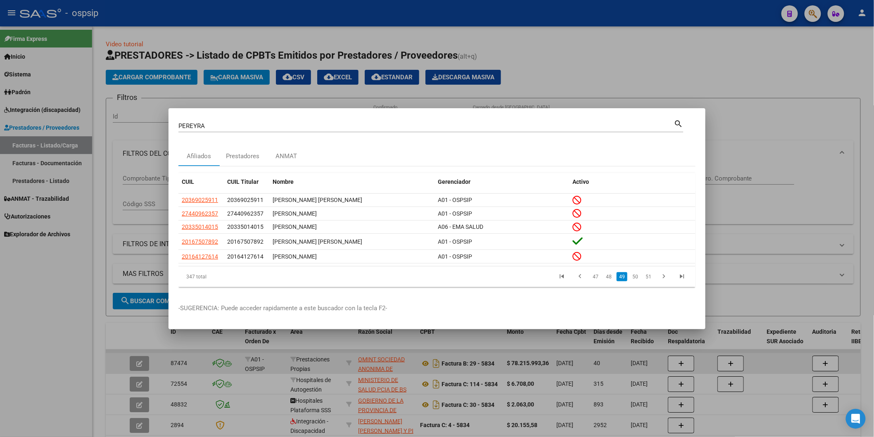
click at [635, 278] on link "50" at bounding box center [635, 276] width 11 height 9
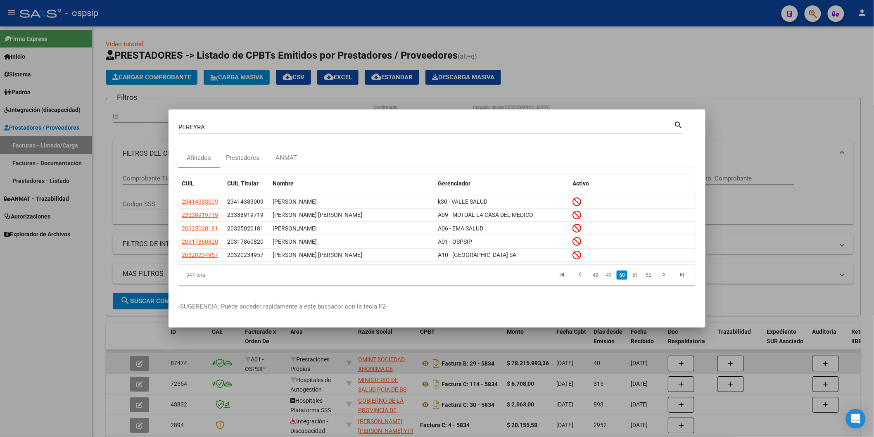
click at [635, 278] on link "51" at bounding box center [635, 275] width 11 height 9
click at [635, 278] on link "52" at bounding box center [635, 275] width 11 height 9
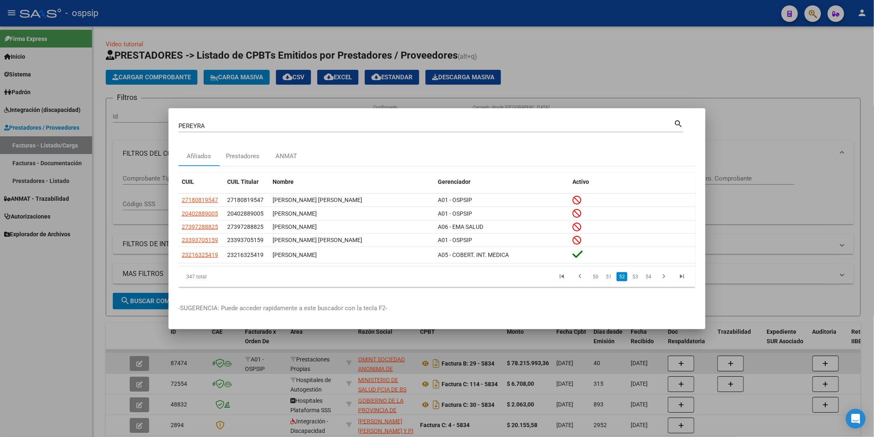
click at [635, 278] on link "53" at bounding box center [635, 276] width 11 height 9
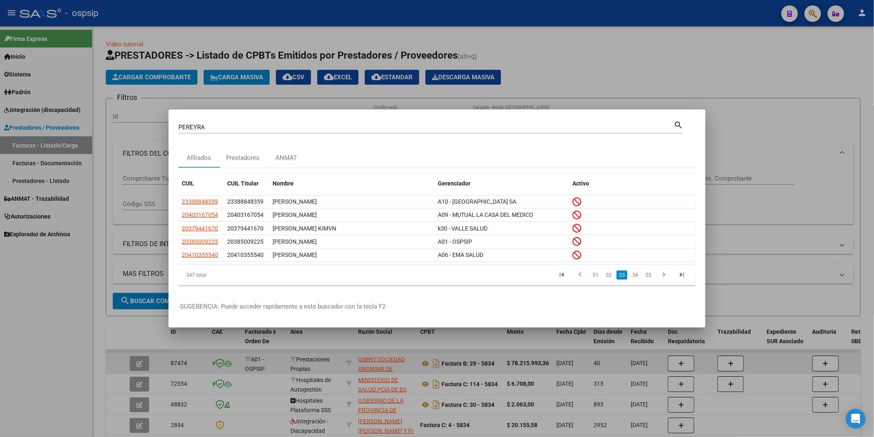
click at [635, 278] on link "54" at bounding box center [635, 275] width 11 height 9
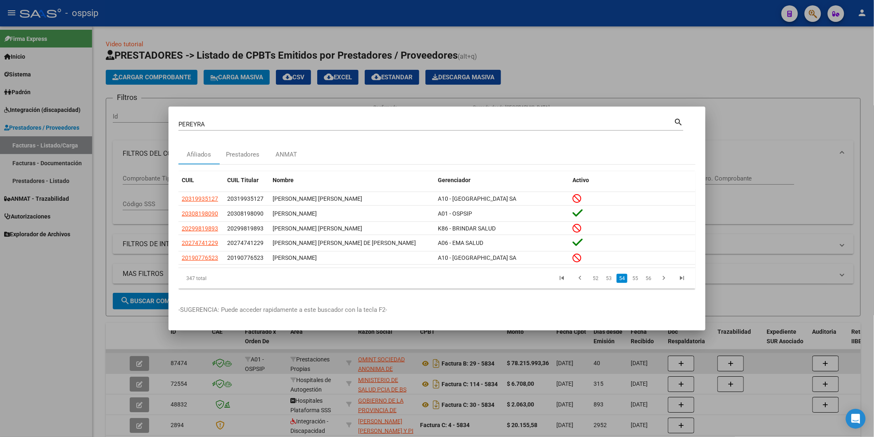
click at [635, 278] on link "55" at bounding box center [635, 278] width 11 height 9
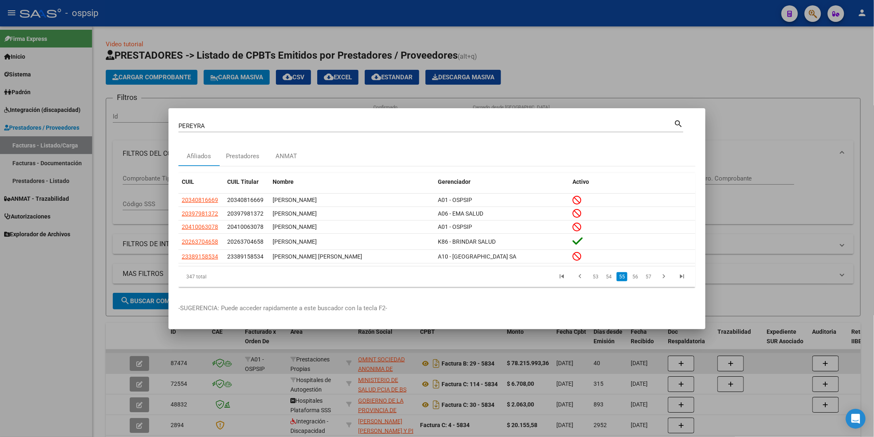
click at [635, 278] on link "56" at bounding box center [635, 276] width 11 height 9
click at [637, 278] on link "57" at bounding box center [635, 276] width 11 height 9
click at [637, 278] on link "58" at bounding box center [635, 276] width 11 height 9
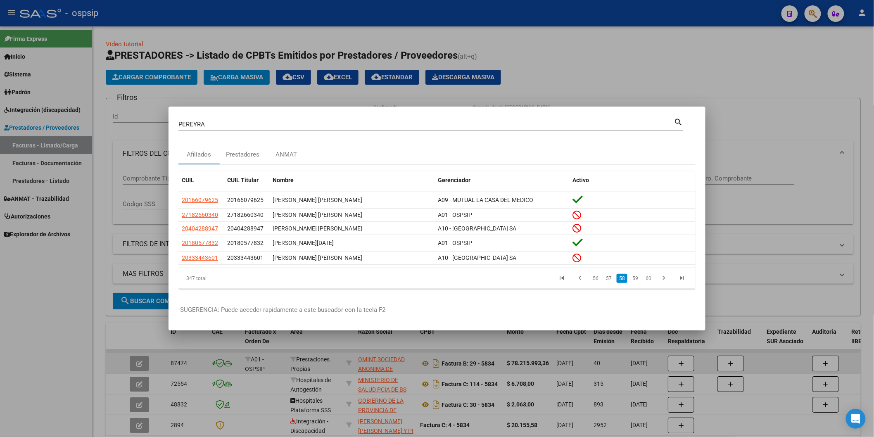
click at [637, 278] on link "59" at bounding box center [635, 278] width 11 height 9
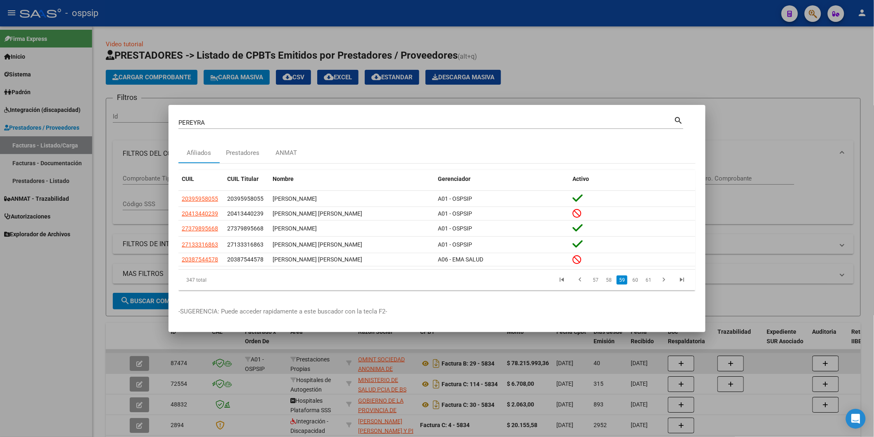
click at [637, 278] on link "60" at bounding box center [635, 280] width 11 height 9
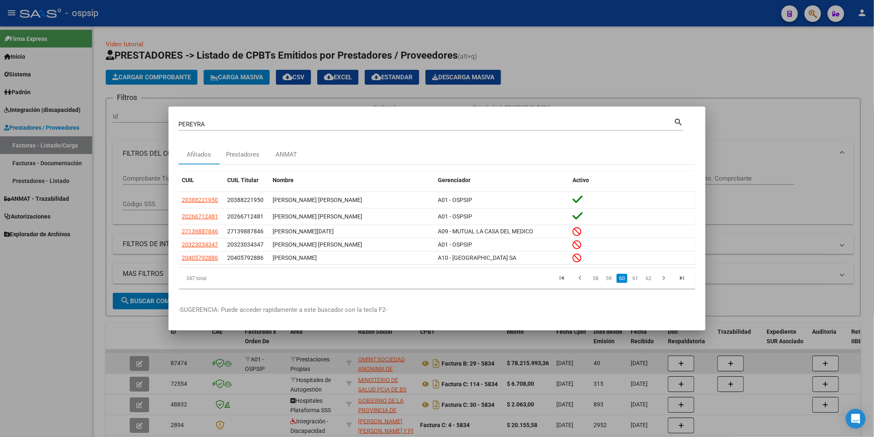
click at [637, 278] on link "61" at bounding box center [635, 278] width 11 height 9
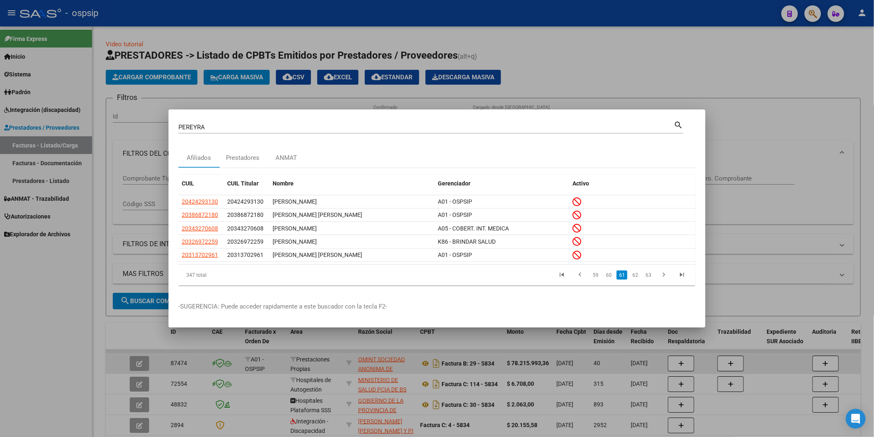
click at [637, 278] on link "62" at bounding box center [635, 275] width 11 height 9
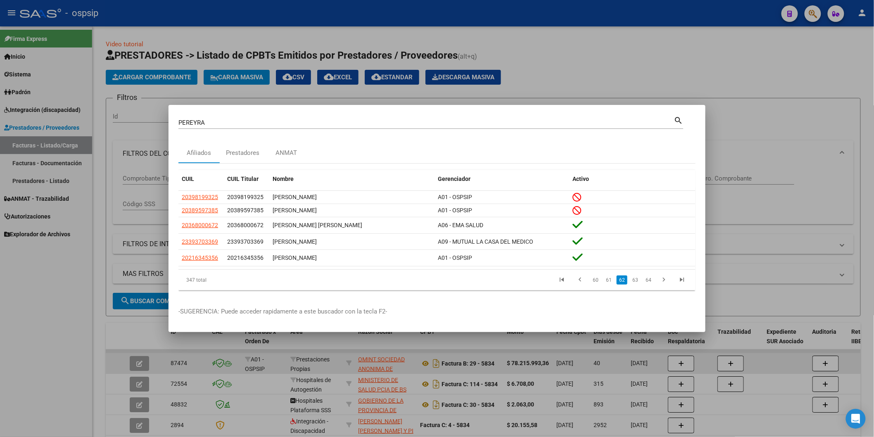
click at [637, 278] on link "63" at bounding box center [635, 280] width 11 height 9
click at [637, 278] on link "64" at bounding box center [635, 280] width 11 height 9
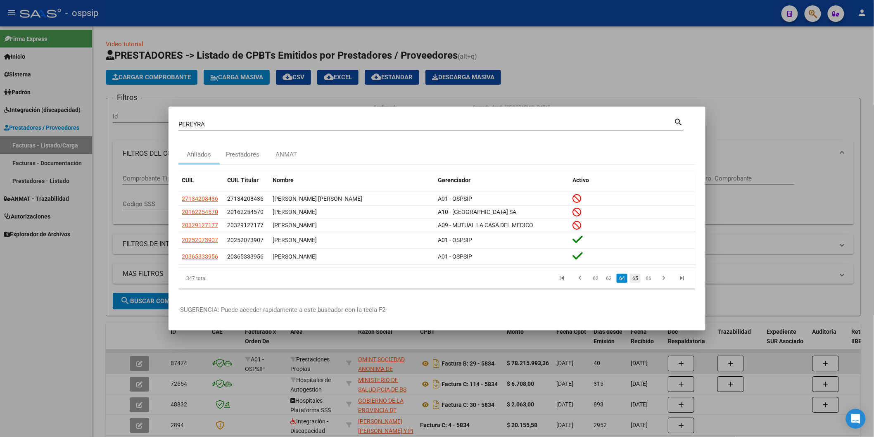
click at [638, 280] on link "65" at bounding box center [635, 278] width 11 height 9
click at [458, 125] on input "PEREYRA" at bounding box center [426, 124] width 496 height 7
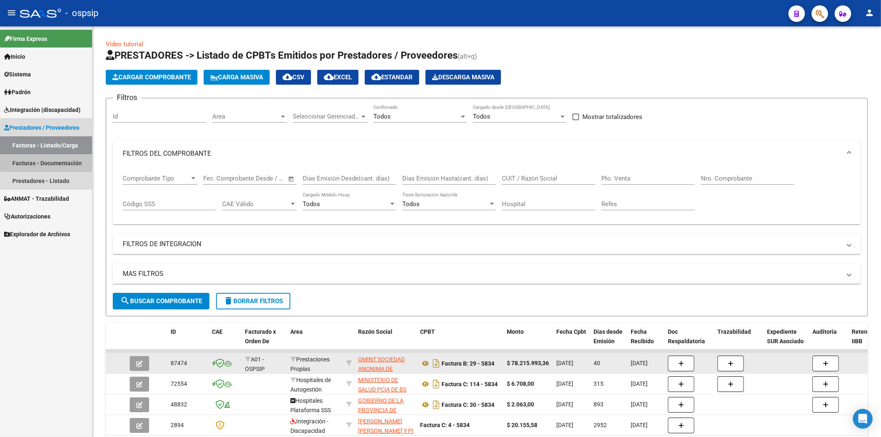
click at [46, 162] on link "Facturas - Documentación" at bounding box center [46, 163] width 92 height 18
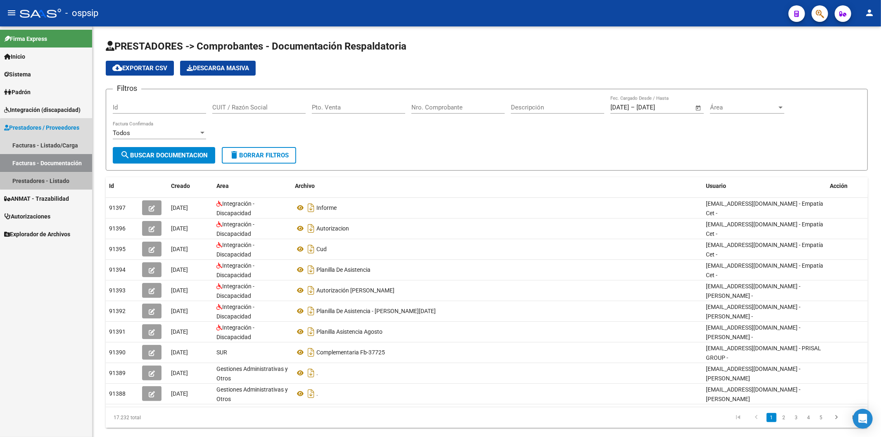
click at [48, 178] on link "Prestadores - Listado" at bounding box center [46, 181] width 92 height 18
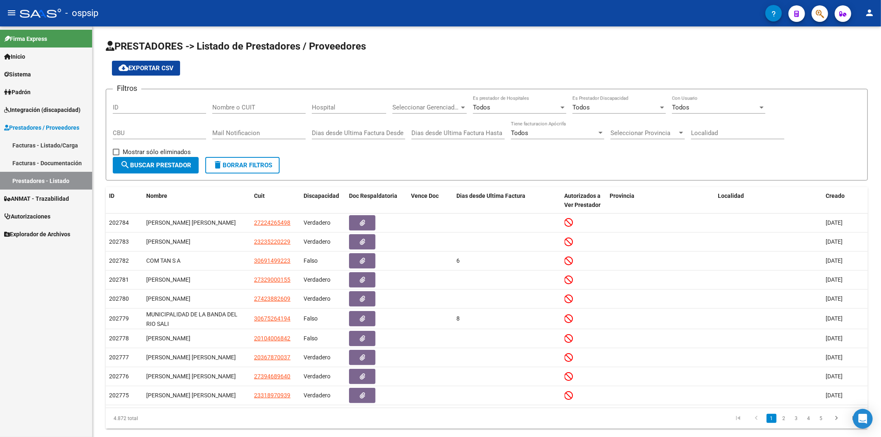
click at [39, 217] on span "Autorizaciones" at bounding box center [27, 216] width 46 height 9
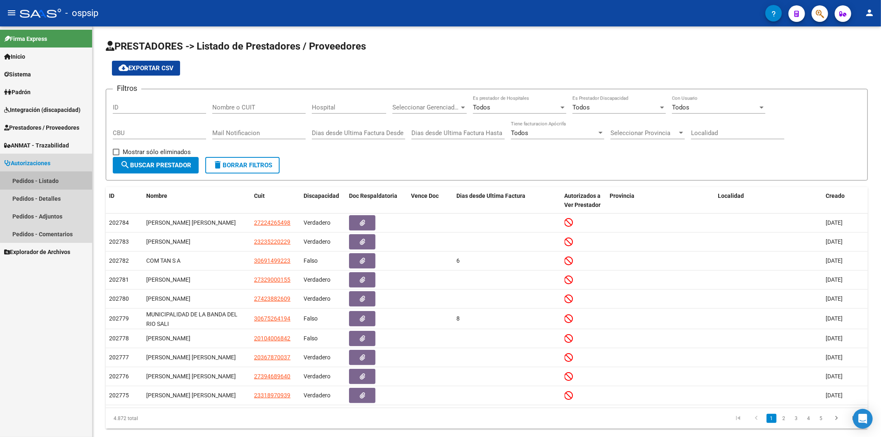
click at [46, 183] on link "Pedidos - Listado" at bounding box center [46, 181] width 92 height 18
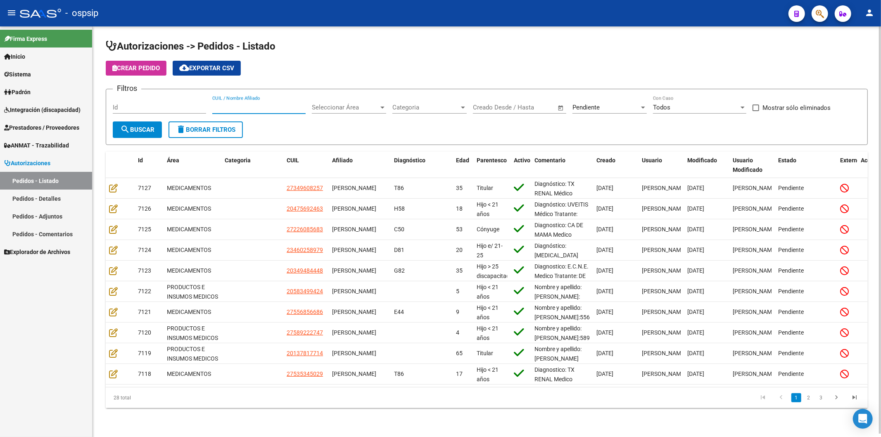
click at [254, 109] on input "CUIL / Nombre Afiliado" at bounding box center [258, 107] width 93 height 7
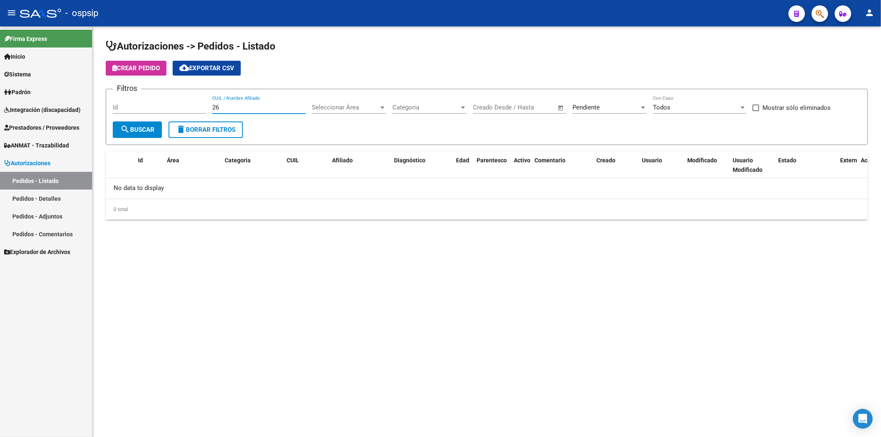
type input "2"
click at [637, 108] on div "Pendiente" at bounding box center [606, 107] width 67 height 7
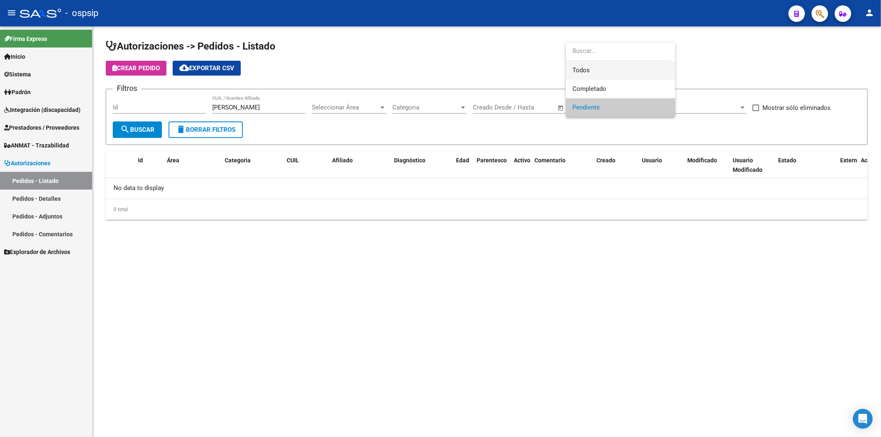
click at [609, 73] on span "Todos" at bounding box center [621, 70] width 96 height 19
click at [266, 108] on div at bounding box center [440, 218] width 881 height 437
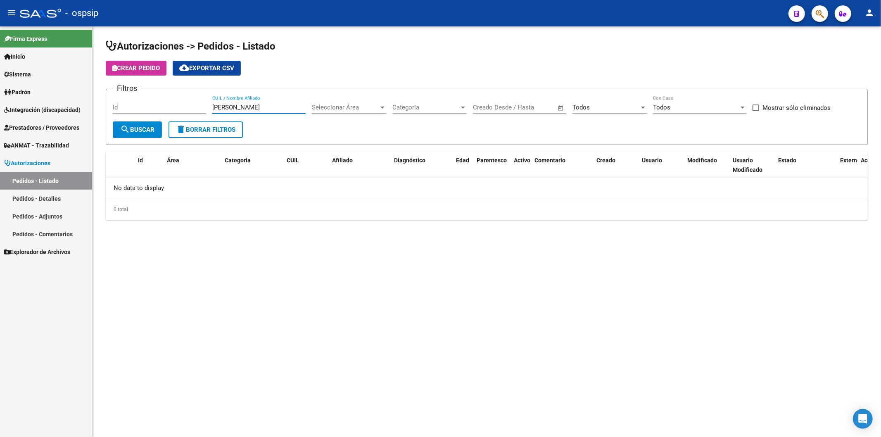
click at [266, 108] on input "[PERSON_NAME]" at bounding box center [258, 107] width 93 height 7
type input "L"
type input "2"
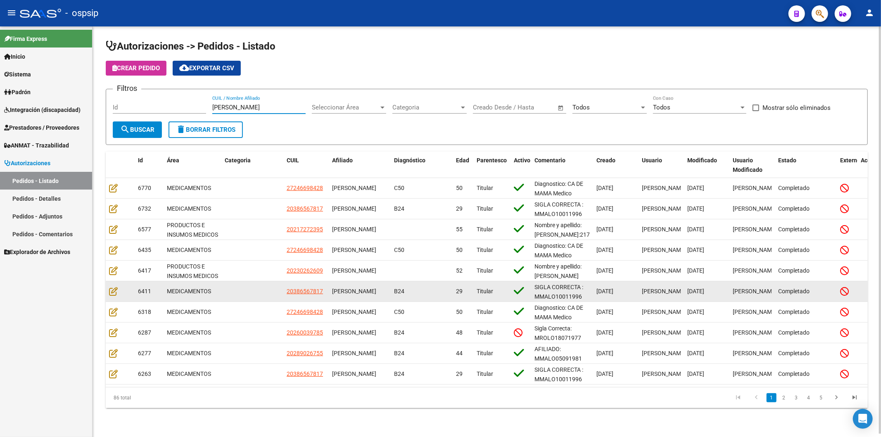
scroll to position [1, 0]
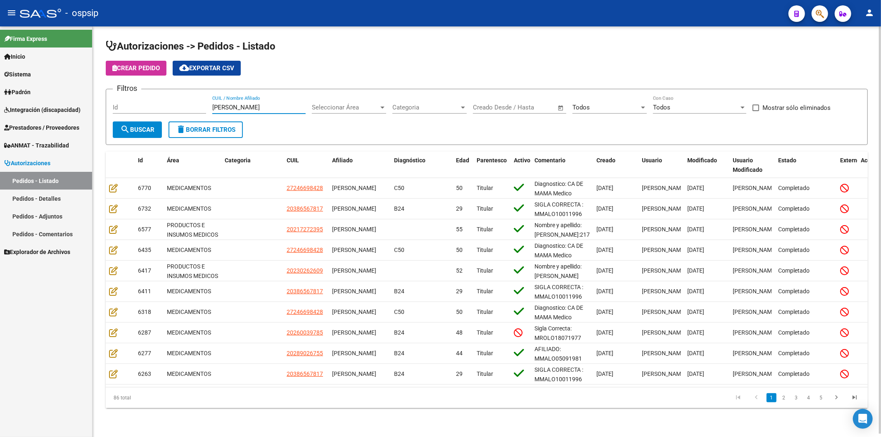
click at [262, 107] on input "[PERSON_NAME]" at bounding box center [258, 107] width 93 height 7
type input "L"
